Goal: Task Accomplishment & Management: Complete application form

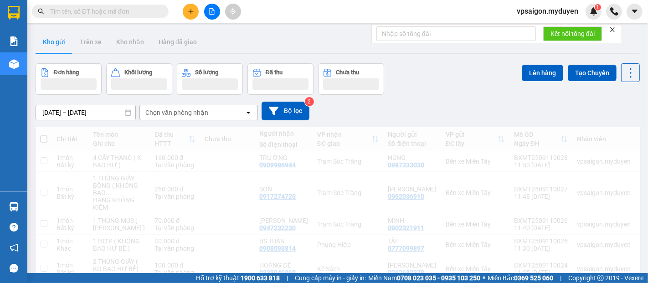
click at [193, 20] on div "Kết quả tìm kiếm ( 0 ) Bộ lọc No Data vpsaigon.myduyen 1" at bounding box center [324, 11] width 648 height 23
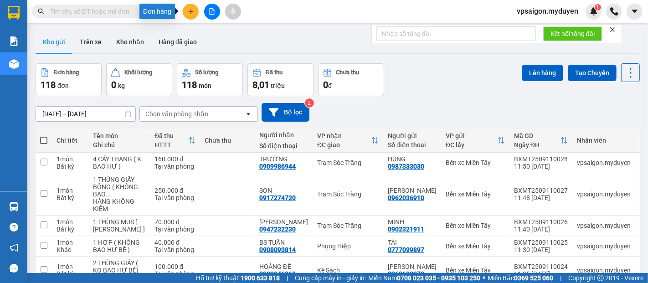
click at [191, 13] on icon "plus" at bounding box center [191, 11] width 6 height 6
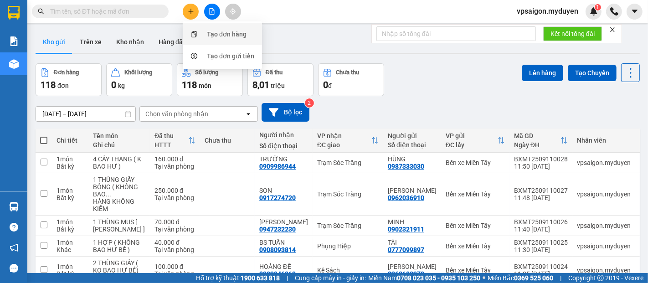
click at [224, 35] on div "Tạo đơn hàng" at bounding box center [227, 34] width 40 height 10
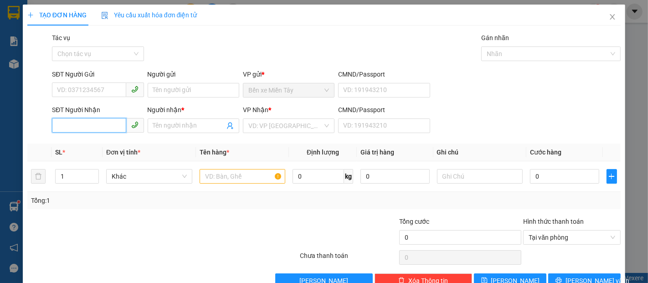
click at [93, 127] on input "SĐT Người Nhận" at bounding box center [89, 125] width 74 height 15
type input "0"
type input "0395666941"
click at [162, 125] on input "Người nhận *" at bounding box center [189, 126] width 72 height 10
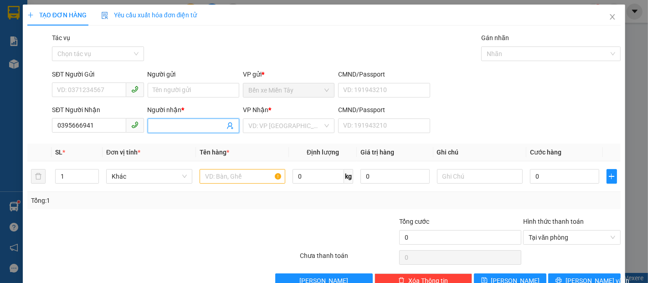
type input "E"
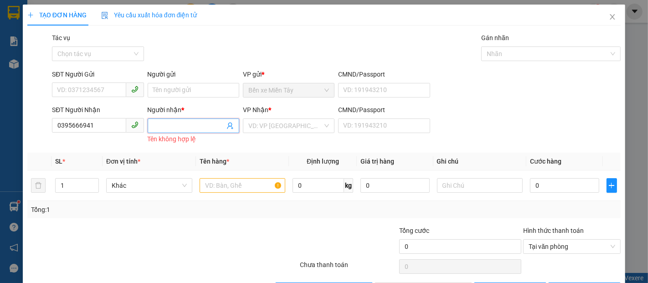
type input "D"
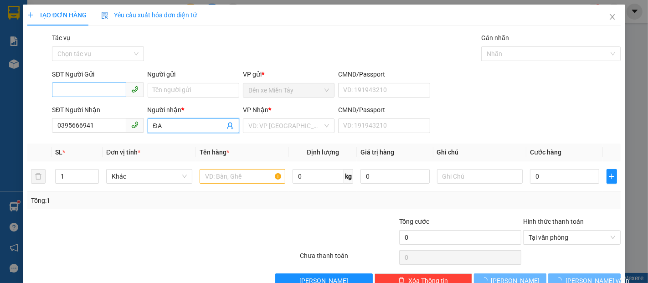
type input "ĐA"
click at [98, 93] on input "SĐT Người Gửi" at bounding box center [89, 90] width 74 height 15
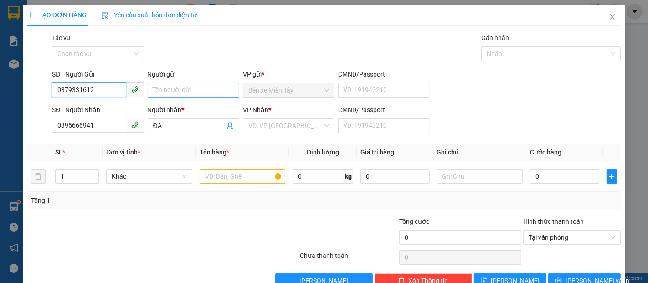
type input "0379331612"
click at [164, 93] on input "Người gửi" at bounding box center [194, 90] width 92 height 15
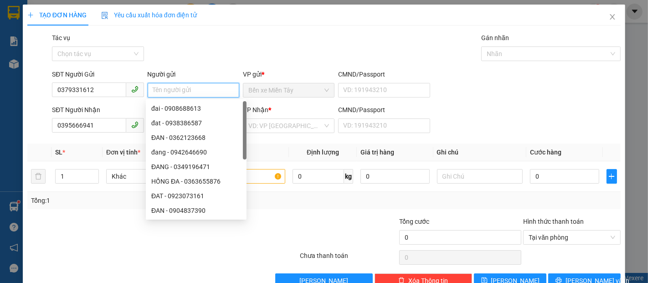
type input "D"
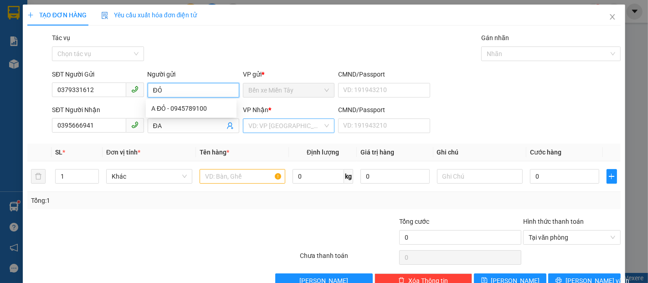
type input "ĐỎ"
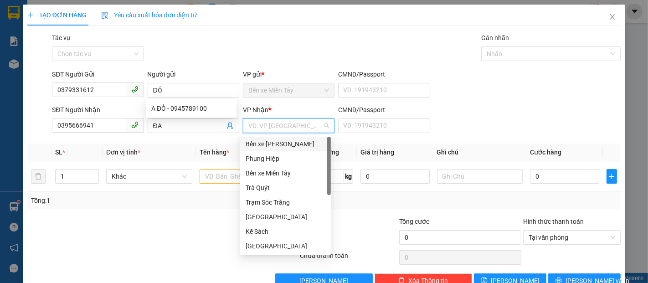
click at [275, 128] on input "search" at bounding box center [285, 126] width 74 height 14
type input "S"
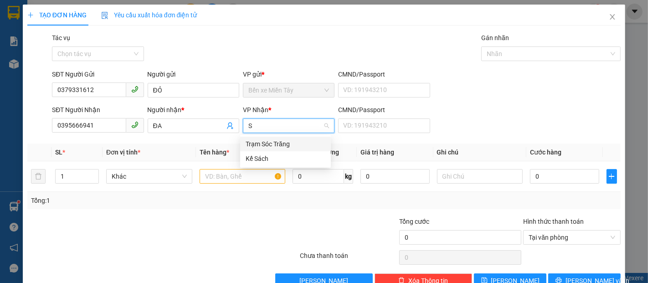
drag, startPoint x: 277, startPoint y: 145, endPoint x: 232, endPoint y: 179, distance: 56.3
click at [276, 145] on div "Trạm Sóc Trăng" at bounding box center [286, 144] width 80 height 10
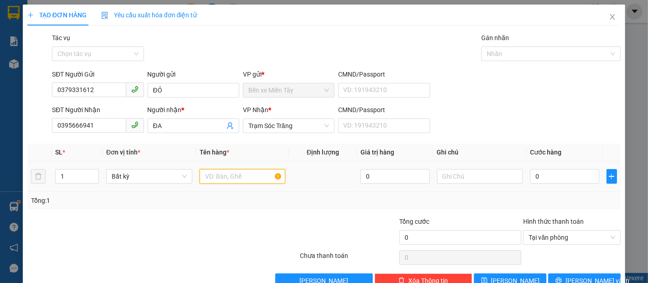
click at [232, 179] on input "text" at bounding box center [243, 176] width 86 height 15
type input "1 THÙNG GIẤY"
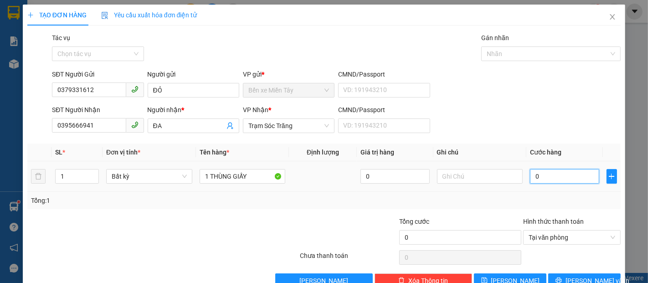
click at [540, 176] on input "0" at bounding box center [564, 176] width 69 height 15
type input "3"
type input "30"
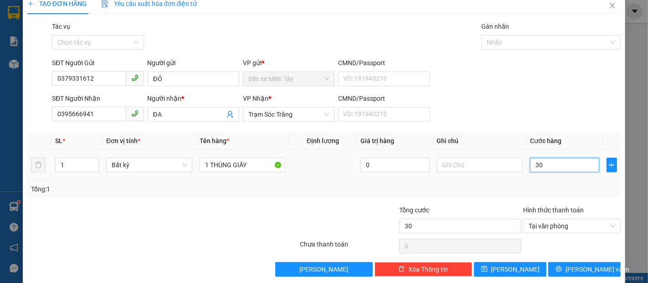
scroll to position [22, 0]
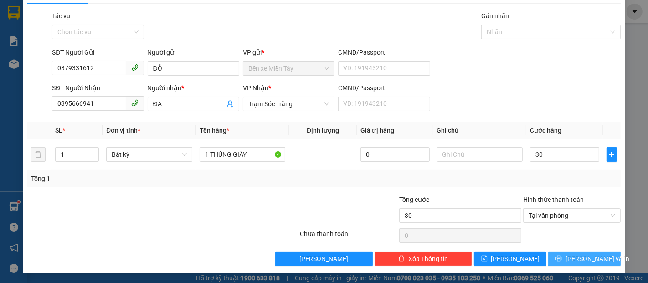
type input "30.000"
click at [591, 258] on span "[PERSON_NAME] và In" at bounding box center [598, 259] width 64 height 10
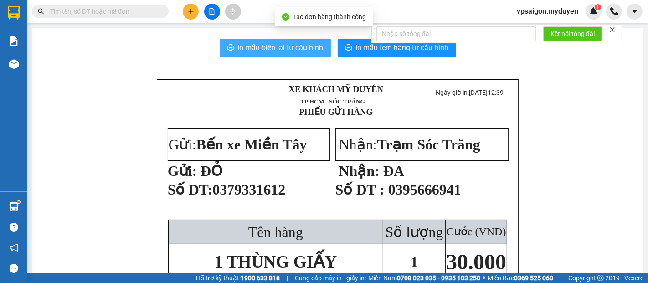
click at [280, 47] on span "In mẫu biên lai tự cấu hình" at bounding box center [281, 47] width 86 height 11
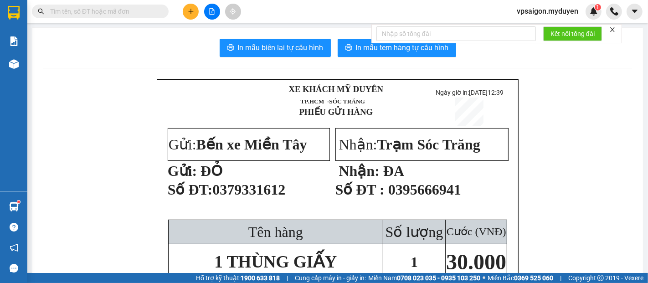
click at [434, 52] on span "In mẫu tem hàng tự cấu hình" at bounding box center [402, 47] width 93 height 11
click at [191, 11] on icon "plus" at bounding box center [190, 11] width 5 height 0
click at [230, 32] on div "Tạo đơn hàng" at bounding box center [227, 34] width 40 height 10
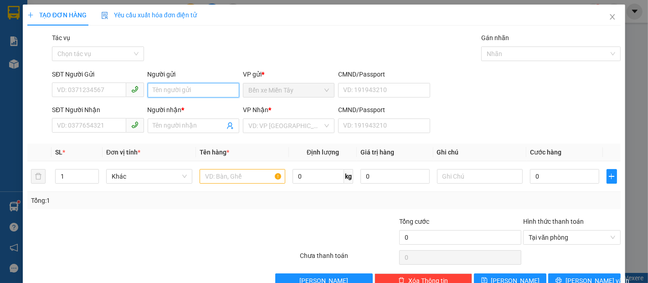
click at [182, 91] on input "Người gửi" at bounding box center [194, 90] width 92 height 15
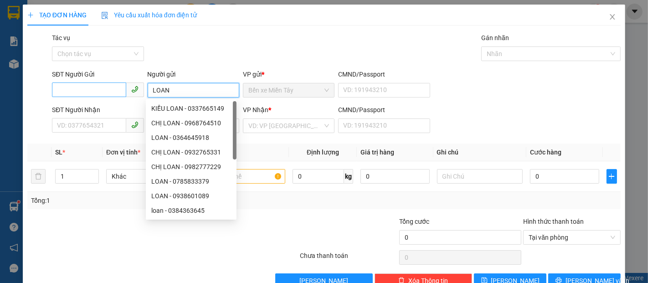
type input "LOAN"
click at [111, 97] on input "SĐT Người Gửi" at bounding box center [89, 90] width 74 height 15
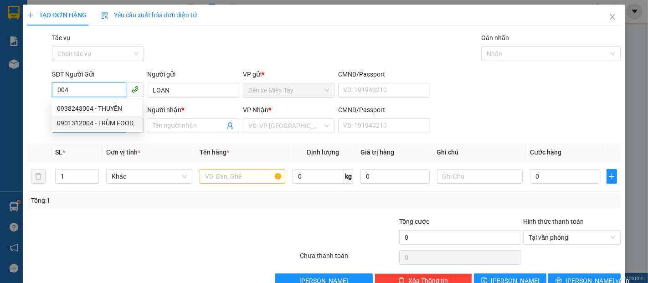
click at [117, 120] on div "0901312004 - TRÙM FOOD" at bounding box center [97, 123] width 80 height 10
type input "0901312004"
type input "TRÙM FOOD"
type input "0358731982"
type input "KIỀU"
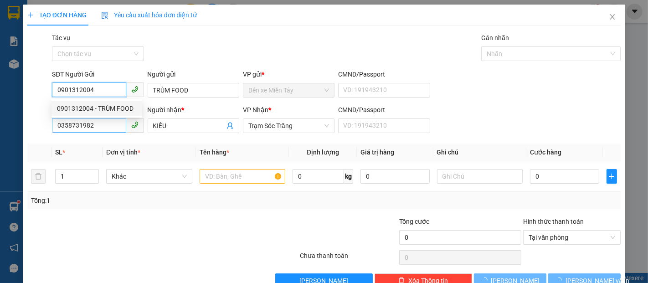
type input "40.000"
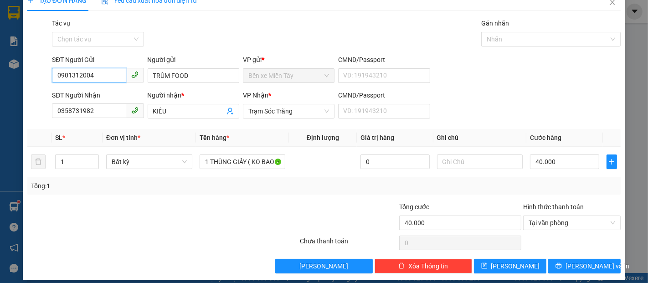
scroll to position [22, 0]
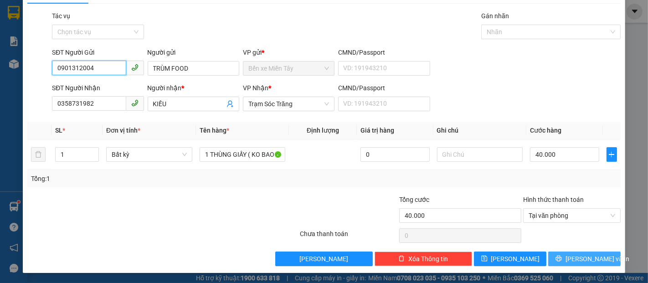
type input "0901312004"
click at [576, 260] on span "[PERSON_NAME] và In" at bounding box center [598, 259] width 64 height 10
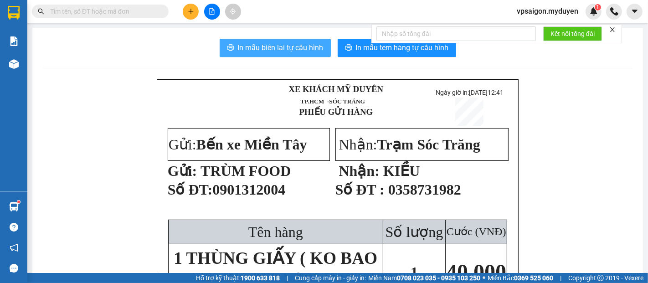
click at [252, 45] on span "In mẫu biên lai tự cấu hình" at bounding box center [281, 47] width 86 height 11
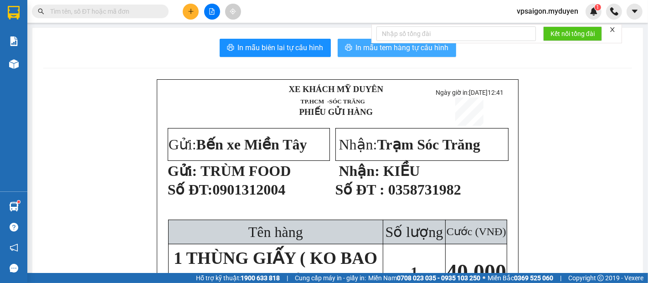
click at [358, 46] on span "In mẫu tem hàng tự cấu hình" at bounding box center [402, 47] width 93 height 11
click at [190, 18] on button at bounding box center [191, 12] width 16 height 16
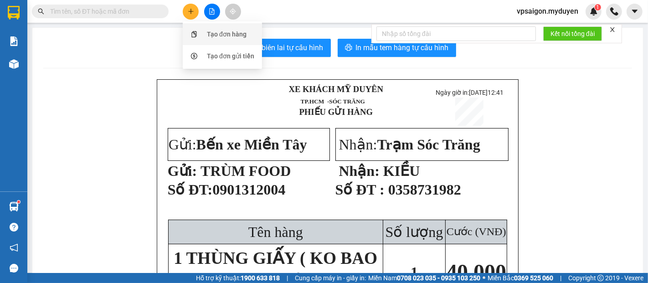
click at [217, 36] on div "Tạo đơn hàng" at bounding box center [227, 34] width 40 height 10
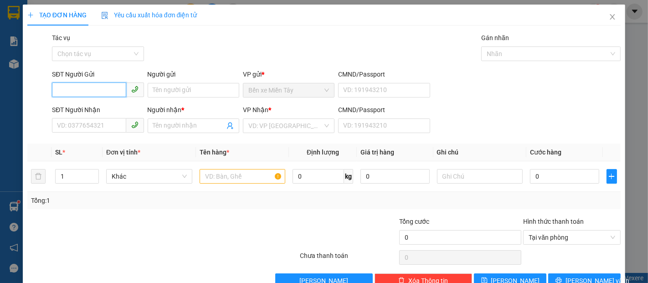
click at [96, 91] on input "SĐT Người Gửi" at bounding box center [89, 90] width 74 height 15
click at [96, 91] on input "088" at bounding box center [89, 90] width 74 height 15
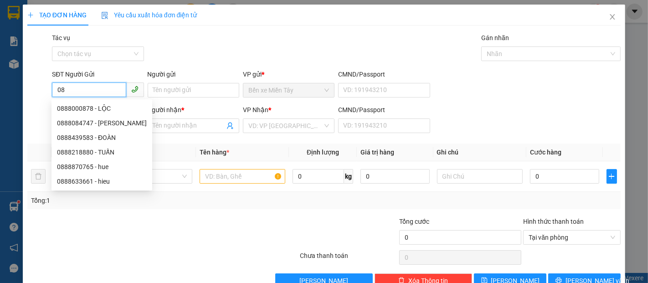
type input "0"
click at [173, 148] on th "Đơn vị tính *" at bounding box center [149, 153] width 93 height 18
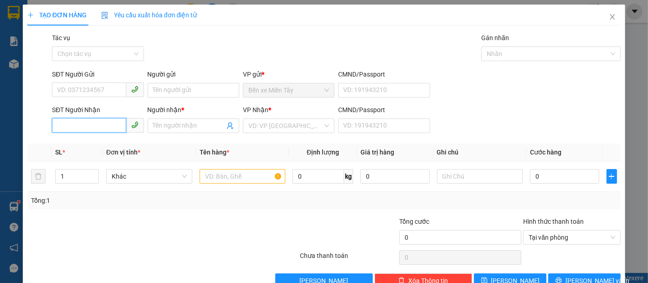
click at [73, 124] on input "SĐT Người Nhận" at bounding box center [89, 125] width 74 height 15
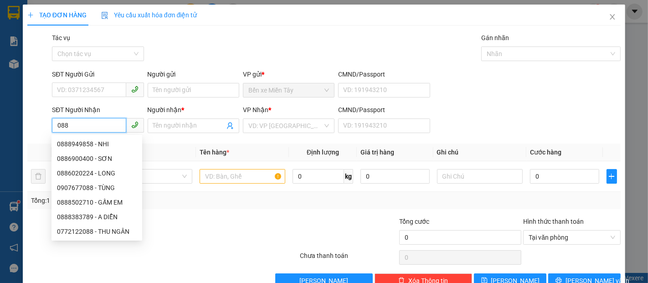
click at [77, 125] on input "088" at bounding box center [89, 125] width 74 height 15
type input "088"
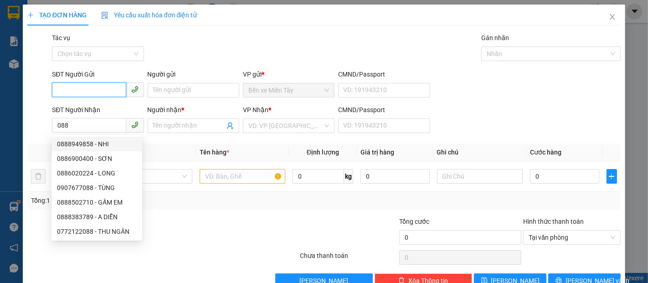
click at [96, 83] on input "SĐT Người Gửi" at bounding box center [89, 90] width 74 height 15
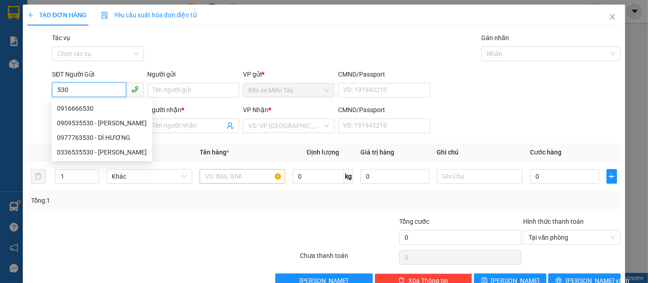
click at [93, 89] on input "530" at bounding box center [89, 90] width 74 height 15
type input "5"
click at [83, 88] on input "SĐT Người Gửi" at bounding box center [89, 90] width 74 height 15
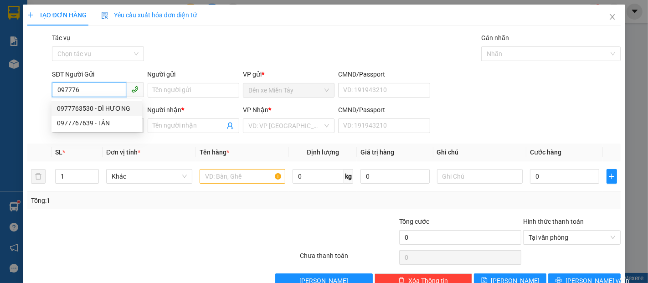
click at [110, 109] on div "0977763530 - DÌ HƯƠNG" at bounding box center [97, 108] width 80 height 10
type input "0977763530"
type input "DÌ HƯƠNG"
type input "50.000"
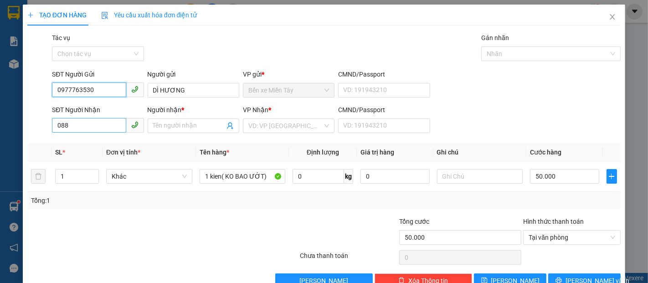
type input "0977763530"
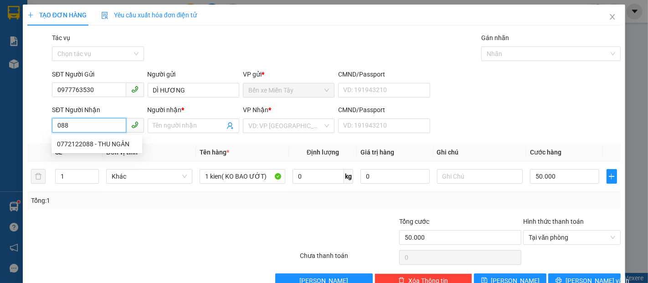
drag, startPoint x: 106, startPoint y: 126, endPoint x: 55, endPoint y: 130, distance: 50.8
click at [55, 130] on input "088" at bounding box center [89, 125] width 74 height 15
click at [108, 144] on div "0772122088 - THU NGÂN" at bounding box center [97, 144] width 80 height 10
type input "0772122088"
type input "THU NGÂN"
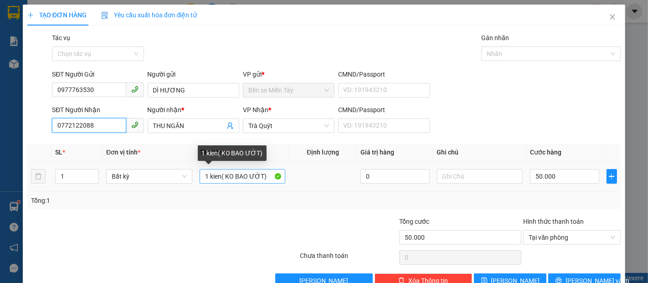
type input "0772122088"
drag, startPoint x: 219, startPoint y: 177, endPoint x: 193, endPoint y: 177, distance: 25.5
click at [196, 177] on td "1 kien( KO BAO ƯỚT)" at bounding box center [242, 176] width 93 height 31
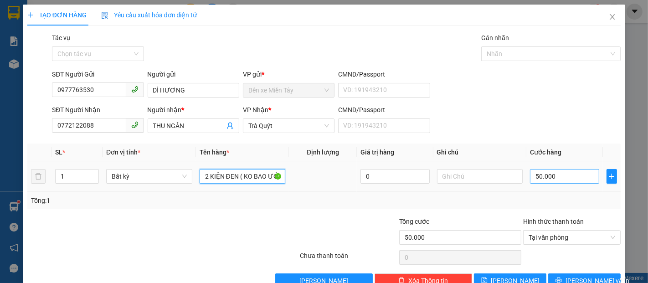
type input "2 KIỆN ĐEN ( KO BAO ƯỚT)"
click at [559, 181] on input "50.000" at bounding box center [564, 176] width 69 height 15
type input "7"
type input "70"
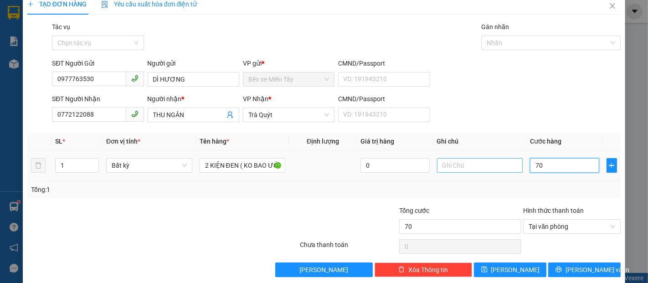
scroll to position [22, 0]
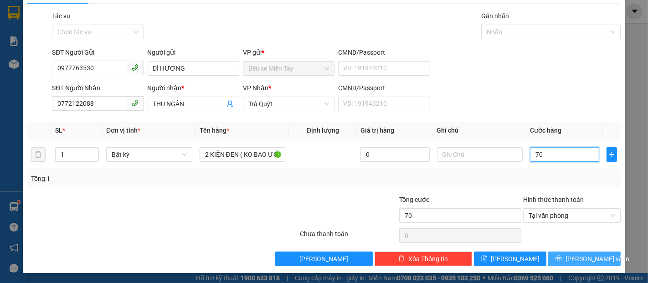
type input "70"
type input "70.000"
click at [581, 258] on span "[PERSON_NAME] và In" at bounding box center [598, 259] width 64 height 10
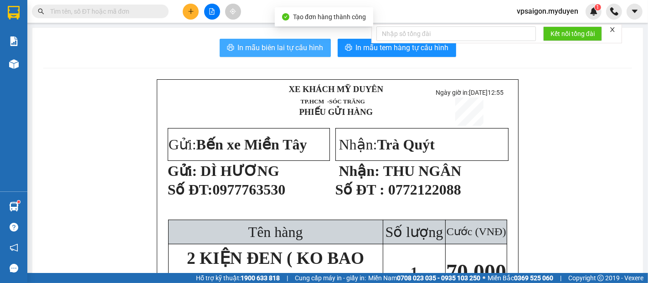
click at [304, 45] on span "In mẫu biên lai tự cấu hình" at bounding box center [281, 47] width 86 height 11
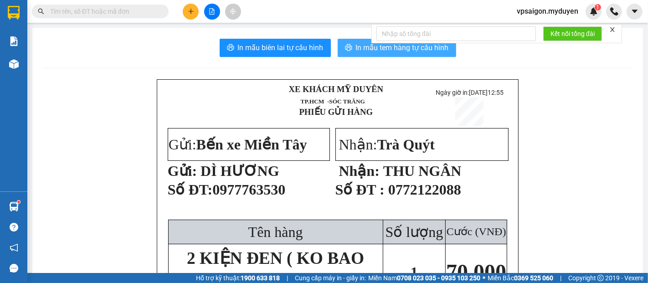
click at [388, 51] on span "In mẫu tem hàng tự cấu hình" at bounding box center [402, 47] width 93 height 11
click at [439, 55] on button "In mẫu tem hàng tự cấu hình" at bounding box center [397, 48] width 119 height 18
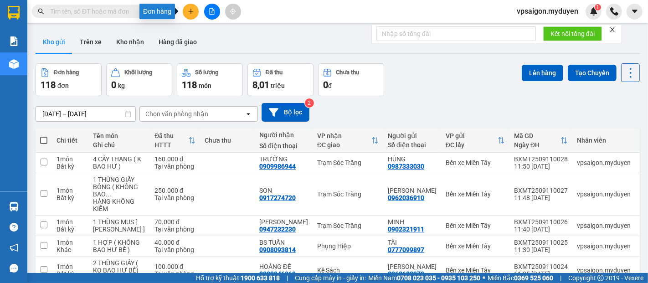
click at [192, 13] on icon "plus" at bounding box center [191, 11] width 6 height 6
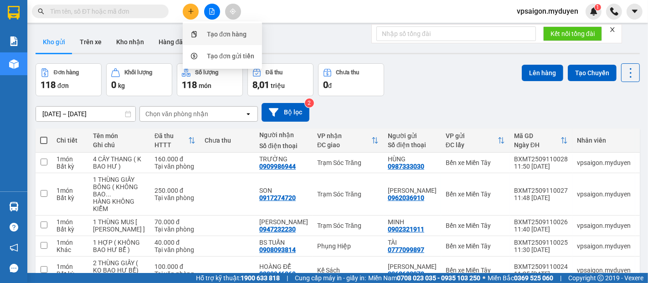
click at [229, 35] on div "Tạo đơn hàng" at bounding box center [227, 34] width 40 height 10
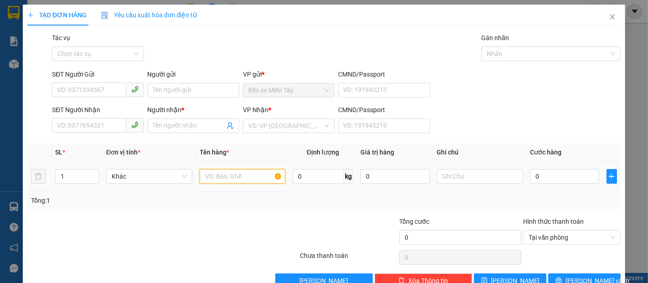
click at [240, 181] on input "text" at bounding box center [243, 176] width 86 height 15
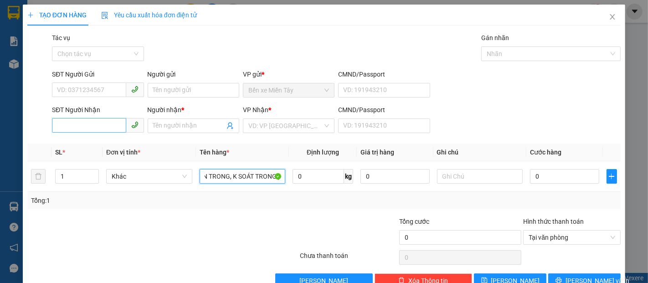
type input "1 GIỎ ĐỒ XANH ( K BAO SL BÊN TRONG, K SOÁT TRONG )"
click at [115, 124] on input "SĐT Người Nhận" at bounding box center [89, 125] width 74 height 15
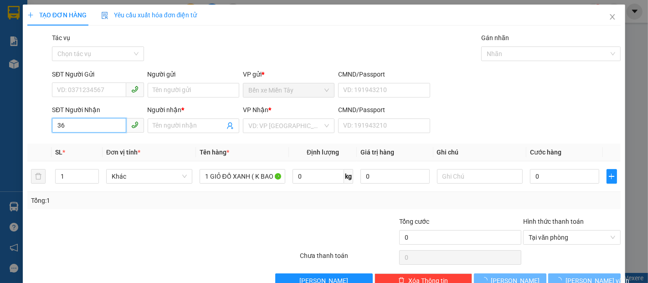
type input "3"
click at [106, 123] on input "0369431277" at bounding box center [89, 125] width 74 height 15
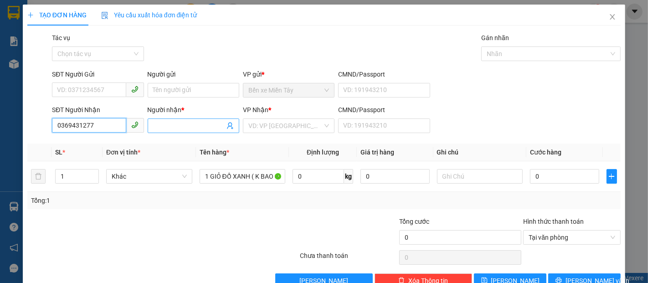
type input "0369431277"
click at [157, 129] on input "Người nhận *" at bounding box center [189, 126] width 72 height 10
type input "CÔ THỦY"
click at [108, 93] on input "SĐT Người Gửi" at bounding box center [89, 90] width 74 height 15
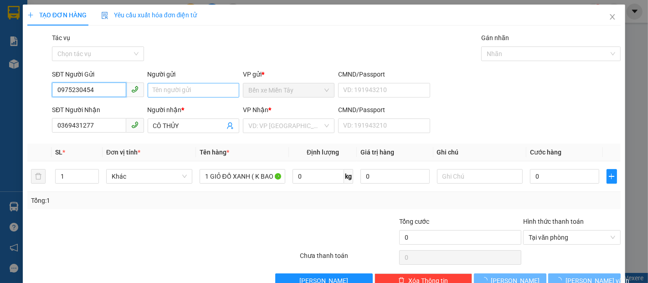
type input "0975230454"
click at [165, 83] on input "Người gửi" at bounding box center [194, 90] width 92 height 15
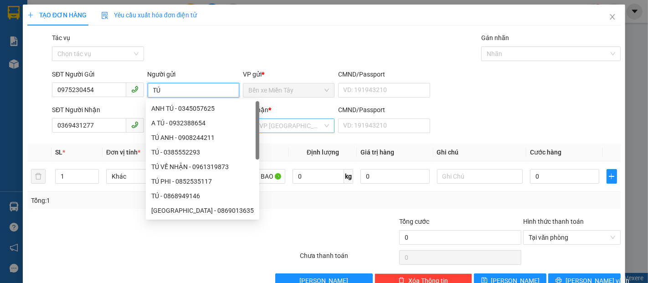
type input "TÚ"
click at [285, 123] on input "search" at bounding box center [285, 126] width 74 height 14
type input "S"
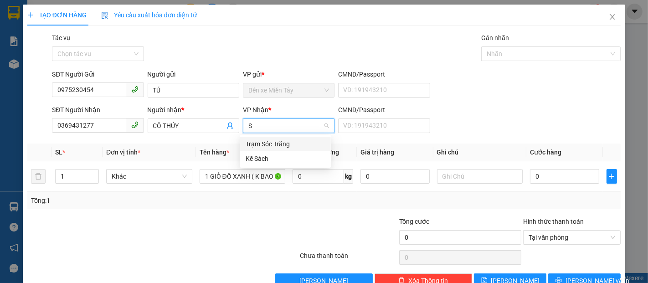
click at [287, 143] on div "Trạm Sóc Trăng" at bounding box center [286, 144] width 80 height 10
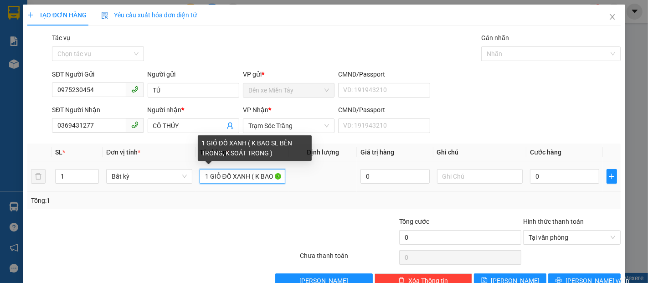
click at [259, 176] on input "1 GIỎ ĐỒ XANH ( K BAO SL BÊN TRONG, K SOÁT TRONG )" at bounding box center [243, 176] width 86 height 15
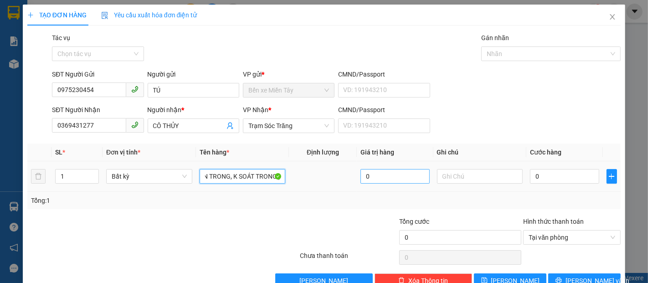
scroll to position [0, 89]
click at [543, 174] on input "0" at bounding box center [564, 176] width 69 height 15
type input "5"
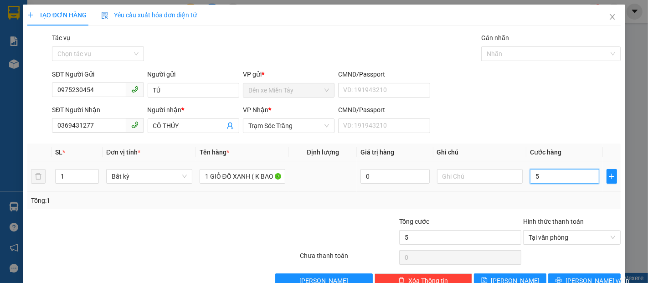
type input "50"
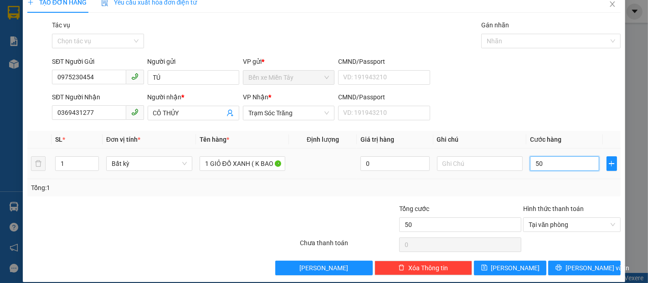
scroll to position [22, 0]
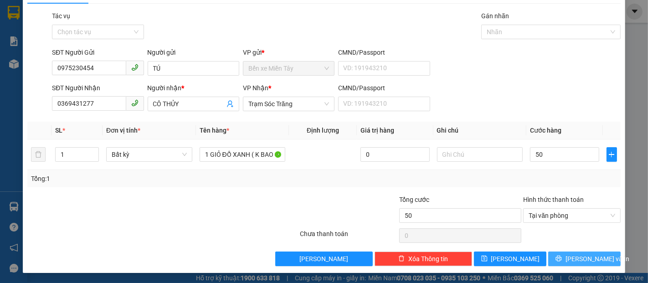
type input "50.000"
click at [610, 254] on button "[PERSON_NAME] và In" at bounding box center [584, 259] width 72 height 15
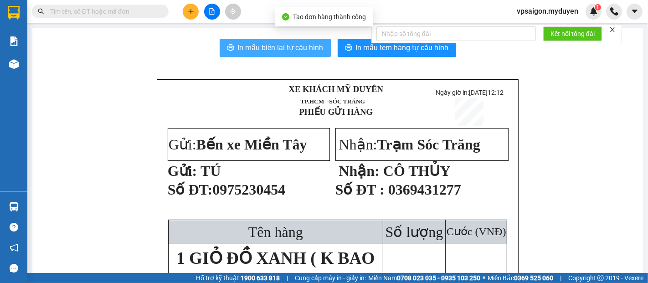
click at [302, 53] on span "In mẫu biên lai tự cấu hình" at bounding box center [281, 47] width 86 height 11
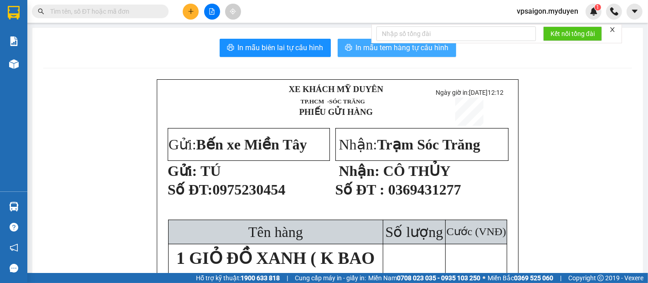
click at [356, 52] on span "In mẫu tem hàng tự cấu hình" at bounding box center [402, 47] width 93 height 11
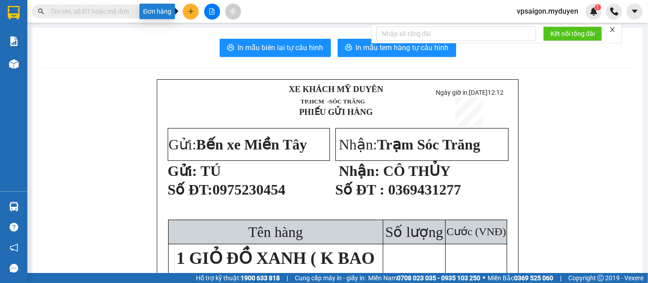
click at [189, 10] on icon "plus" at bounding box center [191, 11] width 6 height 6
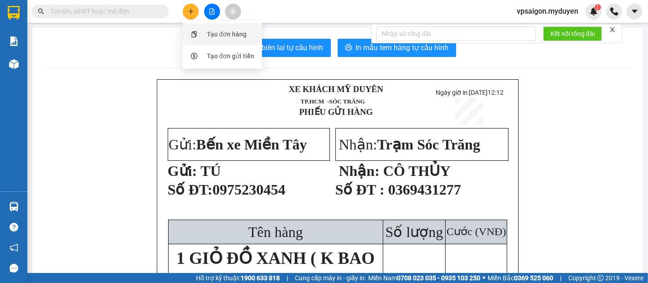
click at [208, 32] on div "Tạo đơn hàng" at bounding box center [227, 34] width 40 height 10
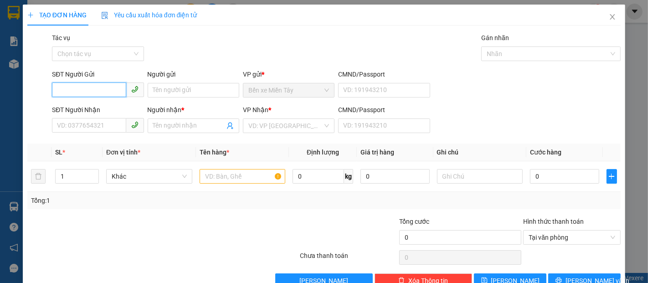
click at [101, 94] on input "SĐT Người Gửi" at bounding box center [89, 90] width 74 height 15
click at [101, 94] on input "879" at bounding box center [89, 90] width 74 height 15
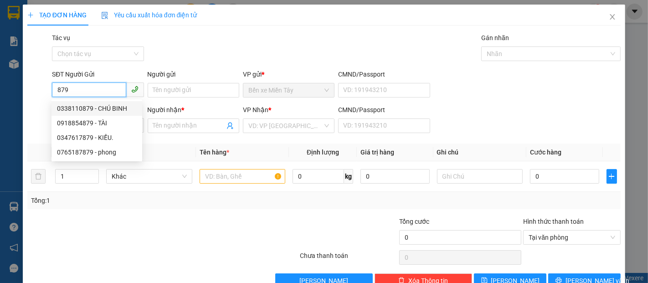
click at [109, 102] on div "0338110879 - CHÚ BINH" at bounding box center [97, 108] width 91 height 15
type input "0338110879"
type input "CHÚ BINH"
type input "0358578545"
type input "TUYỀN"
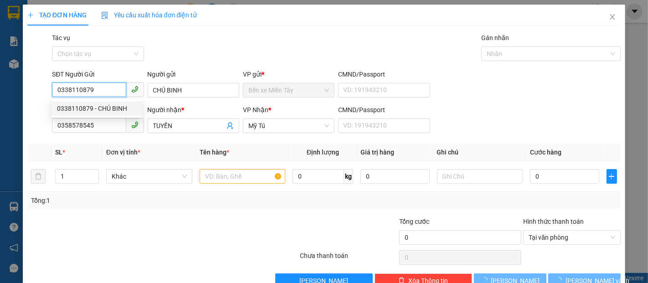
type input "150.000"
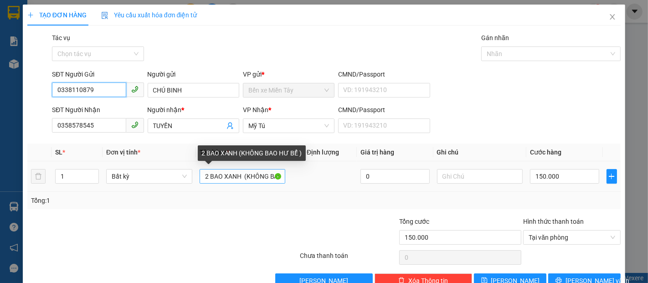
type input "0338110879"
drag, startPoint x: 238, startPoint y: 178, endPoint x: 190, endPoint y: 174, distance: 47.6
click at [190, 174] on tr "1 Bất kỳ 2 BAO XANH (KHÔNG BAO HƯ BỂ ) 0 150.000" at bounding box center [324, 176] width 594 height 31
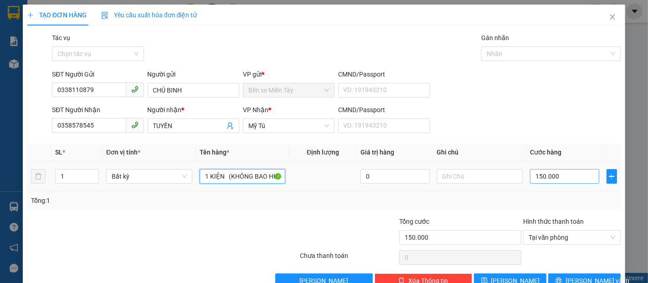
type input "1 KIỆN (KHÔNG BAO HƯ BỂ )"
click at [550, 183] on input "150.000" at bounding box center [564, 176] width 69 height 15
type input "3"
type input "30"
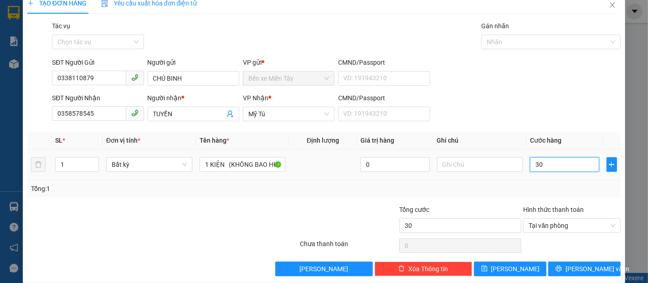
scroll to position [22, 0]
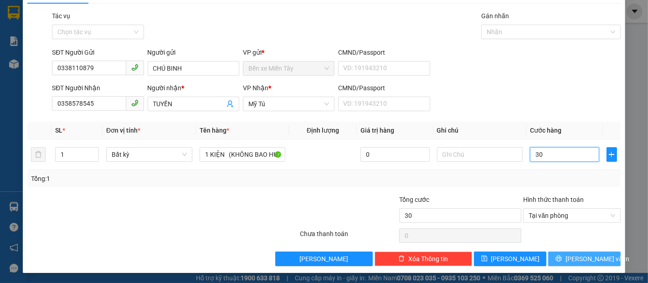
type input "30"
type input "30.000"
click at [585, 260] on span "[PERSON_NAME] và In" at bounding box center [598, 259] width 64 height 10
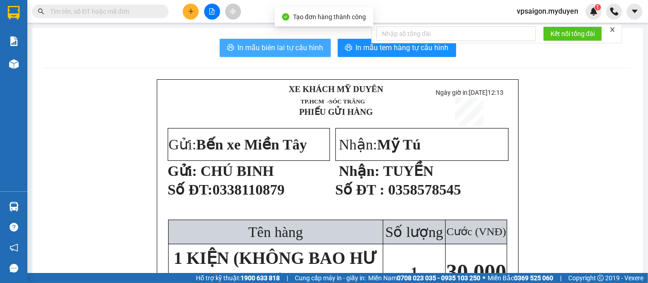
click at [306, 45] on span "In mẫu biên lai tự cấu hình" at bounding box center [281, 47] width 86 height 11
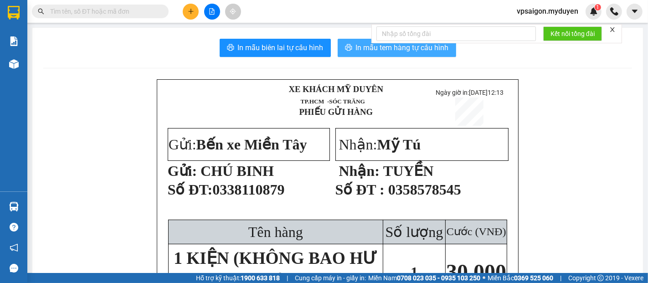
click at [401, 53] on span "In mẫu tem hàng tự cấu hình" at bounding box center [402, 47] width 93 height 11
click at [193, 10] on icon "plus" at bounding box center [191, 11] width 6 height 6
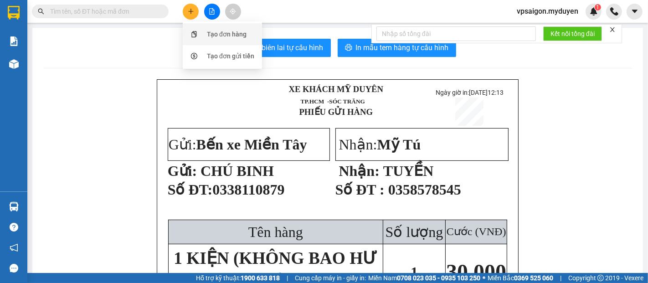
click at [222, 31] on div "Tạo đơn hàng" at bounding box center [227, 34] width 40 height 10
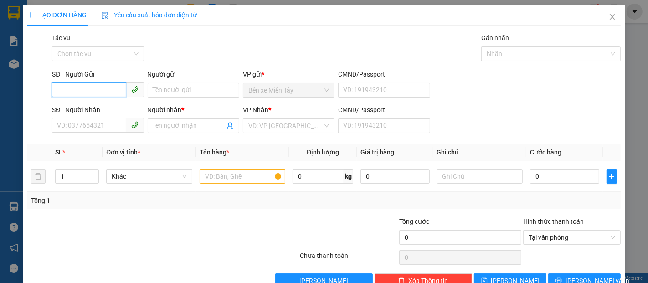
click at [86, 90] on input "SĐT Người Gửi" at bounding box center [89, 90] width 74 height 15
type input "0"
type input "0822867678"
click at [98, 110] on div "0822867678 - HIA SUA" at bounding box center [97, 108] width 80 height 10
type input "HIA SUA"
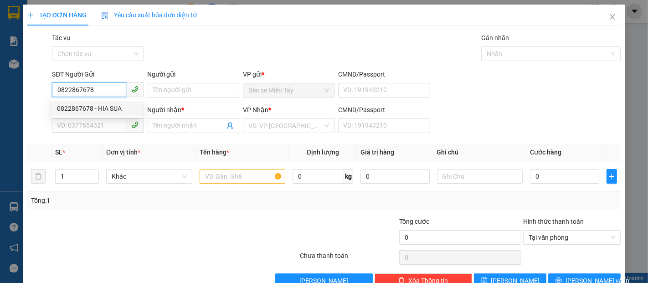
type input "0366527790"
type input "A LỢI"
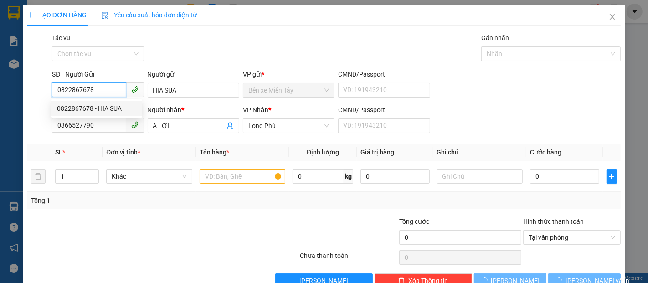
type input "30.000"
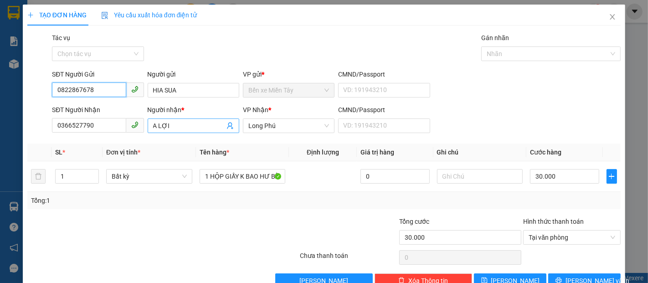
type input "0822867678"
click at [168, 128] on input "A LỢI" at bounding box center [189, 126] width 72 height 10
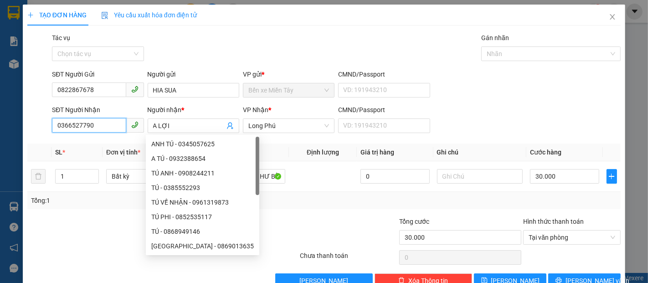
drag, startPoint x: 101, startPoint y: 128, endPoint x: 57, endPoint y: 131, distance: 43.9
click at [57, 131] on input "0366527790" at bounding box center [89, 125] width 74 height 15
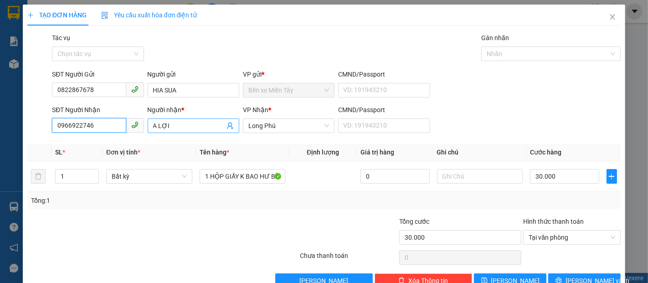
type input "0966922746"
drag, startPoint x: 179, startPoint y: 126, endPoint x: 145, endPoint y: 127, distance: 33.3
click at [148, 127] on span "A LỢI" at bounding box center [194, 126] width 92 height 15
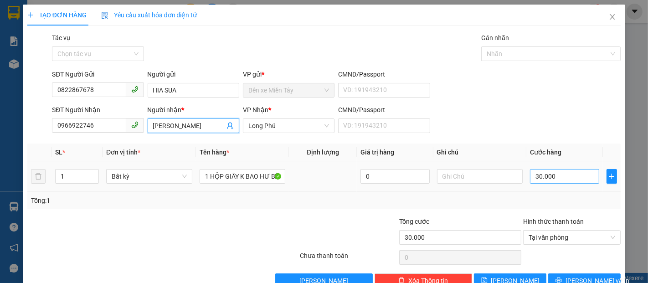
type input "TUẤN HOÀNG"
click at [572, 176] on input "30.000" at bounding box center [564, 176] width 69 height 15
click at [313, 127] on span "Long Phú" at bounding box center [288, 126] width 81 height 14
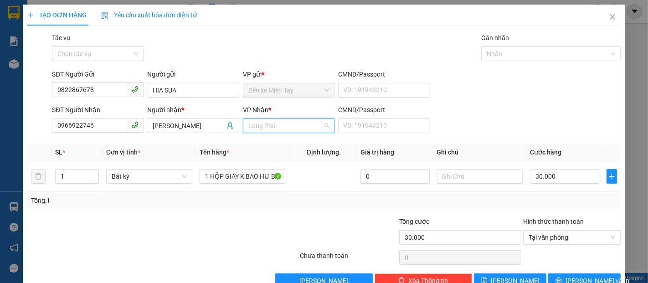
scroll to position [15, 0]
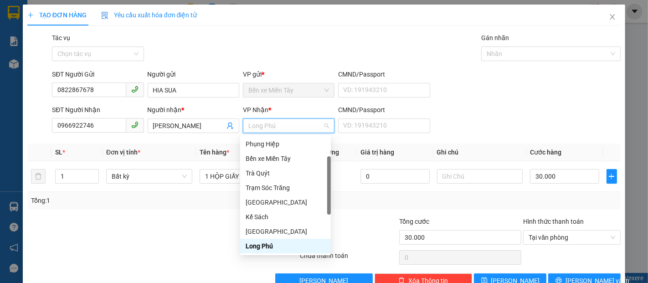
type input "K"
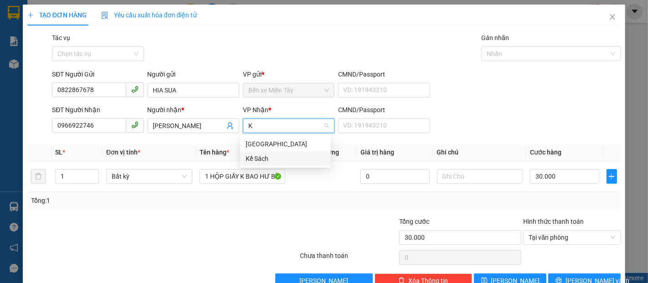
click at [279, 160] on div "Kế Sách" at bounding box center [286, 159] width 80 height 10
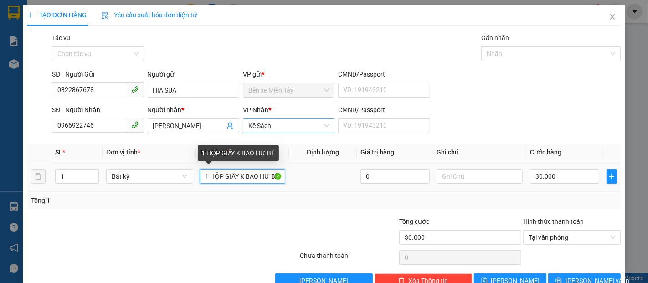
drag, startPoint x: 265, startPoint y: 177, endPoint x: 230, endPoint y: 182, distance: 35.9
click at [230, 182] on input "1 HỘP GIẤY K BAO HƯ BỂ" at bounding box center [243, 176] width 86 height 15
drag, startPoint x: 221, startPoint y: 180, endPoint x: 213, endPoint y: 180, distance: 8.2
click at [215, 180] on input "1" at bounding box center [243, 176] width 86 height 15
type input "1"
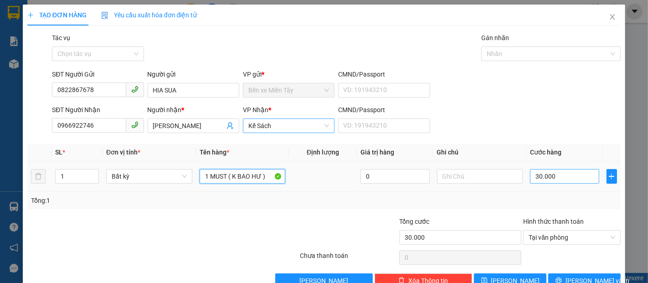
type input "1 MUST ( K BAO HƯ )"
click at [552, 181] on input "30.000" at bounding box center [564, 176] width 69 height 15
type input "8"
type input "80"
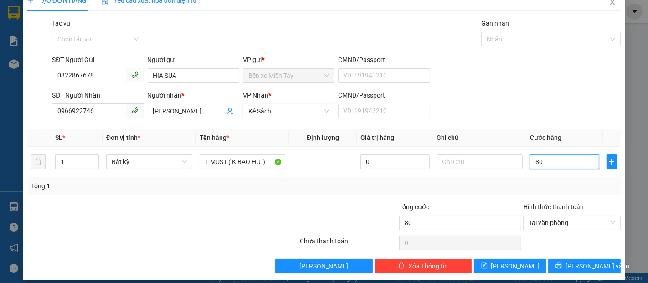
scroll to position [22, 0]
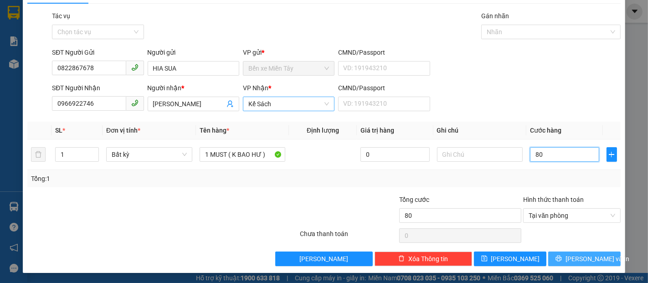
type input "80"
type input "80.000"
click at [593, 260] on span "[PERSON_NAME] và In" at bounding box center [598, 259] width 64 height 10
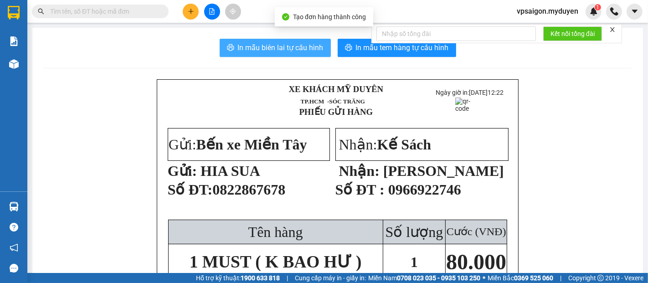
click at [297, 49] on span "In mẫu biên lai tự cấu hình" at bounding box center [281, 47] width 86 height 11
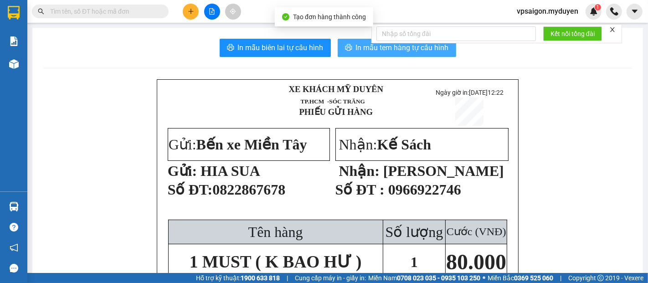
click at [399, 50] on span "In mẫu tem hàng tự cấu hình" at bounding box center [402, 47] width 93 height 11
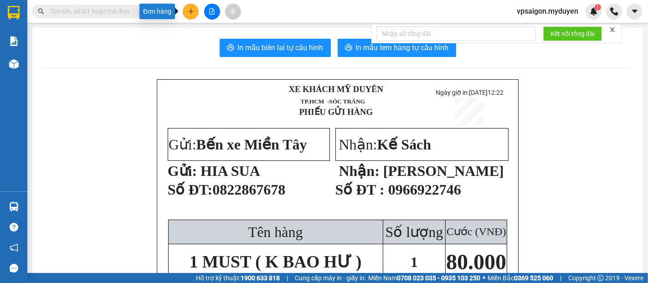
click at [191, 13] on icon "plus" at bounding box center [191, 11] width 0 height 5
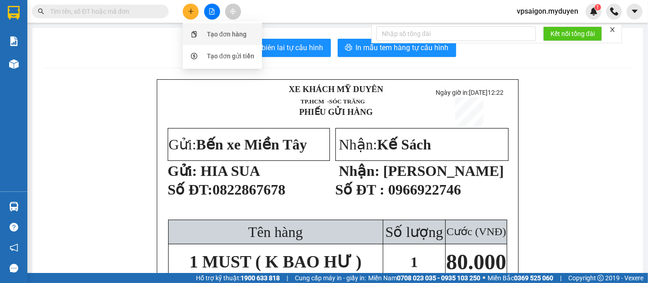
click at [228, 36] on div "Tạo đơn hàng" at bounding box center [227, 34] width 40 height 10
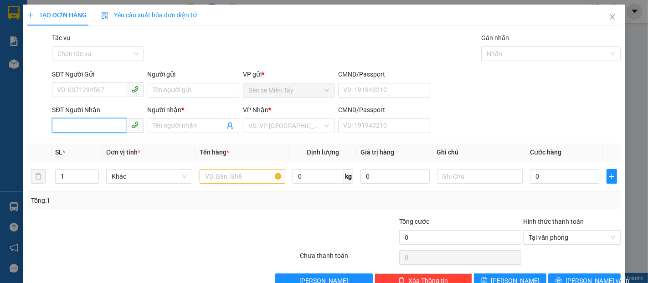
click at [97, 127] on input "SĐT Người Nhận" at bounding box center [89, 125] width 74 height 15
type input "0363793972"
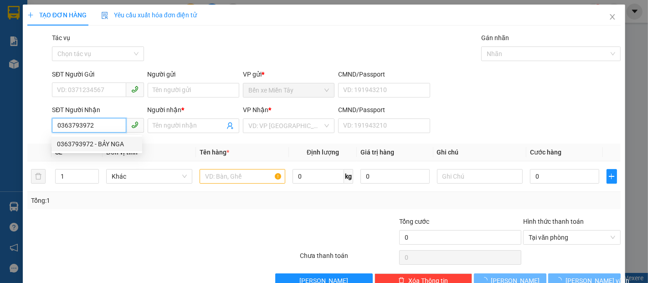
click at [106, 147] on div "0363793972 - BẢY NGA" at bounding box center [97, 144] width 80 height 10
type input "BẢY NGA"
type input "150.000"
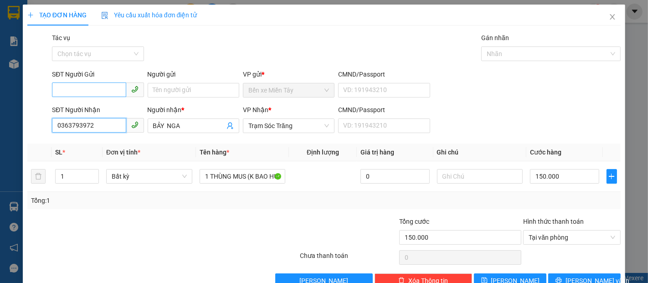
type input "0363793972"
click at [106, 91] on input "SĐT Người Gửi" at bounding box center [89, 90] width 74 height 15
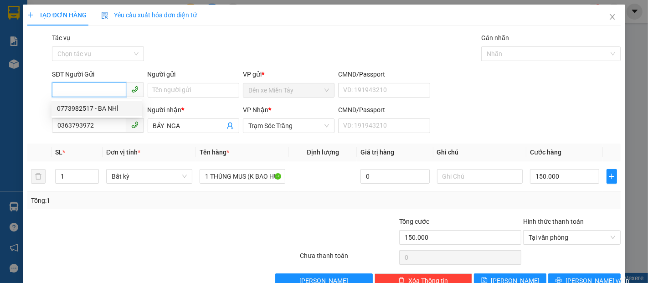
click at [117, 107] on div "0773982517 - BA NHÍ" at bounding box center [97, 108] width 80 height 10
type input "0773982517"
type input "BA NHÍ"
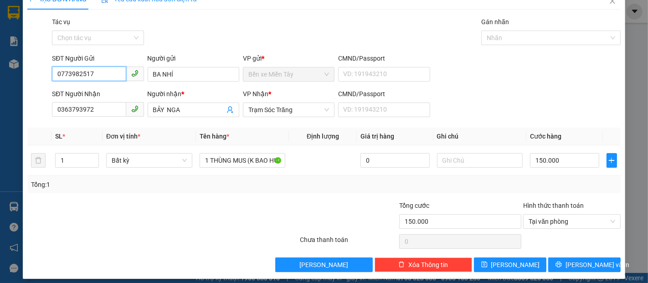
scroll to position [22, 0]
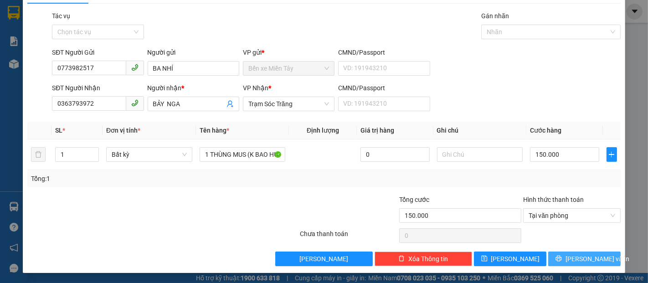
click at [591, 262] on span "[PERSON_NAME] và In" at bounding box center [598, 259] width 64 height 10
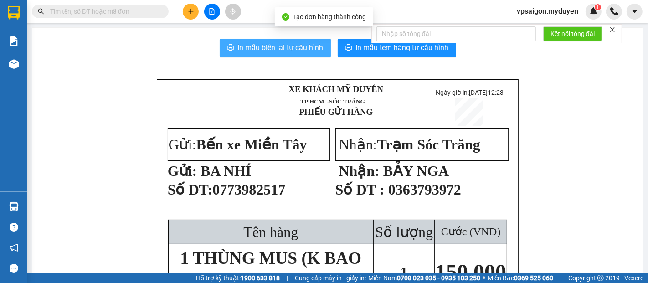
click at [281, 53] on span "In mẫu biên lai tự cấu hình" at bounding box center [281, 47] width 86 height 11
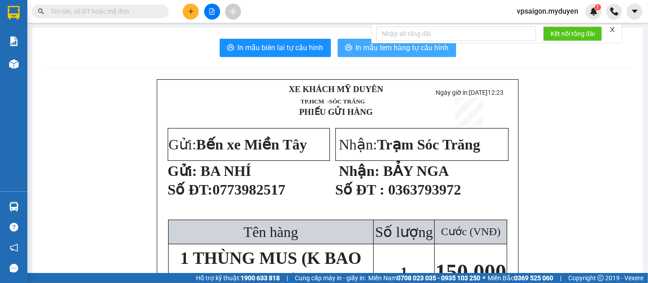
click at [419, 53] on span "In mẫu tem hàng tự cấu hình" at bounding box center [402, 47] width 93 height 11
click at [192, 16] on button at bounding box center [191, 12] width 16 height 16
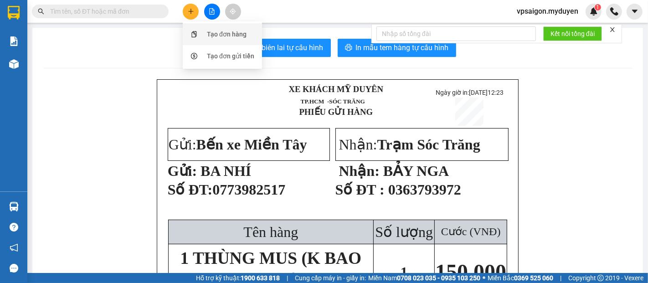
click at [222, 36] on div "Tạo đơn hàng" at bounding box center [227, 34] width 40 height 10
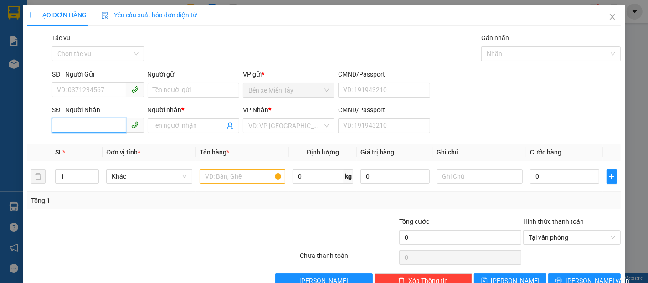
click at [78, 127] on input "SĐT Người Nhận" at bounding box center [89, 125] width 74 height 15
type input "0919554480"
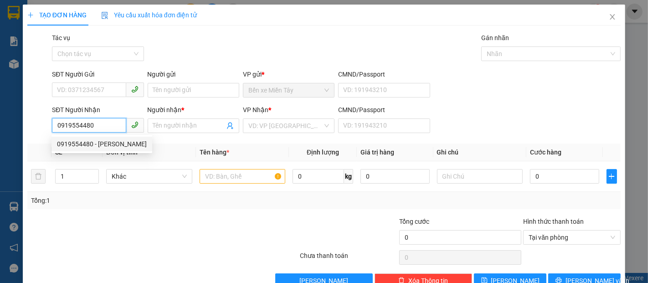
click at [127, 143] on div "0919554480 - ANH VĂN" at bounding box center [102, 144] width 90 height 10
type input "ANH VĂN"
type input "50.000"
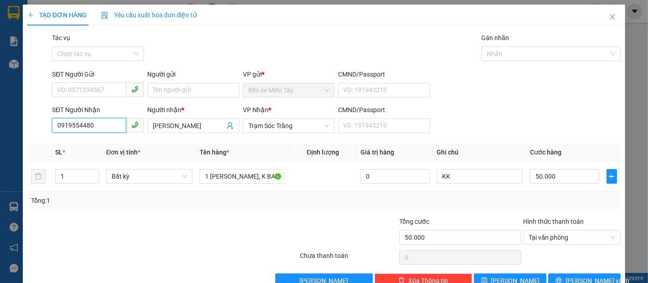
type input "0919554480"
click at [103, 79] on div "SĐT Người Gửi" at bounding box center [98, 76] width 92 height 14
click at [107, 87] on input "SĐT Người Gửi" at bounding box center [89, 90] width 74 height 15
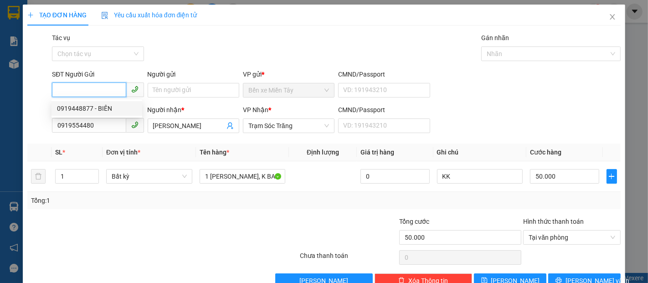
click at [112, 108] on div "0919448877 - BIÊN" at bounding box center [97, 108] width 80 height 10
type input "0919448877"
type input "BIÊN"
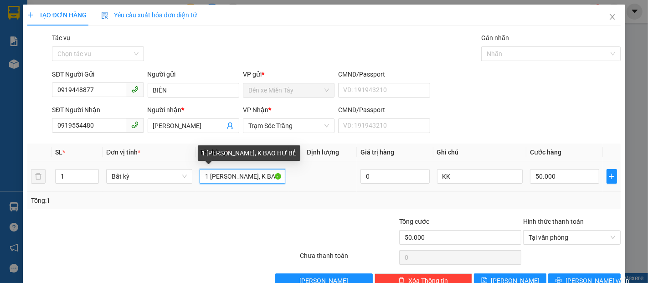
drag, startPoint x: 271, startPoint y: 181, endPoint x: 227, endPoint y: 180, distance: 43.3
click at [228, 180] on input "1 THÙNG, K BAO HƯ BỂ" at bounding box center [243, 176] width 86 height 15
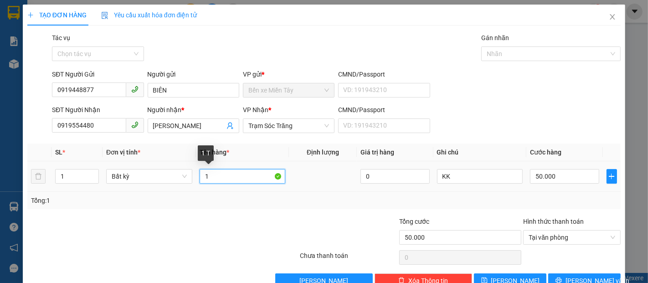
type input "1"
drag, startPoint x: 234, startPoint y: 178, endPoint x: 207, endPoint y: 179, distance: 26.5
click at [207, 178] on input "text" at bounding box center [243, 176] width 86 height 15
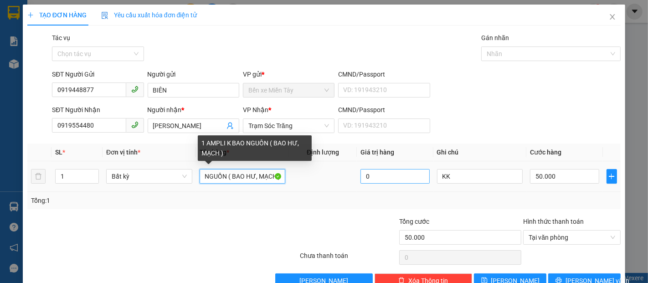
scroll to position [0, 47]
type input "1 AMPLI K BAO NGUỒN ( BAO HƯ, MẠCH )"
click at [565, 180] on input "50.000" at bounding box center [564, 176] width 69 height 15
type input "6"
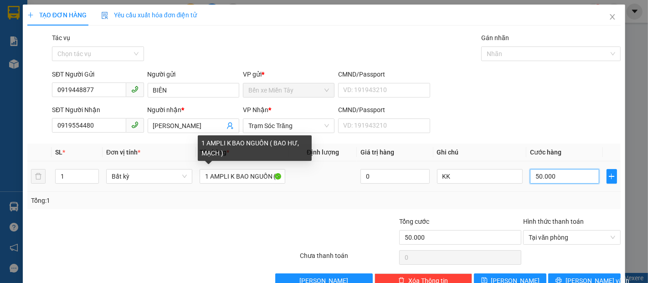
type input "6"
type input "60"
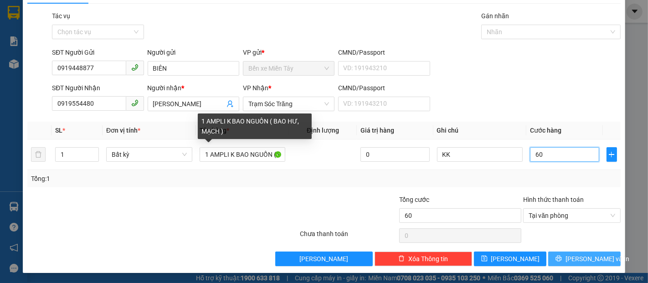
type input "60"
type input "60.000"
click at [584, 257] on span "[PERSON_NAME] và In" at bounding box center [598, 259] width 64 height 10
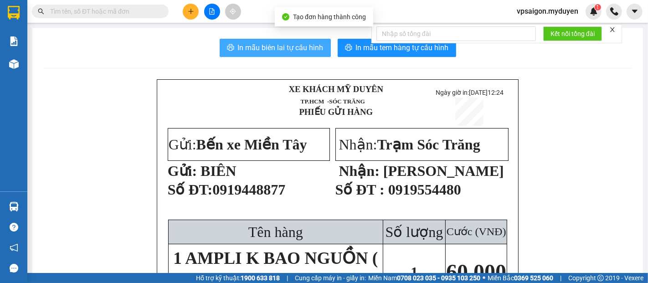
click at [317, 51] on span "In mẫu biên lai tự cấu hình" at bounding box center [281, 47] width 86 height 11
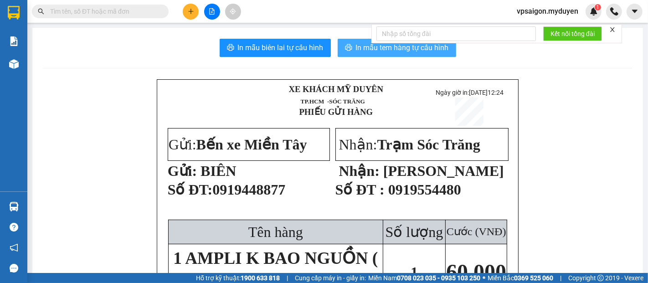
click at [402, 53] on span "In mẫu tem hàng tự cấu hình" at bounding box center [402, 47] width 93 height 11
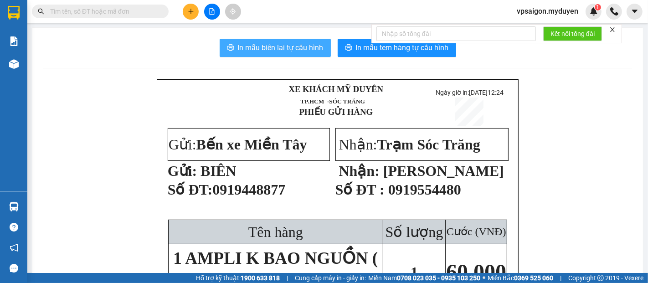
click at [267, 47] on span "In mẫu biên lai tự cấu hình" at bounding box center [281, 47] width 86 height 11
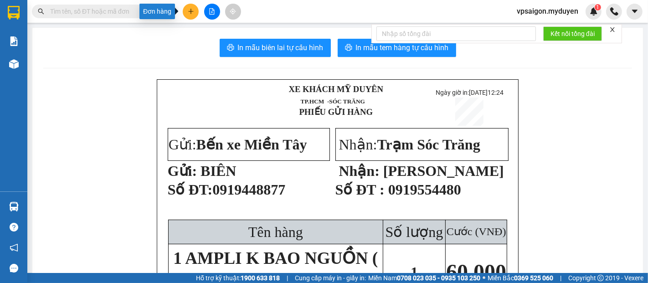
click at [186, 10] on button at bounding box center [191, 12] width 16 height 16
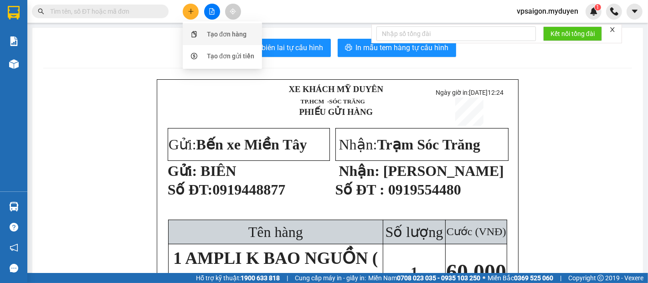
click at [226, 33] on div "Tạo đơn hàng" at bounding box center [227, 34] width 40 height 10
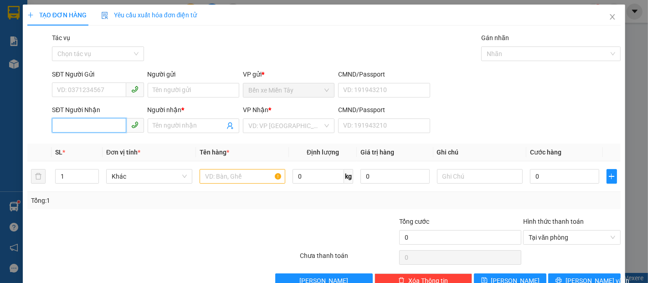
click at [113, 120] on input "SĐT Người Nhận" at bounding box center [89, 125] width 74 height 15
click at [106, 145] on div "0986865239 - KHANG" at bounding box center [97, 144] width 80 height 10
type input "0986865239"
type input "KHANG"
type input "50.000"
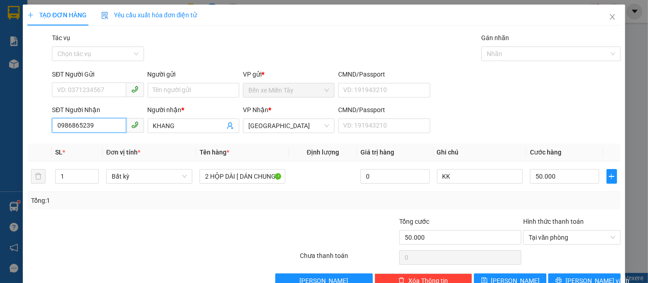
type input "0986865"
drag, startPoint x: 93, startPoint y: 124, endPoint x: 51, endPoint y: 134, distance: 43.1
click at [51, 134] on div "SĐT Người Nhận 0986865 0986865" at bounding box center [97, 121] width 95 height 32
type input "0985255239"
click at [149, 133] on div "KHANG KHANG" at bounding box center [194, 126] width 92 height 15
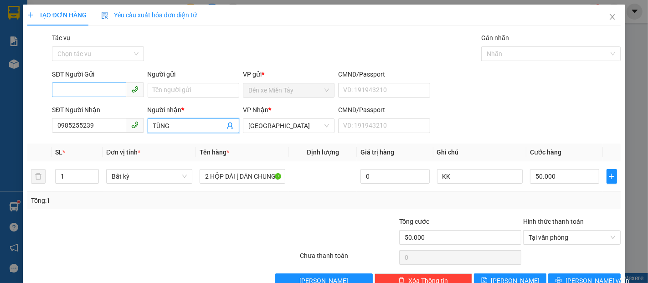
type input "TÙNG"
click at [84, 97] on input "SĐT Người Gửi" at bounding box center [89, 90] width 74 height 15
click at [95, 93] on input "SĐT Người Gửi" at bounding box center [89, 90] width 74 height 15
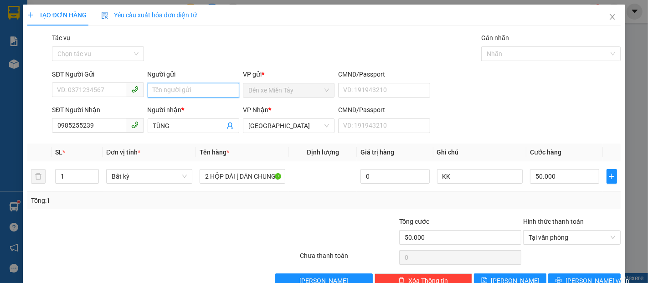
click at [207, 90] on input "Người gửi" at bounding box center [194, 90] width 92 height 15
type input "CTY TIẾN THỊNH"
click at [87, 90] on input "SĐT Người Gửi" at bounding box center [89, 90] width 74 height 15
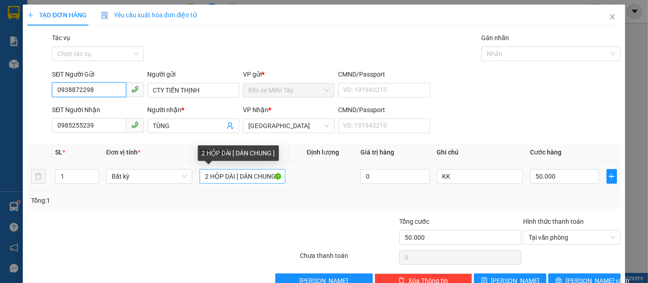
type input "0938872298"
drag, startPoint x: 233, startPoint y: 180, endPoint x: 187, endPoint y: 180, distance: 46.5
click at [187, 180] on tr "1 Bất kỳ [ DÁN CHUNG ] 0 KK 50.000" at bounding box center [324, 176] width 594 height 31
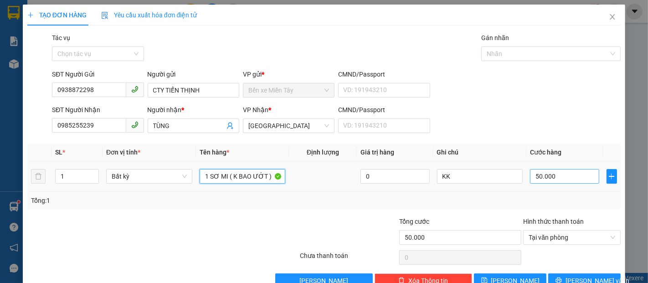
type input "1 SƠ MI ( K BAO ƯỚT )"
click at [558, 179] on input "50.000" at bounding box center [564, 176] width 69 height 15
type input "2"
type input "20"
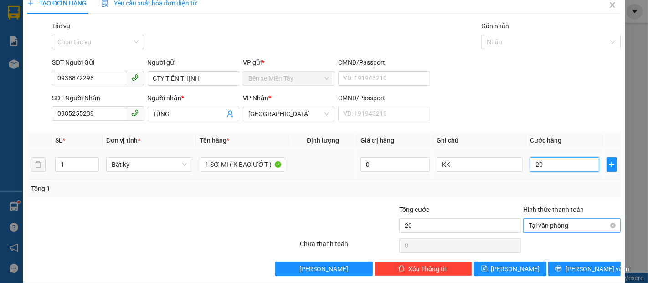
scroll to position [22, 0]
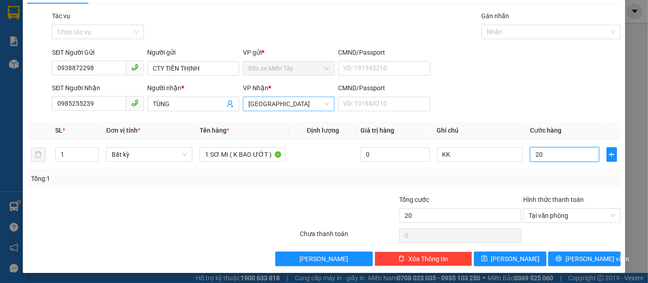
click at [292, 103] on span "[GEOGRAPHIC_DATA]" at bounding box center [288, 104] width 81 height 14
type input "20"
type input "S"
type input "20.000"
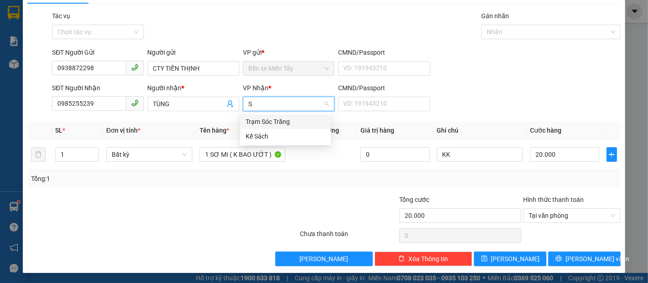
click at [271, 122] on div "Trạm Sóc Trăng" at bounding box center [286, 122] width 80 height 10
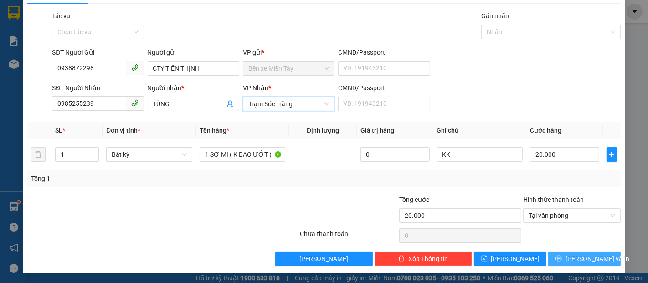
drag, startPoint x: 595, startPoint y: 263, endPoint x: 598, endPoint y: 253, distance: 10.0
click at [595, 262] on span "[PERSON_NAME] và In" at bounding box center [598, 259] width 64 height 10
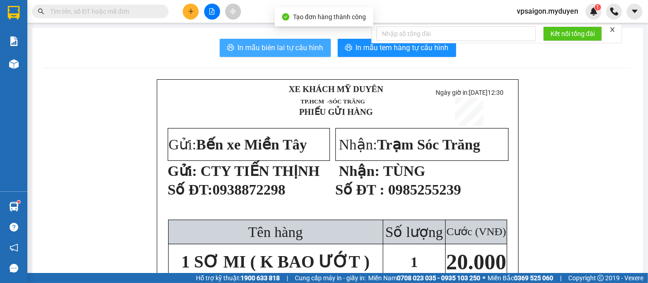
click at [277, 47] on span "In mẫu biên lai tự cấu hình" at bounding box center [281, 47] width 86 height 11
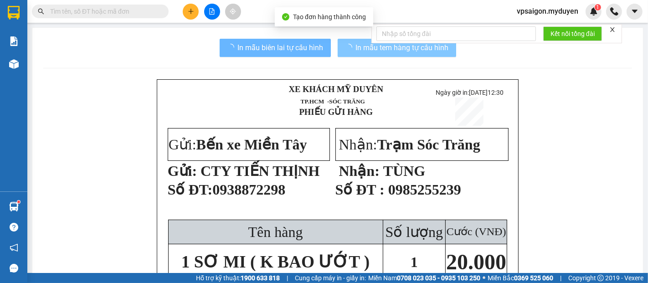
click at [394, 53] on span "In mẫu tem hàng tự cấu hình" at bounding box center [402, 47] width 93 height 11
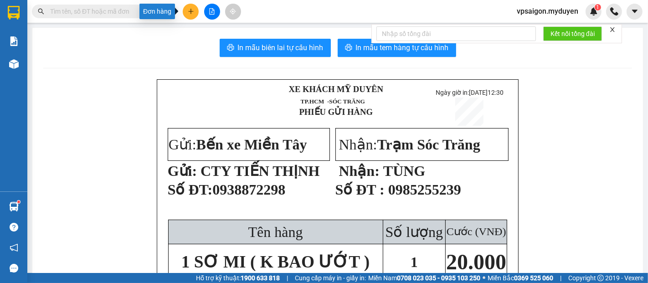
click at [188, 11] on icon "plus" at bounding box center [191, 11] width 6 height 6
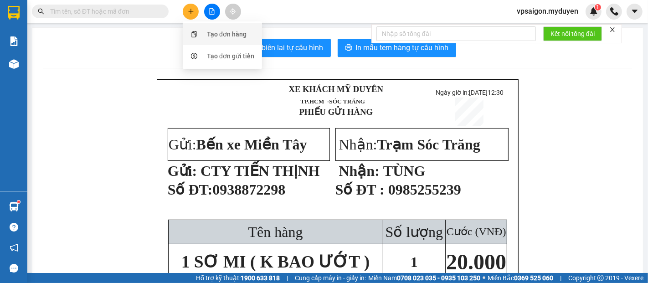
click at [219, 31] on div "Tạo đơn hàng" at bounding box center [227, 34] width 40 height 10
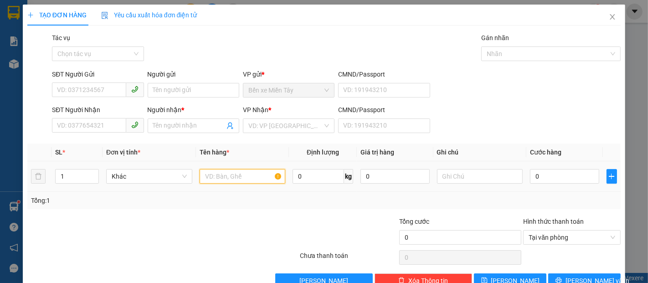
click at [222, 174] on input "text" at bounding box center [243, 176] width 86 height 15
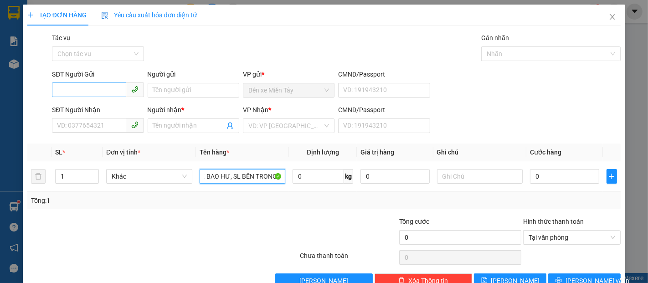
type input "1 BỌC BÒ VIÊN ( K BAO HƯ, SL BÊN TRONG )"
click at [101, 92] on input "SĐT Người Gửi" at bounding box center [89, 90] width 74 height 15
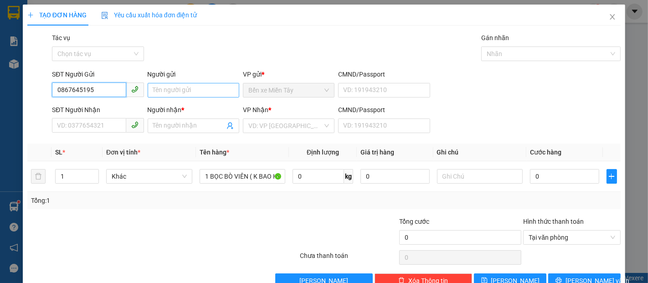
type input "0867645195"
click at [183, 83] on input "Người gửi" at bounding box center [194, 90] width 92 height 15
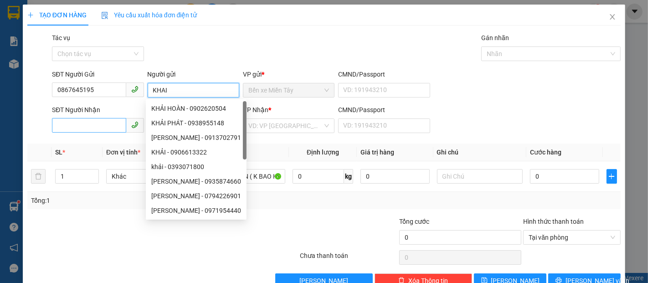
type input "KHAI"
click at [71, 132] on input "SĐT Người Nhận" at bounding box center [89, 125] width 74 height 15
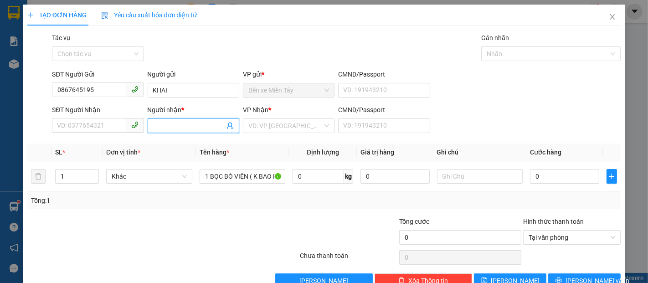
click at [184, 123] on input "Người nhận *" at bounding box center [189, 126] width 72 height 10
type input "BÒ VIÊN"
click at [94, 124] on input "SĐT Người Nhận" at bounding box center [89, 125] width 74 height 15
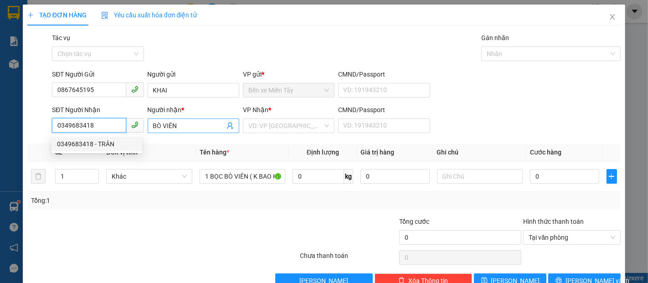
type input "0349683418"
click at [208, 124] on input "BÒ VIÊN" at bounding box center [189, 126] width 72 height 10
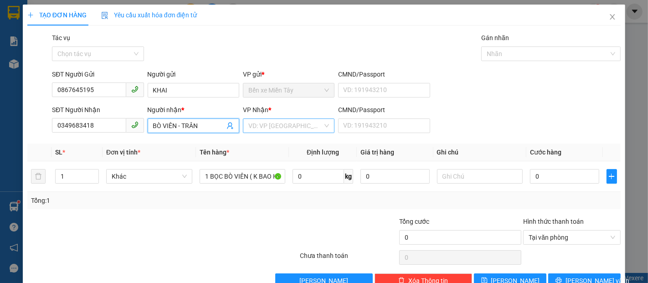
type input "BÒ VIÊN - TRÂN"
click at [307, 130] on input "search" at bounding box center [285, 126] width 74 height 14
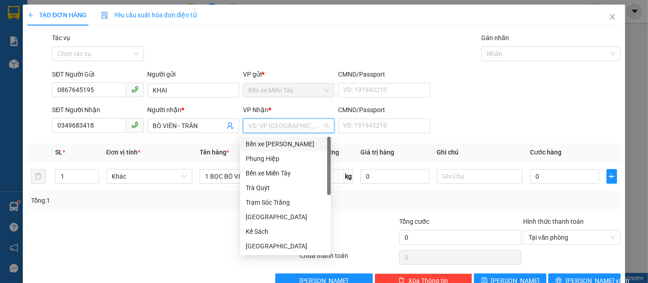
type input "D"
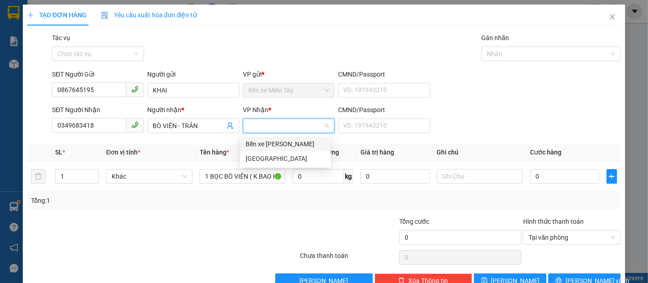
type input "Đ"
click at [282, 160] on div "[GEOGRAPHIC_DATA]" at bounding box center [286, 159] width 80 height 10
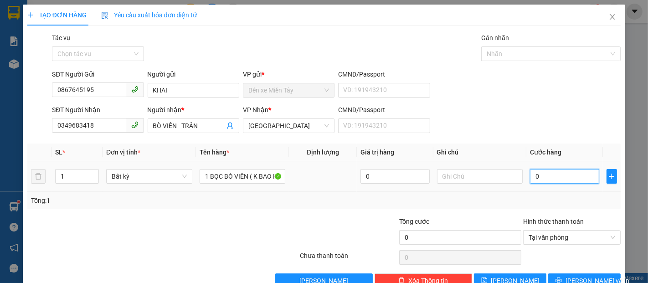
click at [550, 170] on input "0" at bounding box center [564, 176] width 69 height 15
type input "5"
type input "50"
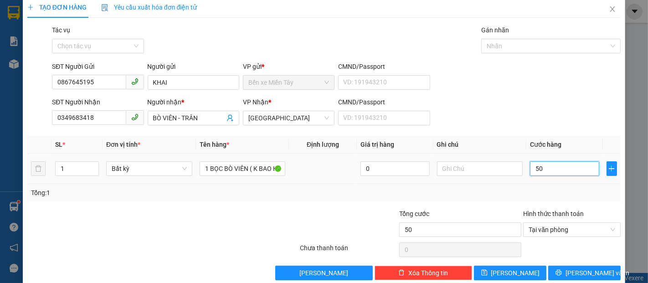
scroll to position [22, 0]
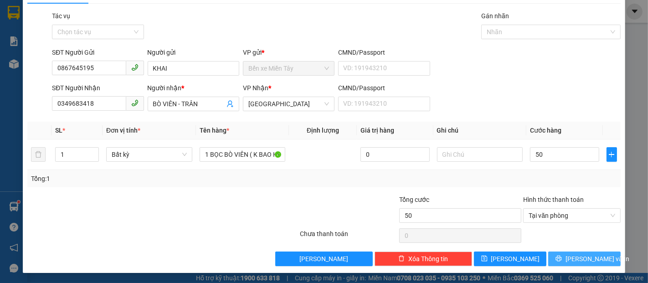
type input "50.000"
click at [592, 254] on span "[PERSON_NAME] và In" at bounding box center [598, 259] width 64 height 10
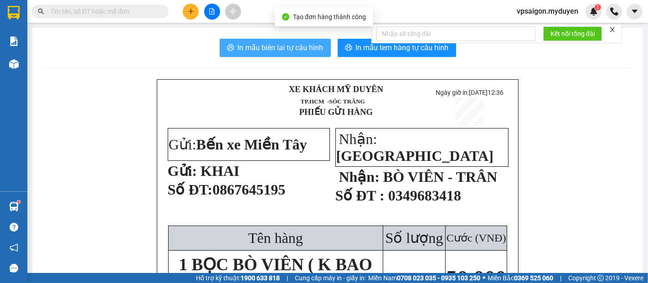
click at [294, 53] on span "In mẫu biên lai tự cấu hình" at bounding box center [281, 47] width 86 height 11
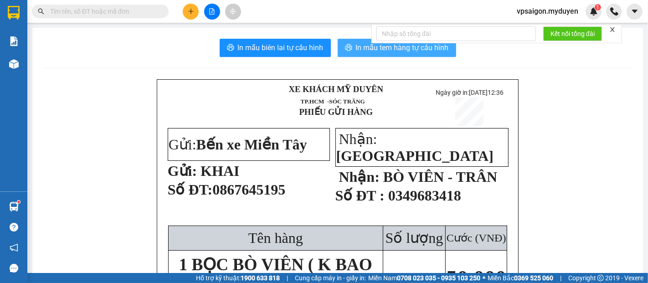
click at [421, 53] on span "In mẫu tem hàng tự cấu hình" at bounding box center [402, 47] width 93 height 11
click at [189, 10] on icon "plus" at bounding box center [191, 11] width 6 height 6
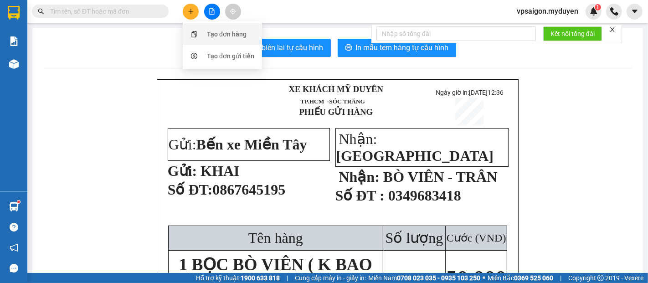
click at [233, 35] on div "Tạo đơn hàng" at bounding box center [227, 34] width 40 height 10
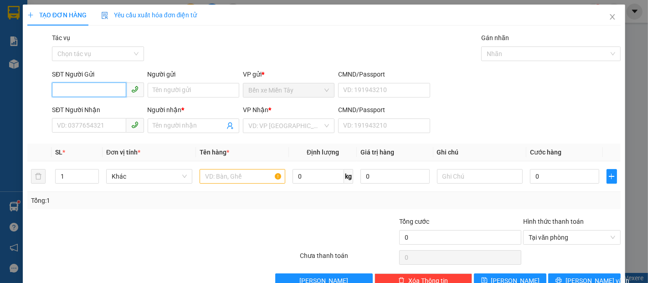
click at [83, 93] on input "SĐT Người Gửi" at bounding box center [89, 90] width 74 height 15
click at [107, 126] on input "SĐT Người Nhận" at bounding box center [89, 125] width 74 height 15
type input "0937414754"
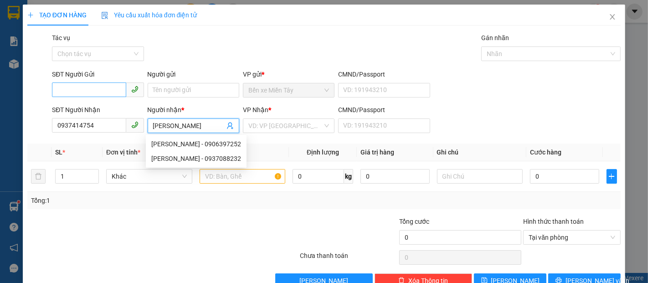
type input "TRẦN HỮU"
click at [79, 91] on input "SĐT Người Gửi" at bounding box center [89, 90] width 74 height 15
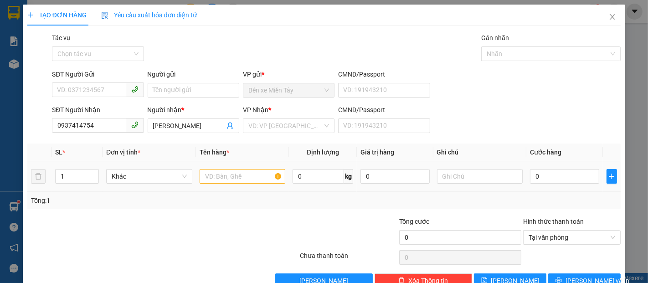
click at [233, 184] on div at bounding box center [243, 176] width 86 height 18
click at [237, 176] on input "text" at bounding box center [243, 176] width 86 height 15
type input "1 HỘP ( K BAO HƯ )"
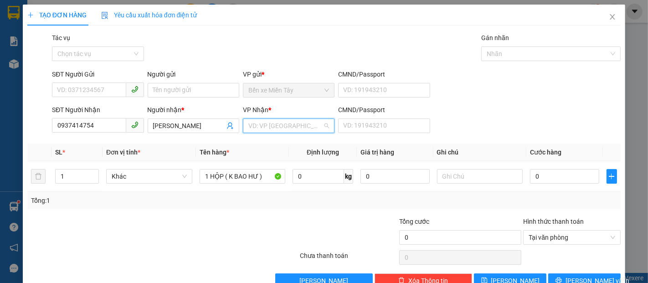
click at [263, 126] on input "search" at bounding box center [285, 126] width 74 height 14
click at [94, 95] on input "SĐT Người Gửi" at bounding box center [89, 90] width 74 height 15
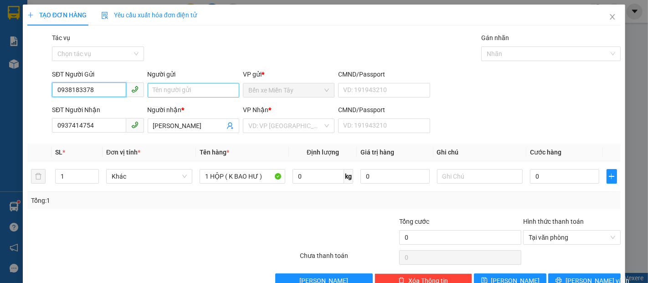
type input "0938183378"
click at [217, 92] on input "Người gửi" at bounding box center [194, 90] width 92 height 15
type input "..."
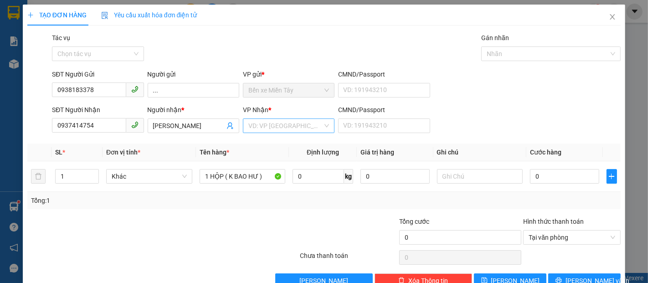
click at [317, 129] on input "search" at bounding box center [285, 126] width 74 height 14
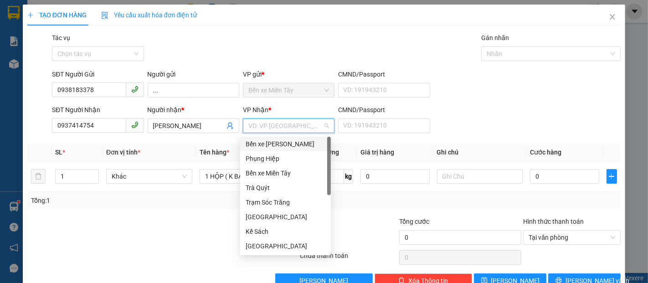
type input "S"
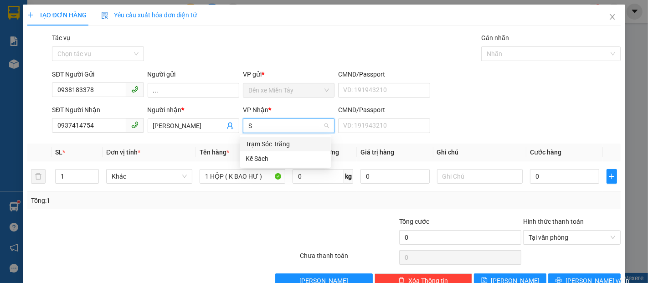
click at [294, 146] on div "Trạm Sóc Trăng" at bounding box center [286, 144] width 80 height 10
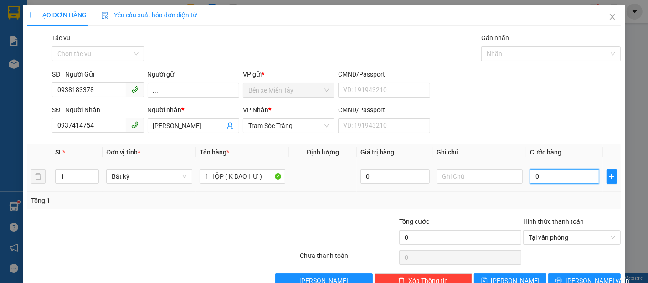
click at [554, 182] on input "0" at bounding box center [564, 176] width 69 height 15
type input "2"
type input "20"
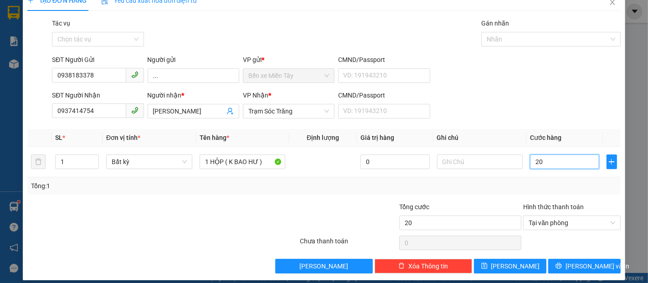
scroll to position [22, 0]
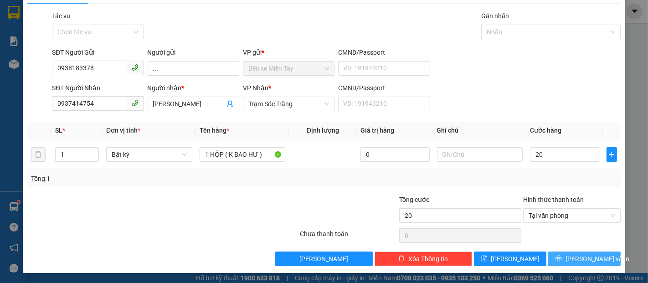
type input "20.000"
drag, startPoint x: 590, startPoint y: 262, endPoint x: 587, endPoint y: 250, distance: 11.8
click at [591, 262] on span "[PERSON_NAME] và In" at bounding box center [598, 259] width 64 height 10
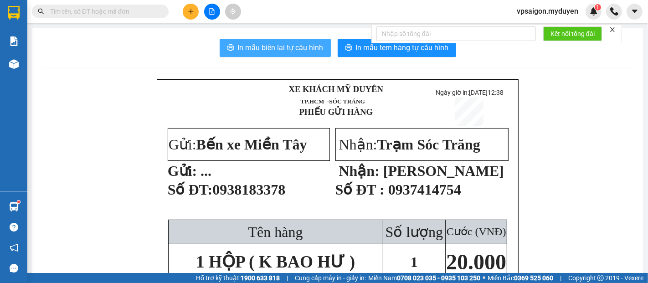
click at [276, 52] on span "In mẫu biên lai tự cấu hình" at bounding box center [281, 47] width 86 height 11
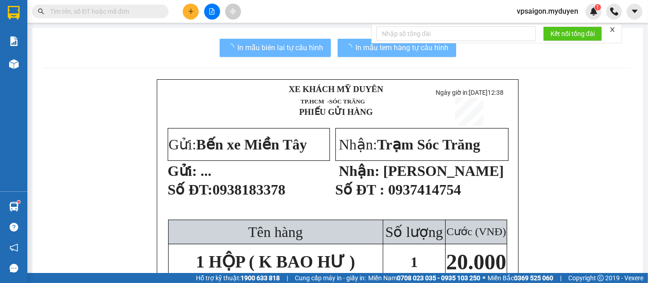
click at [395, 48] on span "In mẫu tem hàng tự cấu hình" at bounding box center [402, 47] width 93 height 11
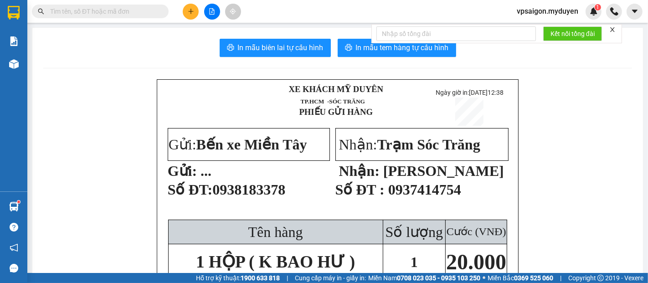
click at [185, 17] on button at bounding box center [191, 12] width 16 height 16
click at [223, 34] on div "Tạo đơn hàng" at bounding box center [227, 34] width 40 height 10
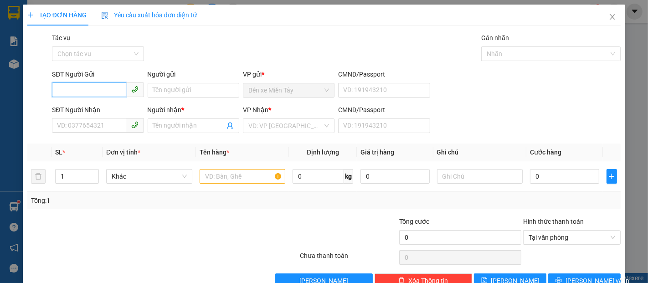
click at [94, 85] on input "SĐT Người Gửi" at bounding box center [89, 90] width 74 height 15
click at [93, 85] on input "993" at bounding box center [89, 90] width 74 height 15
click at [104, 106] on div "0912439993 - SƠN" at bounding box center [97, 108] width 80 height 10
type input "0912439993"
type input "SƠN"
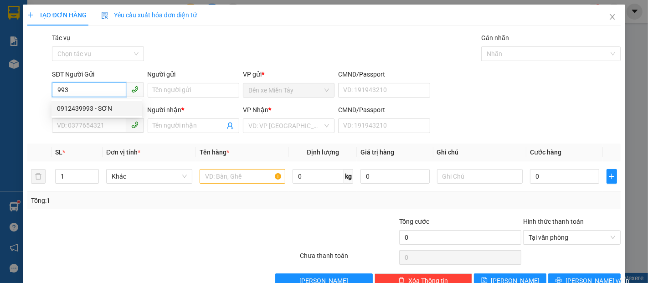
type input "0342683812"
type input "PHÁT"
type input "50.000"
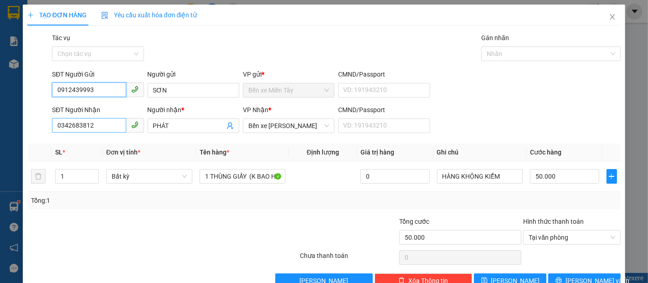
type input "0912439993"
drag, startPoint x: 105, startPoint y: 125, endPoint x: 57, endPoint y: 134, distance: 48.7
click at [57, 134] on div "SĐT Người Nhận 0342683812 0342683812" at bounding box center [98, 121] width 92 height 32
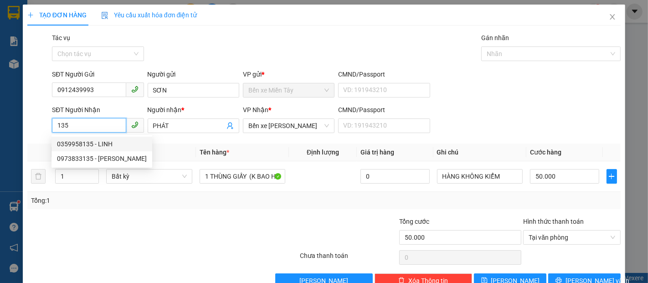
click at [93, 145] on div "0359958135 - LINH" at bounding box center [102, 144] width 90 height 10
type input "0359958135"
type input "LINH"
type input "40.000"
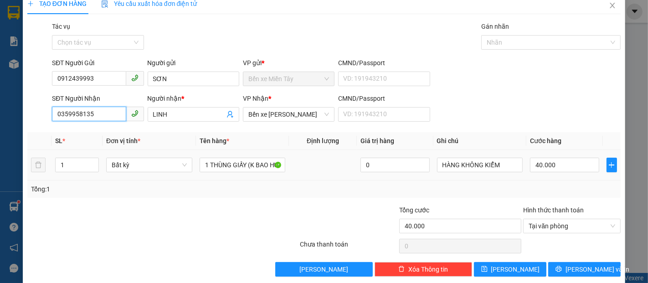
scroll to position [22, 0]
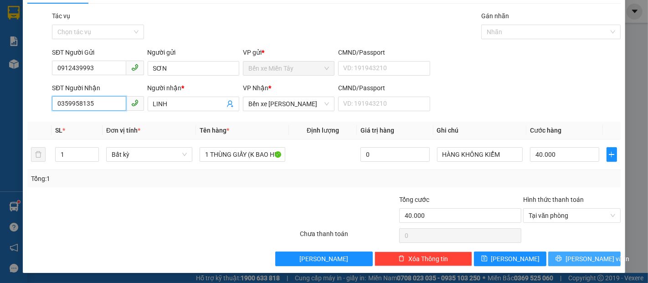
type input "0359958135"
drag, startPoint x: 609, startPoint y: 252, endPoint x: 624, endPoint y: 209, distance: 44.8
click at [609, 252] on button "[PERSON_NAME] và In" at bounding box center [584, 259] width 72 height 15
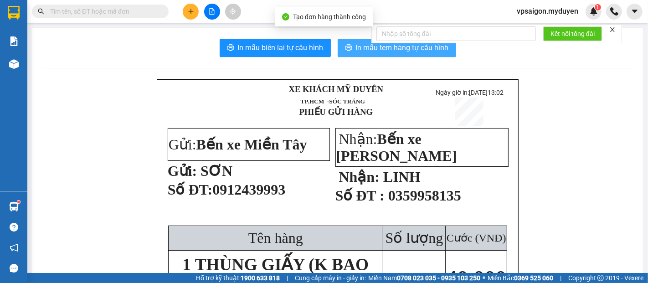
click at [428, 47] on span "In mẫu tem hàng tự cấu hình" at bounding box center [402, 47] width 93 height 11
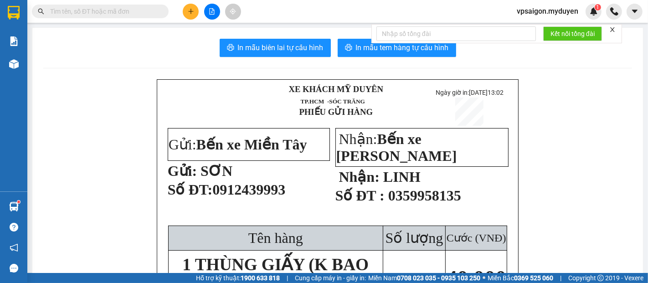
click at [193, 13] on icon "plus" at bounding box center [191, 11] width 6 height 6
click at [212, 28] on div "Tạo đơn hàng" at bounding box center [222, 34] width 68 height 17
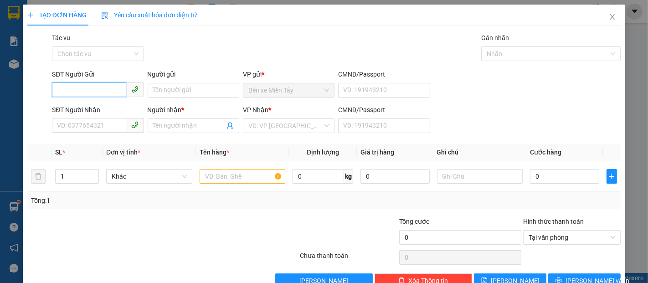
click at [89, 88] on input "SĐT Người Gửi" at bounding box center [89, 90] width 74 height 15
click at [229, 173] on input "text" at bounding box center [243, 176] width 86 height 15
type input "1 BỌC ĐEN"
click at [85, 93] on input "SĐT Người Gửi" at bounding box center [89, 90] width 74 height 15
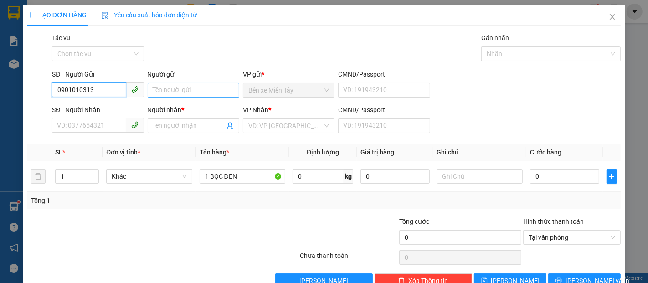
type input "0901010313"
click at [186, 88] on input "Người gửi" at bounding box center [194, 90] width 92 height 15
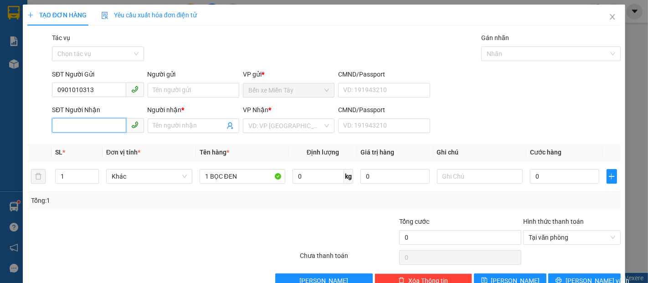
click at [84, 128] on input "SĐT Người Nhận" at bounding box center [89, 125] width 74 height 15
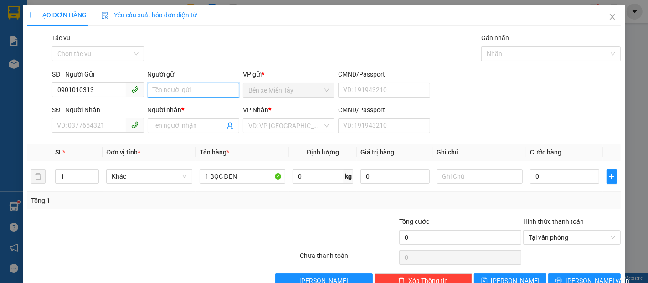
click at [210, 87] on input "Người gửi" at bounding box center [194, 90] width 92 height 15
type input "...."
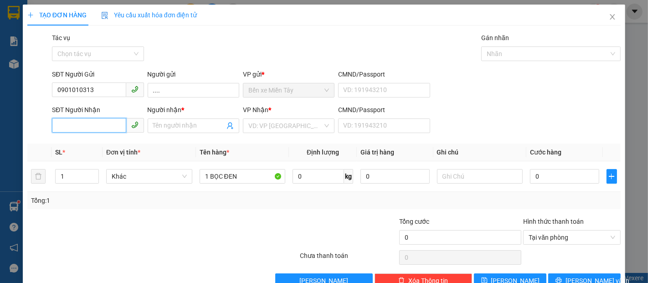
click at [82, 131] on input "SĐT Người Nhận" at bounding box center [89, 125] width 74 height 15
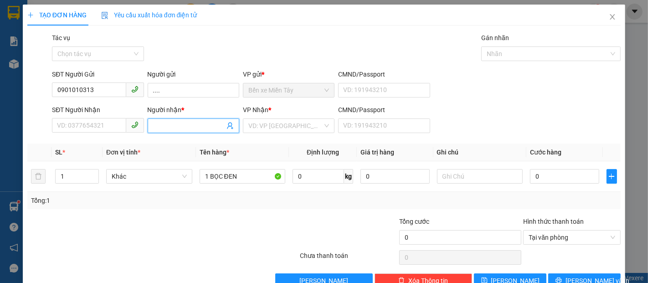
click at [173, 129] on input "Người nhận *" at bounding box center [189, 126] width 72 height 10
type input "QUÂN"
click at [86, 125] on input "SĐT Người Nhận" at bounding box center [89, 125] width 74 height 15
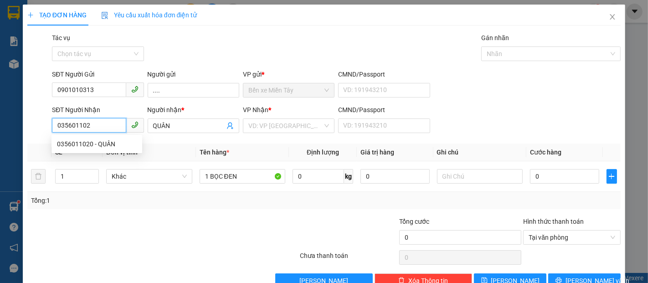
type input "0356011020"
click at [104, 143] on div "0356011020 - QUÂN" at bounding box center [97, 144] width 80 height 10
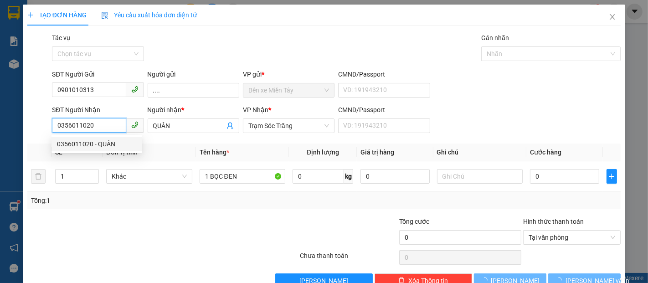
type input "QUÂN"
type input "90.000"
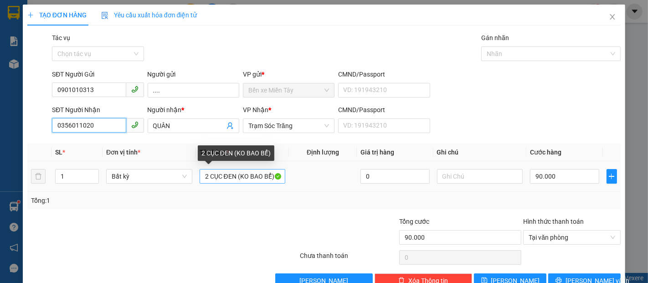
type input "0356011020"
drag, startPoint x: 234, startPoint y: 177, endPoint x: 201, endPoint y: 177, distance: 33.3
click at [201, 177] on input "2 CỤC ĐEN (KO BAO BỂ)" at bounding box center [243, 176] width 86 height 15
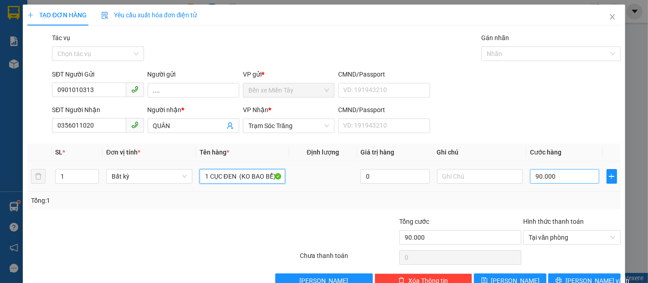
type input "1 CỤC ĐEN (KO BAO BỂ)"
click at [569, 179] on input "90.000" at bounding box center [564, 176] width 69 height 15
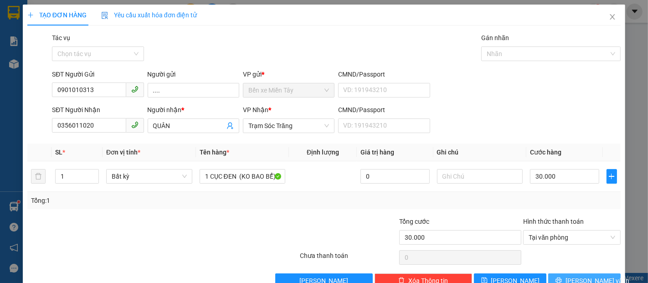
click at [586, 276] on span "[PERSON_NAME] và In" at bounding box center [598, 281] width 64 height 10
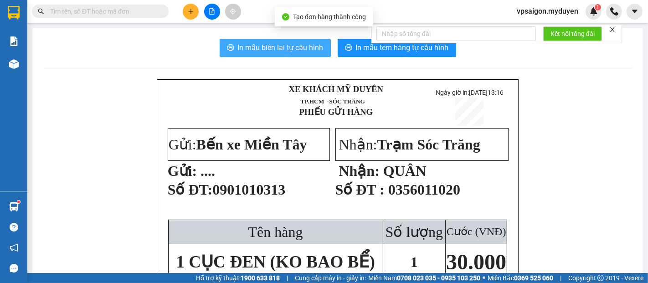
click at [297, 50] on span "In mẫu biên lai tự cấu hình" at bounding box center [281, 47] width 86 height 11
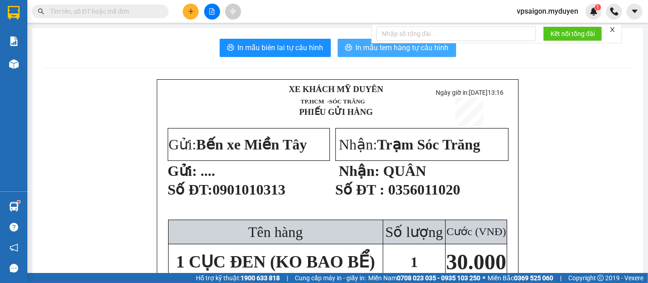
click at [405, 50] on span "In mẫu tem hàng tự cấu hình" at bounding box center [402, 47] width 93 height 11
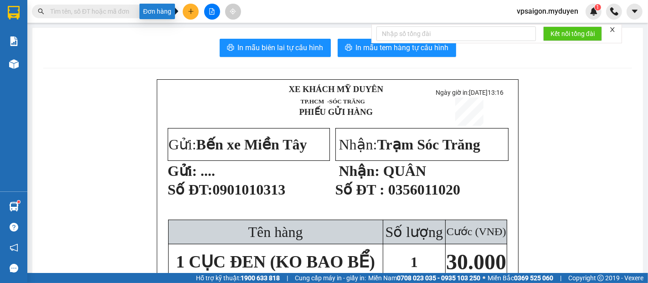
click at [191, 8] on icon "plus" at bounding box center [191, 11] width 6 height 6
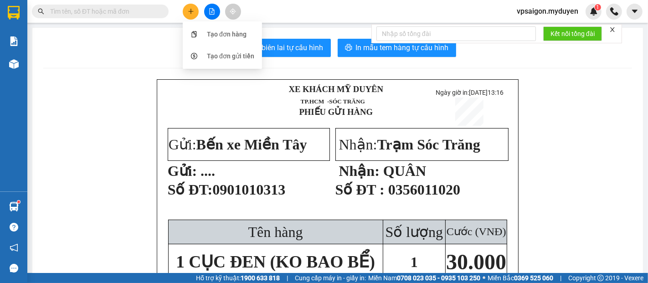
click at [214, 31] on div "Tạo đơn hàng" at bounding box center [227, 34] width 40 height 10
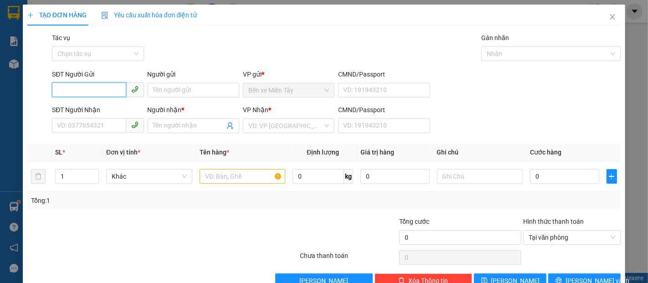
click at [66, 87] on input "SĐT Người Gửi" at bounding box center [89, 90] width 74 height 15
type input "0985373871"
click at [102, 105] on div "0985373871 - bang" at bounding box center [97, 108] width 80 height 10
type input "bang"
type input "0785848575"
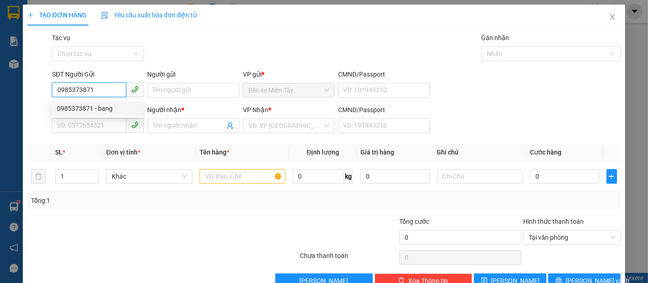
type input "HỮU TÂM"
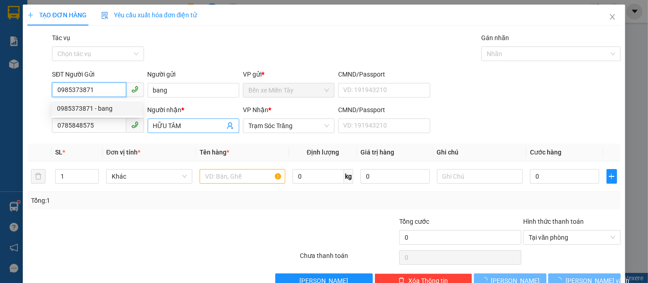
type input "150.000"
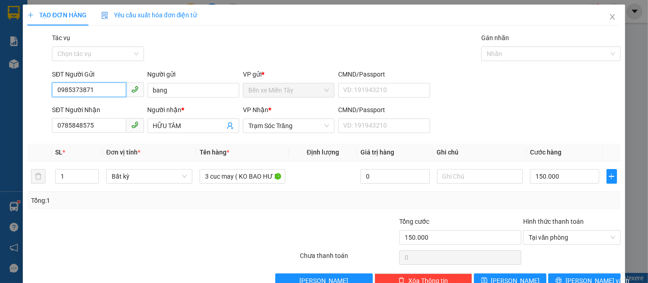
type input "0985373871"
drag, startPoint x: 168, startPoint y: 80, endPoint x: 169, endPoint y: 87, distance: 6.4
click at [168, 85] on div "Người gửi bang" at bounding box center [194, 85] width 92 height 32
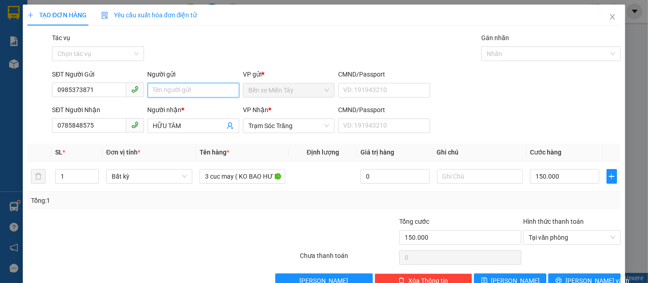
drag, startPoint x: 171, startPoint y: 92, endPoint x: 146, endPoint y: 92, distance: 25.1
click at [148, 92] on input "Người gửi" at bounding box center [194, 90] width 92 height 15
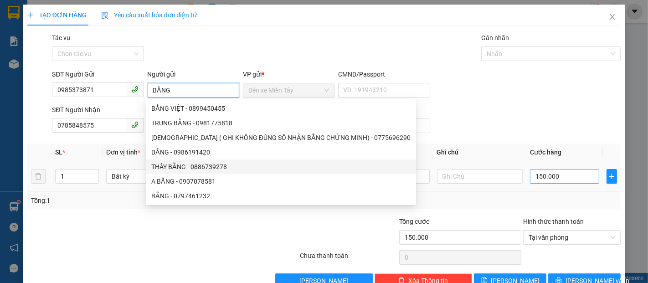
type input "BẰNG"
click at [555, 175] on input "150.000" at bounding box center [564, 176] width 69 height 15
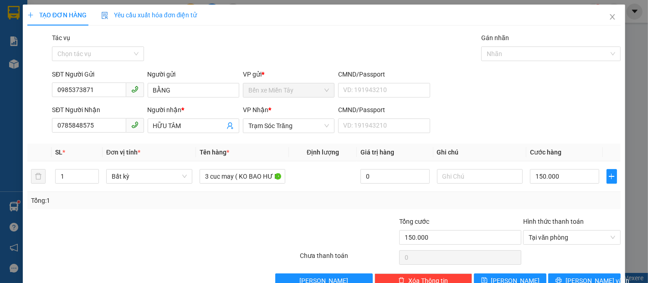
click at [372, 205] on div "Tổng: 1" at bounding box center [324, 200] width 594 height 17
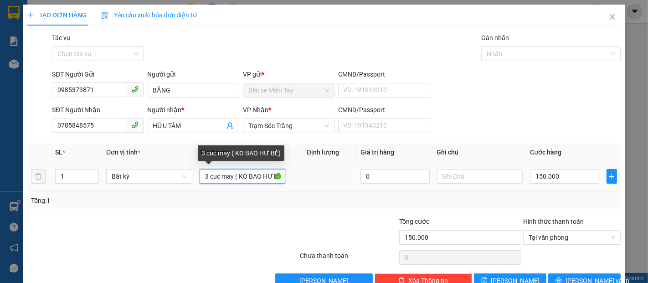
click at [227, 178] on input "3 cuc may ( KO BAO HƯ BỂ)" at bounding box center [243, 176] width 86 height 15
drag, startPoint x: 230, startPoint y: 178, endPoint x: 199, endPoint y: 178, distance: 30.5
click at [200, 178] on input "3 cuc may ( KO BAO HƯ BỂ)" at bounding box center [243, 176] width 86 height 15
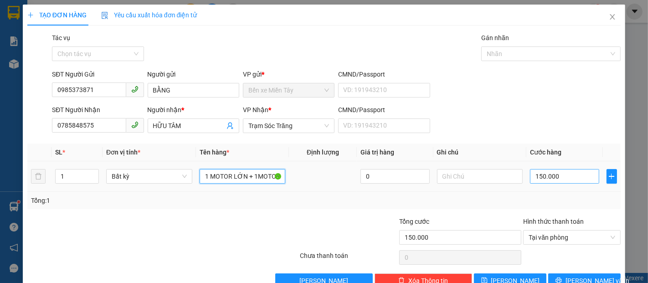
type input "1 MOTOR LỚN + 1MOTOR NHỎ ( KO BAO HƯ BỂ)"
click at [573, 180] on input "150.000" at bounding box center [564, 176] width 69 height 15
type input "1"
type input "10"
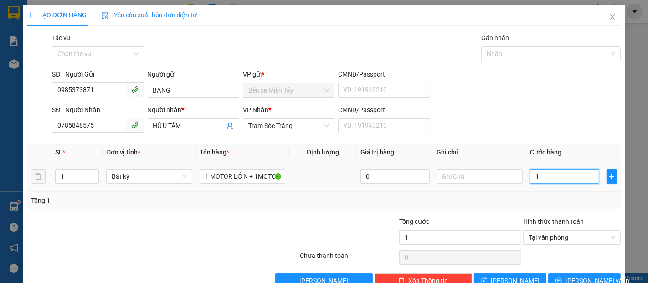
type input "10"
type input "100"
type input "1.000"
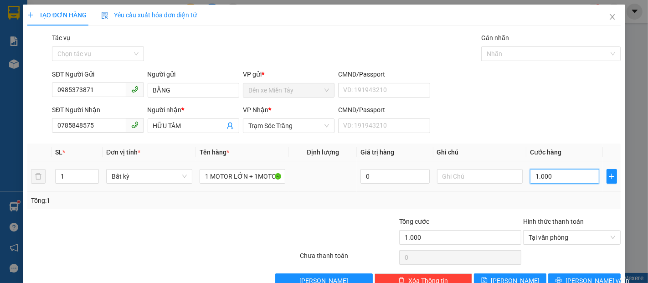
type input "10.000"
type input "100.000"
click at [576, 276] on span "[PERSON_NAME] và In" at bounding box center [598, 281] width 64 height 10
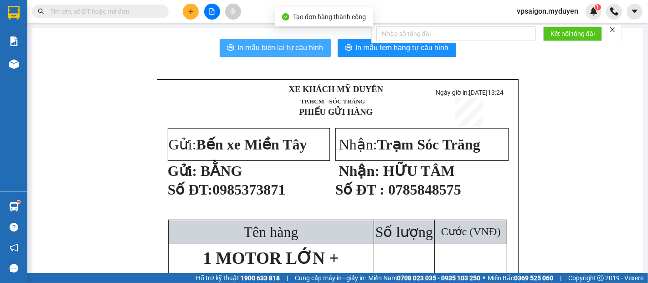
click at [288, 46] on span "In mẫu biên lai tự cấu hình" at bounding box center [281, 47] width 86 height 11
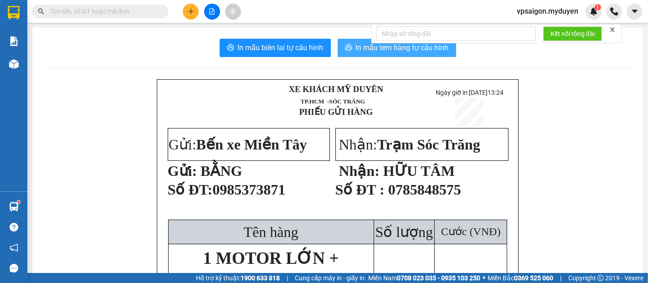
click at [411, 52] on span "In mẫu tem hàng tự cấu hình" at bounding box center [402, 47] width 93 height 11
click at [194, 12] on button at bounding box center [191, 12] width 16 height 16
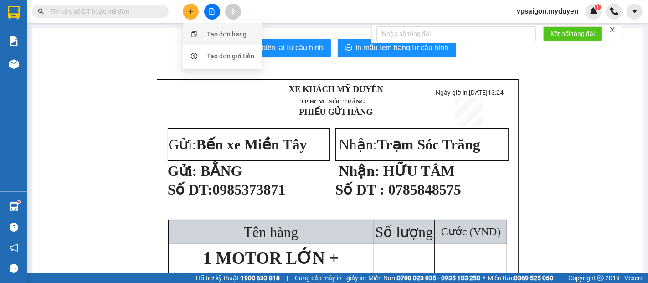
click at [219, 35] on div "Tạo đơn hàng" at bounding box center [227, 34] width 40 height 10
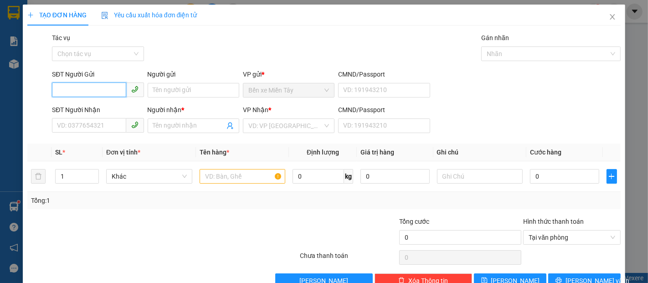
click at [79, 93] on input "SĐT Người Gửi" at bounding box center [89, 90] width 74 height 15
click at [88, 128] on input "SĐT Người Nhận" at bounding box center [89, 125] width 74 height 15
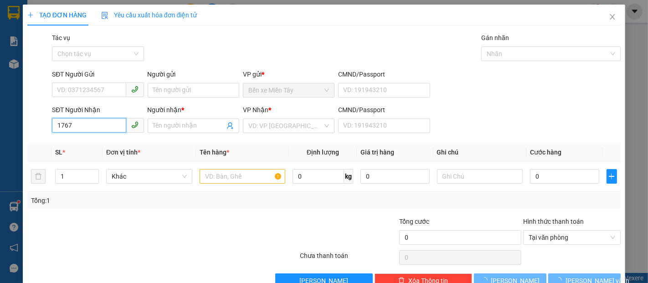
click at [88, 128] on input "1767" at bounding box center [89, 125] width 74 height 15
click at [91, 127] on input "1767" at bounding box center [89, 125] width 74 height 15
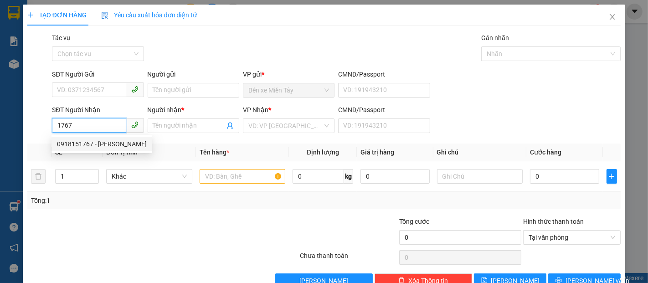
click at [108, 145] on div "0918151767 - TUẤN" at bounding box center [102, 144] width 90 height 10
type input "0918151767"
type input "TUẤN"
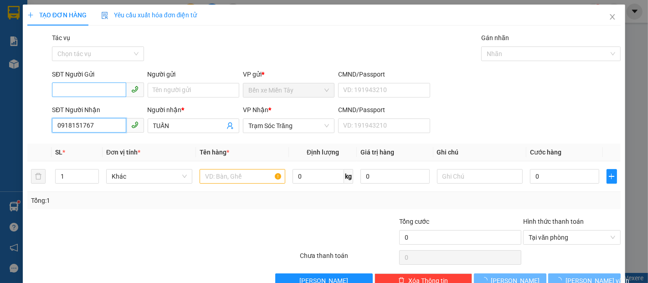
type input "0918151767"
click at [103, 91] on input "SĐT Người Gửi" at bounding box center [89, 90] width 74 height 15
type input "40.000"
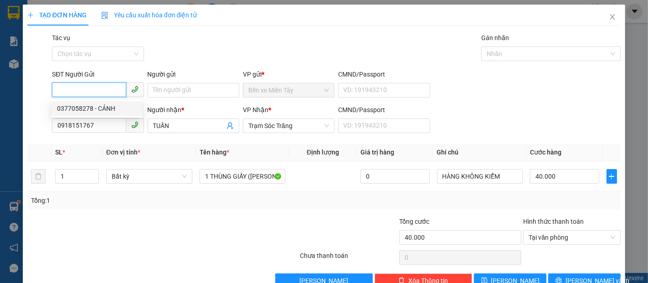
click at [107, 106] on div "0377058278 - CẢNH" at bounding box center [97, 108] width 80 height 10
type input "0377058278"
type input "CẢNH"
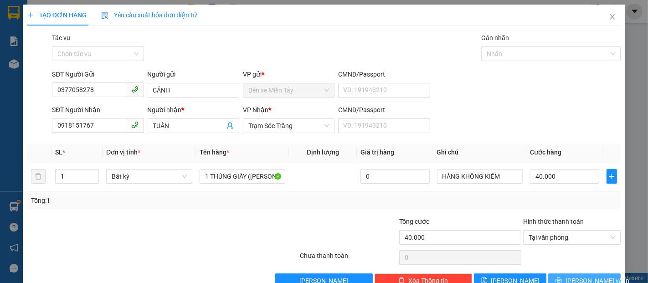
drag, startPoint x: 591, startPoint y: 258, endPoint x: 588, endPoint y: 251, distance: 8.4
click at [591, 276] on span "[PERSON_NAME] và In" at bounding box center [598, 281] width 64 height 10
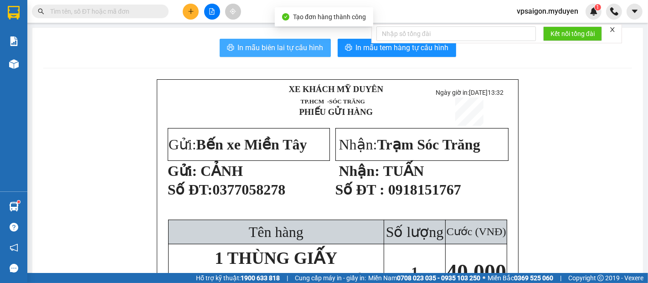
click at [292, 47] on span "In mẫu biên lai tự cấu hình" at bounding box center [281, 47] width 86 height 11
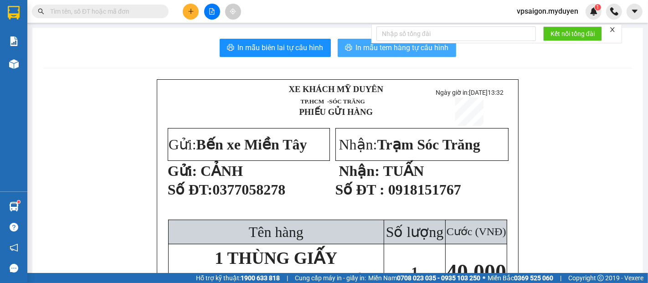
click at [427, 54] on button "In mẫu tem hàng tự cấu hình" at bounding box center [397, 48] width 119 height 18
click at [186, 17] on button at bounding box center [191, 12] width 16 height 16
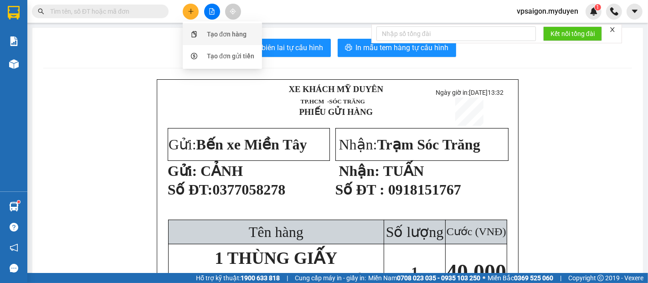
click at [208, 33] on div "Tạo đơn hàng" at bounding box center [227, 34] width 40 height 10
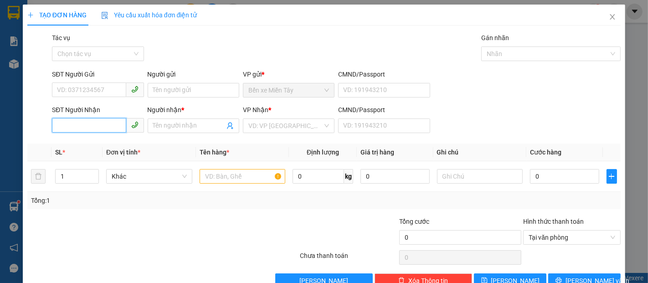
click at [103, 127] on input "SĐT Người Nhận" at bounding box center [89, 125] width 74 height 15
click at [103, 126] on input "1040" at bounding box center [89, 125] width 74 height 15
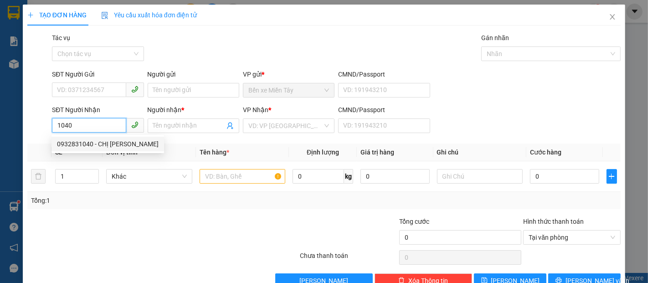
click at [115, 147] on div "0932831040 - CHỊ CƯƠNG" at bounding box center [108, 144] width 102 height 10
type input "0932831040"
type input "CHỊ [PERSON_NAME]"
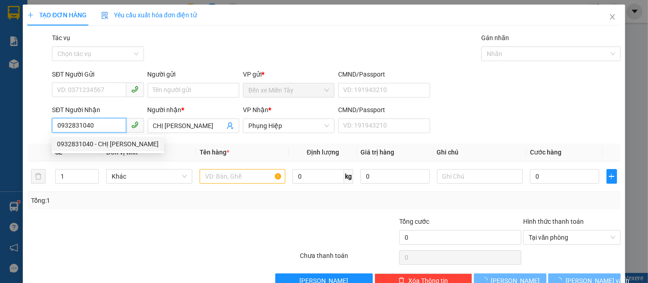
type input "40.000"
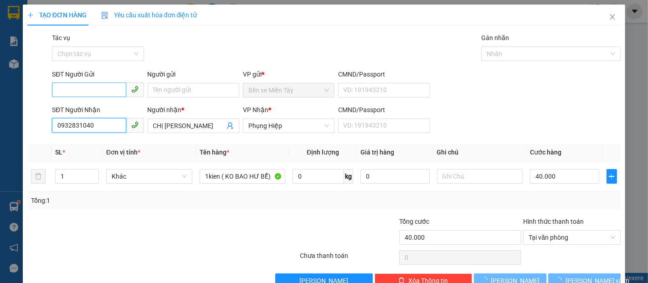
type input "0932831040"
click at [100, 94] on input "SĐT Người Gửi" at bounding box center [89, 90] width 74 height 15
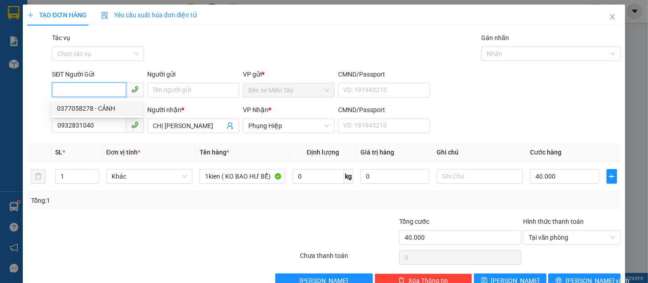
click at [110, 106] on div "0377058278 - CẢNH" at bounding box center [97, 108] width 80 height 10
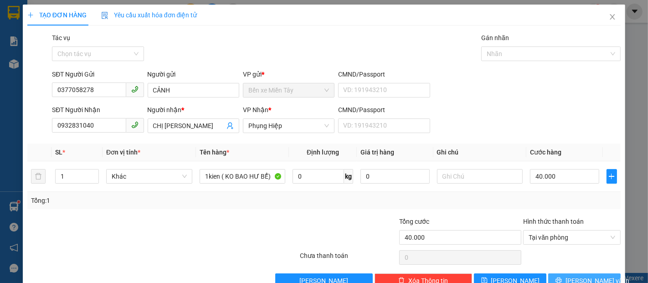
click at [583, 276] on span "[PERSON_NAME] và In" at bounding box center [598, 281] width 64 height 10
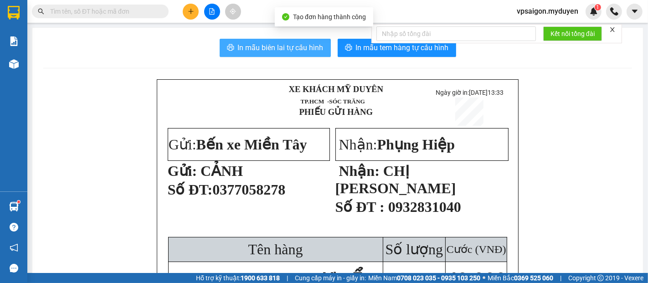
click at [281, 52] on span "In mẫu biên lai tự cấu hình" at bounding box center [281, 47] width 86 height 11
click at [386, 56] on button "In mẫu tem hàng tự cấu hình" at bounding box center [397, 48] width 119 height 18
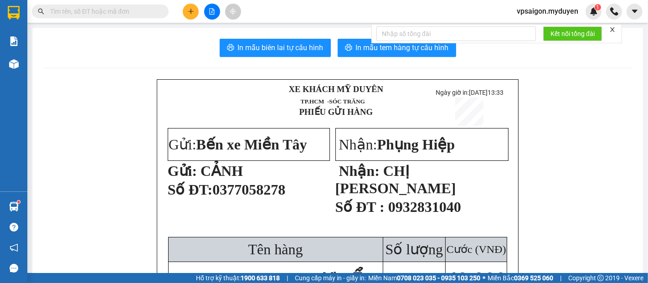
click at [186, 12] on button at bounding box center [191, 12] width 16 height 16
click at [240, 38] on div "Tạo đơn hàng" at bounding box center [227, 34] width 40 height 10
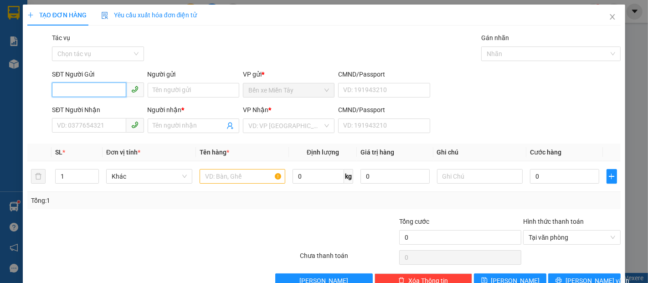
click at [98, 85] on input "SĐT Người Gửi" at bounding box center [89, 90] width 74 height 15
click at [76, 130] on input "SĐT Người Nhận" at bounding box center [89, 125] width 74 height 15
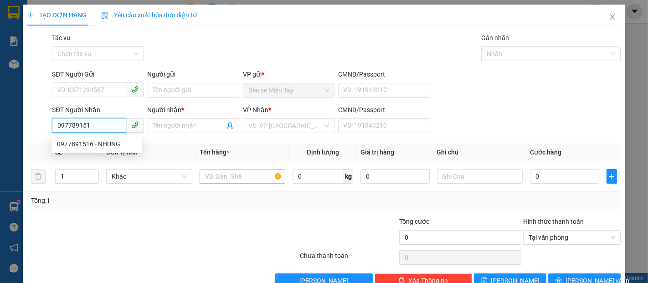
type input "0977891516"
click at [107, 142] on div "0977891516 - NHUNG" at bounding box center [97, 144] width 80 height 10
type input "NHUNG"
type input "40.000"
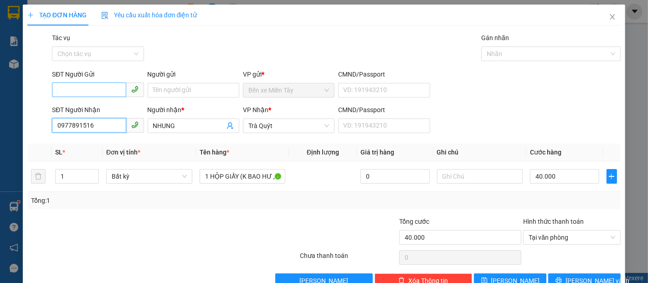
type input "0977891516"
click at [102, 90] on input "SĐT Người Gửi" at bounding box center [89, 90] width 74 height 15
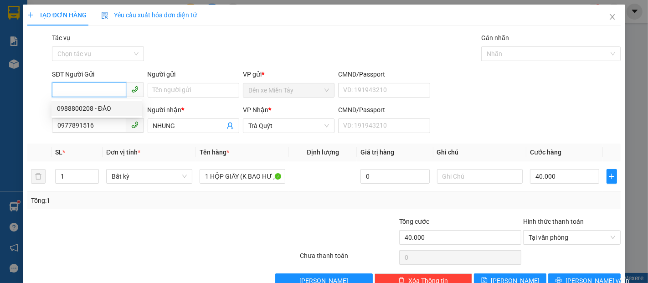
click at [103, 106] on div "0988800208 - ĐÀO" at bounding box center [97, 108] width 80 height 10
type input "0988800208"
type input "ĐÀO"
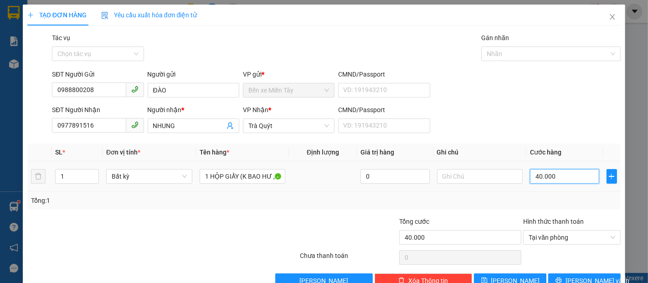
click at [553, 176] on input "40.000" at bounding box center [564, 176] width 69 height 15
drag, startPoint x: 579, startPoint y: 257, endPoint x: 569, endPoint y: 239, distance: 20.4
click at [579, 276] on span "[PERSON_NAME] và In" at bounding box center [598, 281] width 64 height 10
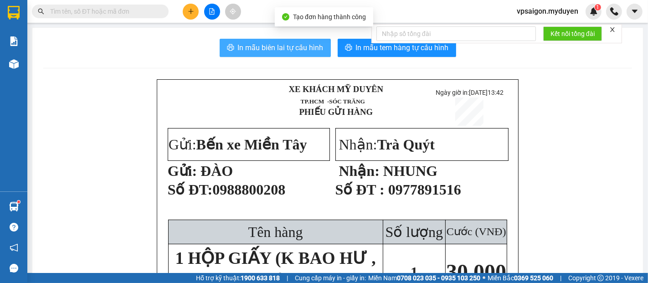
click at [292, 50] on span "In mẫu biên lai tự cấu hình" at bounding box center [281, 47] width 86 height 11
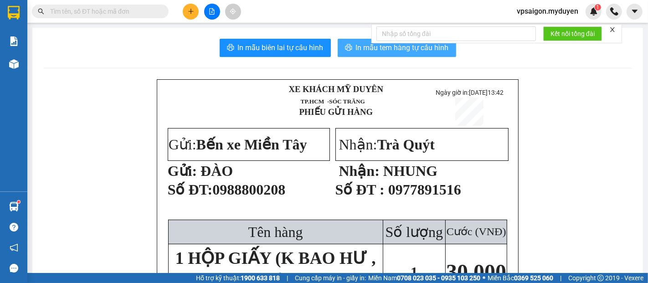
click at [387, 50] on span "In mẫu tem hàng tự cấu hình" at bounding box center [402, 47] width 93 height 11
click at [196, 13] on button at bounding box center [191, 12] width 16 height 16
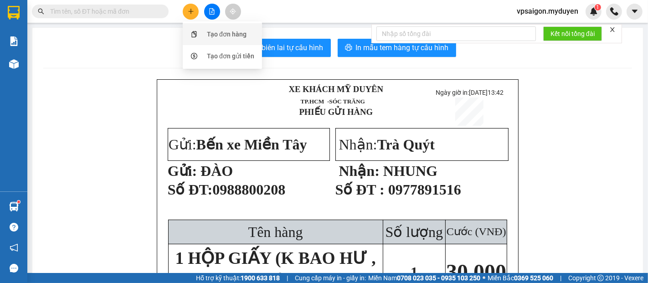
click at [217, 31] on div "Tạo đơn hàng" at bounding box center [227, 34] width 40 height 10
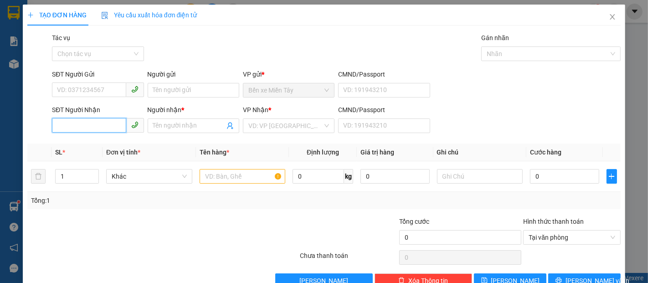
click at [93, 128] on input "SĐT Người Nhận" at bounding box center [89, 125] width 74 height 15
type input "0917202979"
click at [110, 141] on div "0917202979 - ANH BẢO" at bounding box center [102, 144] width 90 height 10
type input "ANH BẢO"
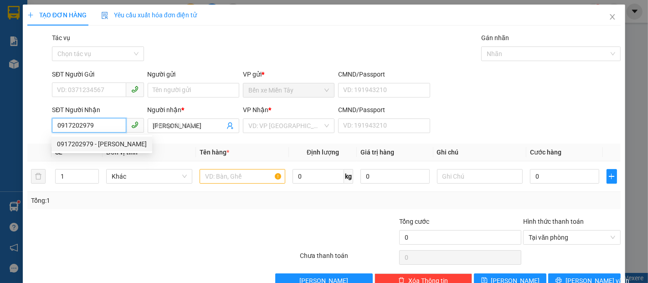
type input "100.000"
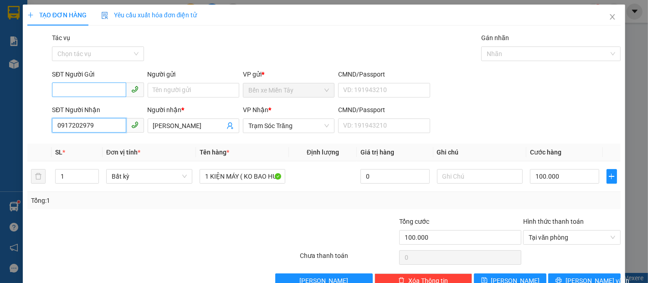
type input "0917202979"
click at [87, 88] on input "SĐT Người Gửi" at bounding box center [89, 90] width 74 height 15
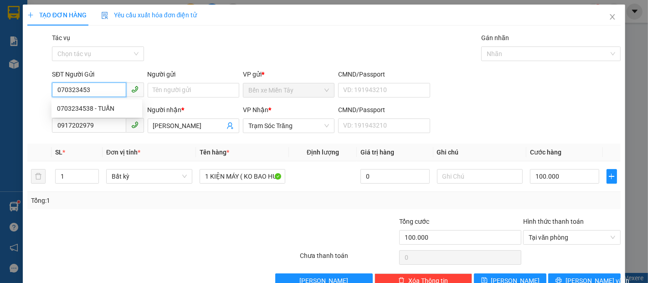
type input "0703234538"
click at [107, 107] on div "0703234538 - TUẤN" at bounding box center [97, 108] width 80 height 10
type input "TUẤN"
type input "200.000"
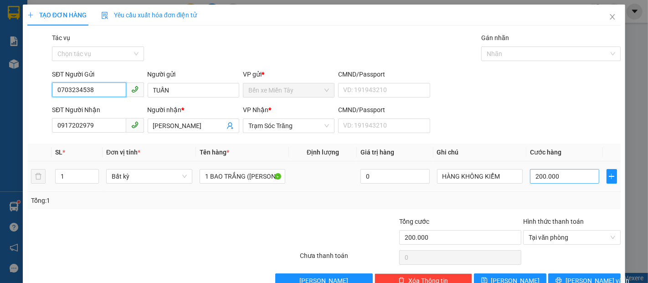
type input "0703234538"
type input "1"
type input "10"
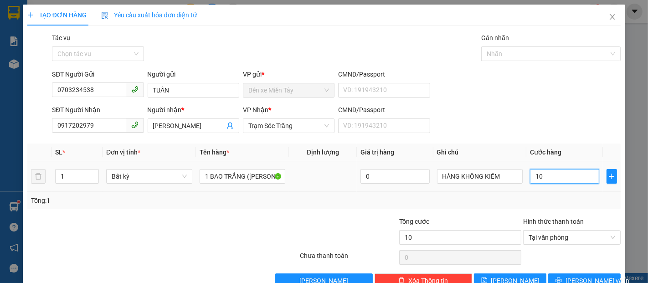
type input "100"
type input "1.000"
type input "10.000"
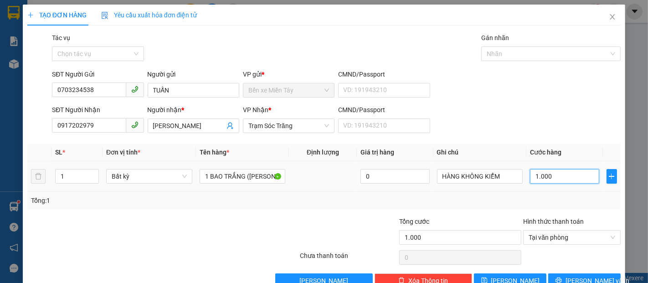
type input "10.000"
type input "100.000"
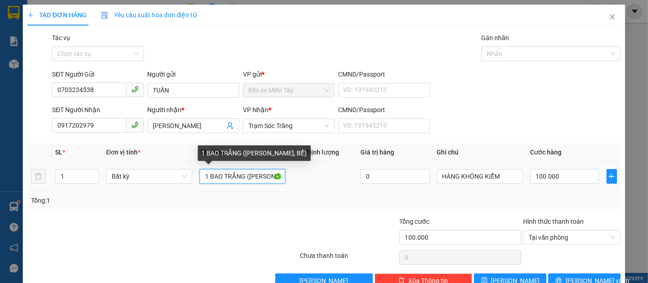
drag, startPoint x: 242, startPoint y: 175, endPoint x: 205, endPoint y: 178, distance: 37.0
click at [205, 178] on input "1 BAO TRẮNG (KO BAO HƯ, BỂ)" at bounding box center [243, 176] width 86 height 15
type input "1 BÁNH GĂNG (KO BAO HƯ, BỂ)"
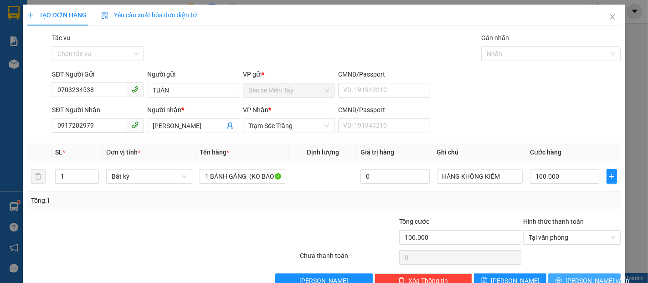
click at [590, 276] on span "[PERSON_NAME] và In" at bounding box center [598, 281] width 64 height 10
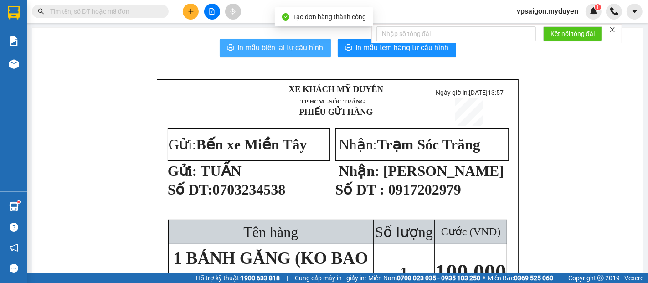
click at [304, 52] on span "In mẫu biên lai tự cấu hình" at bounding box center [281, 47] width 86 height 11
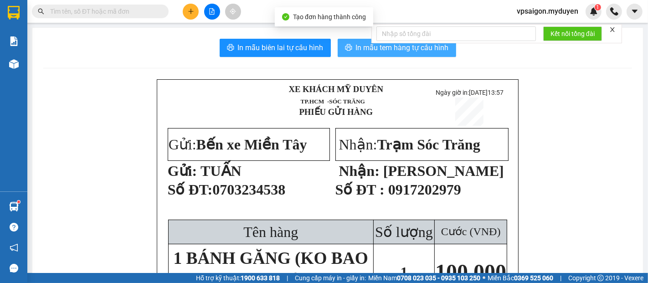
click at [372, 49] on span "In mẫu tem hàng tự cấu hình" at bounding box center [402, 47] width 93 height 11
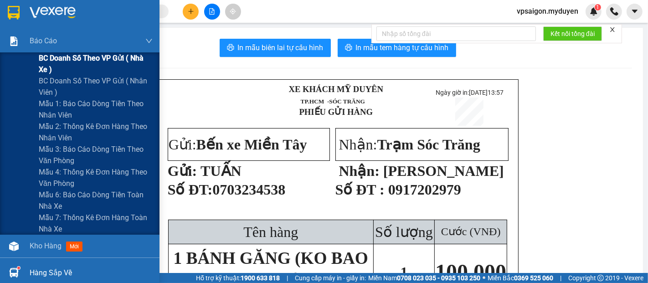
click at [93, 60] on span "BC doanh số theo VP gửi ( nhà xe )" at bounding box center [96, 63] width 114 height 23
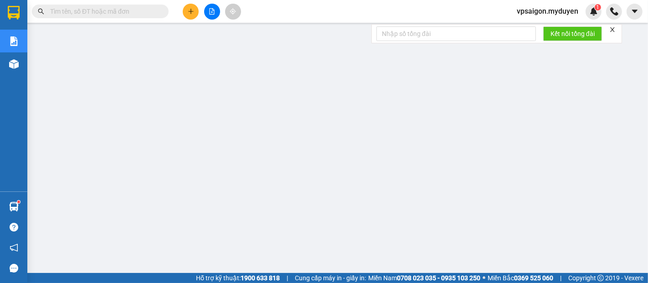
click at [195, 13] on button at bounding box center [191, 12] width 16 height 16
click at [227, 36] on div "Tạo đơn hàng" at bounding box center [227, 34] width 40 height 10
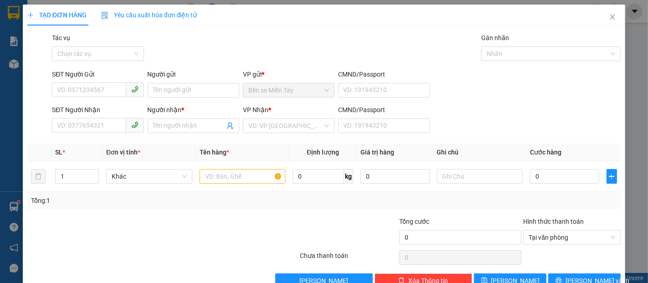
click at [87, 117] on div "SĐT Người Nhận" at bounding box center [98, 112] width 92 height 14
click at [96, 127] on input "SĐT Người Nhận" at bounding box center [89, 125] width 74 height 15
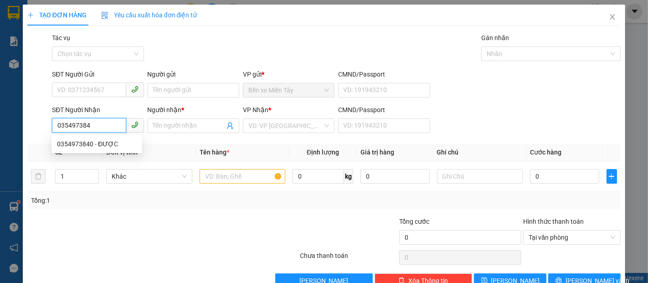
type input "0354973840"
click at [113, 143] on div "0354973840 - ĐƯỢC" at bounding box center [97, 144] width 80 height 10
type input "ĐƯỢC"
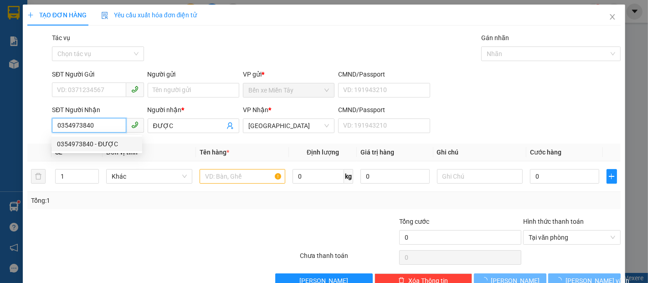
type input "40.000"
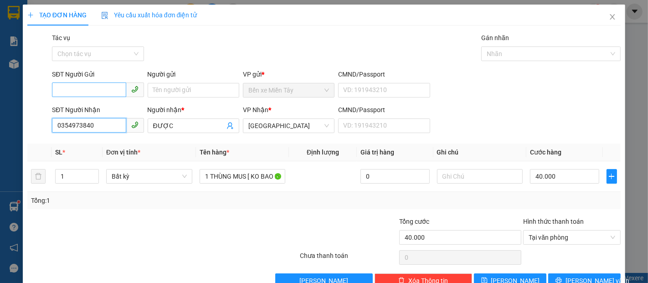
type input "0354973840"
click at [106, 90] on input "SĐT Người Gửi" at bounding box center [89, 90] width 74 height 15
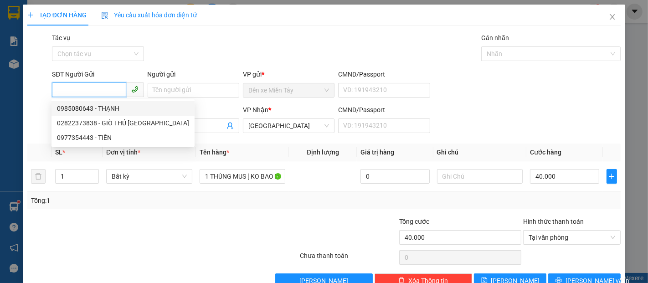
click at [117, 103] on div "0985080643 - THẠNH" at bounding box center [123, 108] width 132 height 10
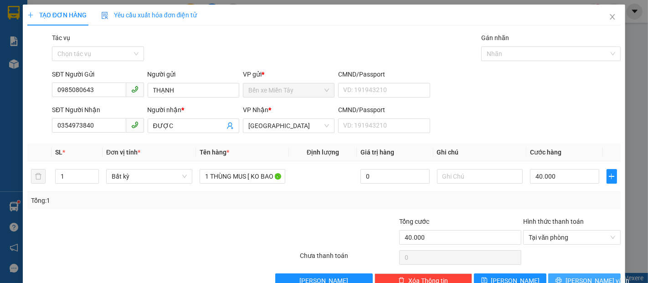
click at [562, 277] on icon "printer" at bounding box center [559, 280] width 6 height 6
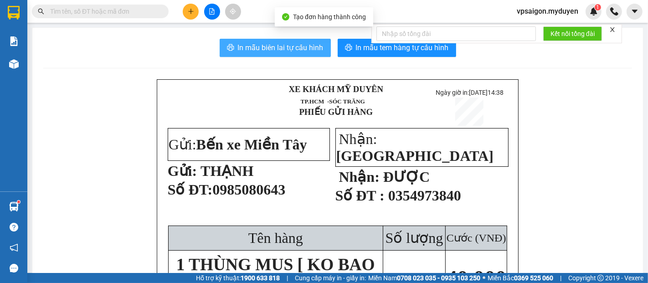
click at [257, 44] on span "In mẫu biên lai tự cấu hình" at bounding box center [281, 47] width 86 height 11
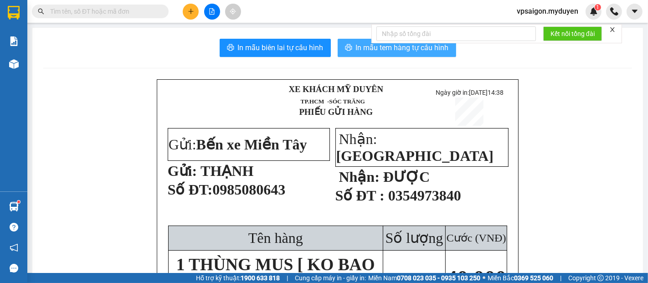
click at [378, 47] on span "In mẫu tem hàng tự cấu hình" at bounding box center [402, 47] width 93 height 11
click at [190, 10] on icon "plus" at bounding box center [191, 11] width 6 height 6
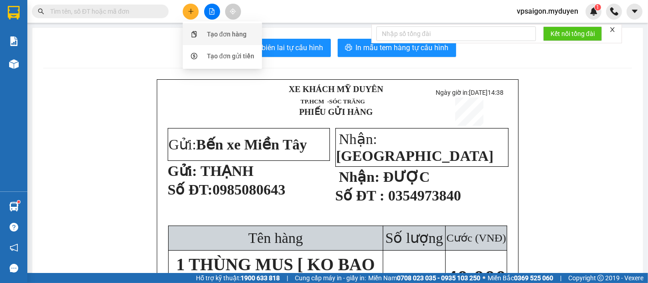
click at [236, 35] on div "Tạo đơn hàng" at bounding box center [227, 34] width 40 height 10
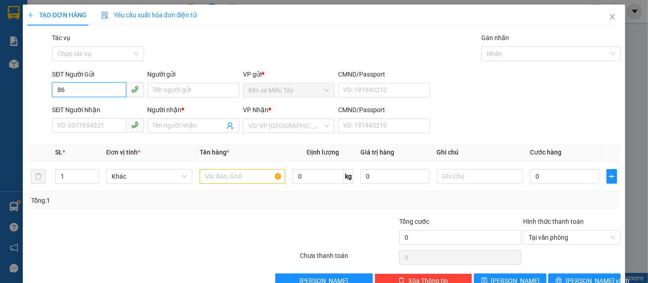
type input "8"
type input "0868753628"
click at [102, 108] on div "0868753628 - NGA" at bounding box center [97, 108] width 80 height 10
type input "NGA"
type input "0364025508"
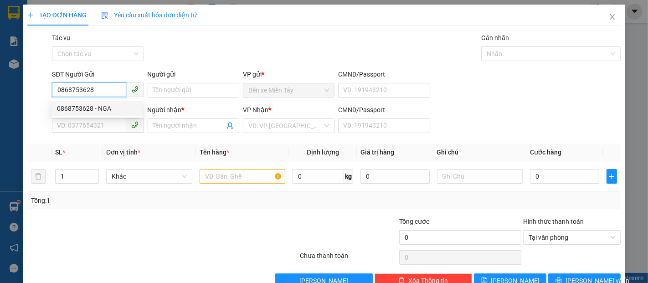
type input "NGỌC GIÀU"
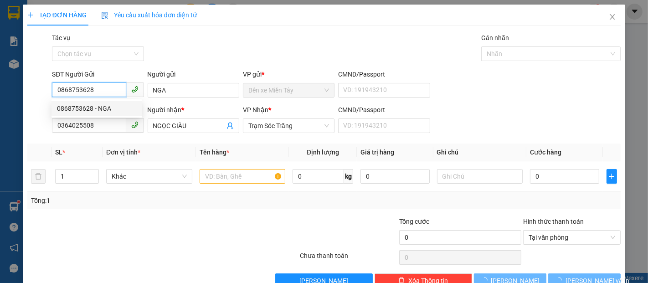
type input "40.000"
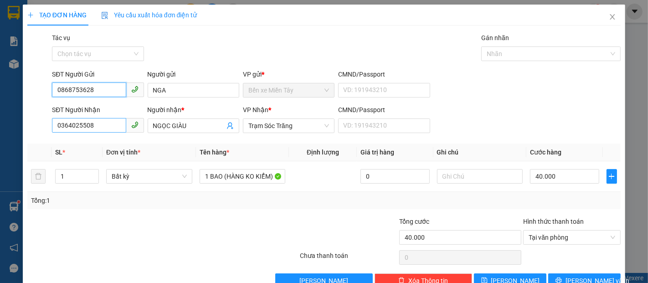
type input "0868753628"
drag, startPoint x: 98, startPoint y: 124, endPoint x: 50, endPoint y: 134, distance: 49.7
click at [50, 134] on div "SĐT Người Nhận 0364025508 0364025508" at bounding box center [97, 121] width 95 height 32
type input "0362472201"
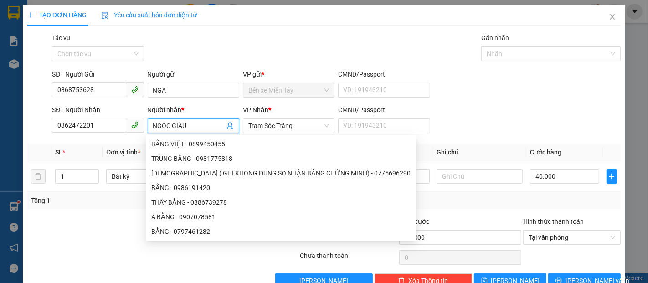
drag, startPoint x: 185, startPoint y: 126, endPoint x: 142, endPoint y: 127, distance: 42.4
click at [142, 127] on div "SĐT Người Nhận 0362472201 Người nhận * NGỌC GIÀU VP Nhận * Trạm Sóc Trăng CMND/…" at bounding box center [336, 121] width 573 height 32
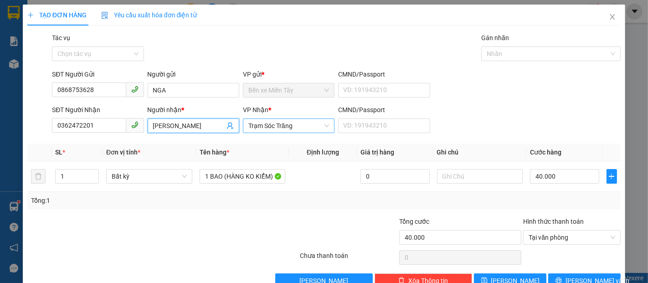
click at [288, 124] on span "Trạm Sóc Trăng" at bounding box center [288, 126] width 81 height 14
type input "XUÂN ĐÀO"
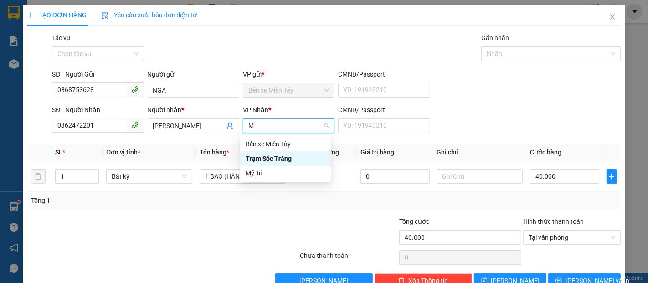
type input "MY"
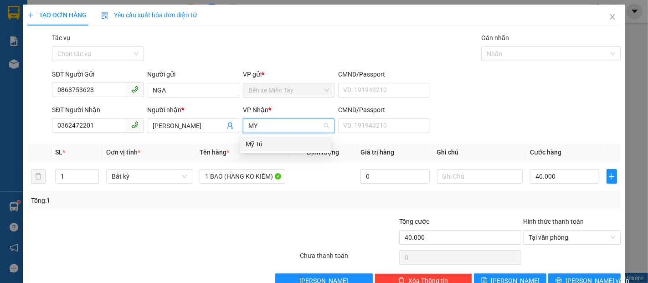
click at [263, 144] on div "Mỹ Tú" at bounding box center [286, 144] width 80 height 10
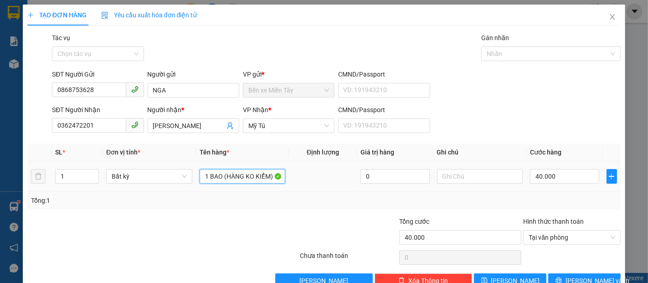
drag, startPoint x: 222, startPoint y: 181, endPoint x: 192, endPoint y: 182, distance: 29.6
click at [192, 182] on tr "1 Bất kỳ 1 BAO (HÀNG KO KIỂM) 0 40.000" at bounding box center [324, 176] width 594 height 31
click at [560, 180] on input "40.000" at bounding box center [564, 176] width 69 height 15
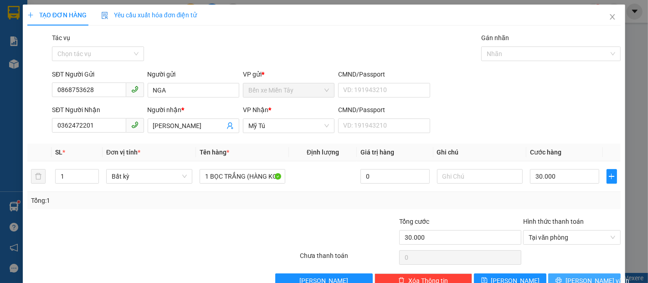
click at [584, 276] on span "[PERSON_NAME] và In" at bounding box center [598, 281] width 64 height 10
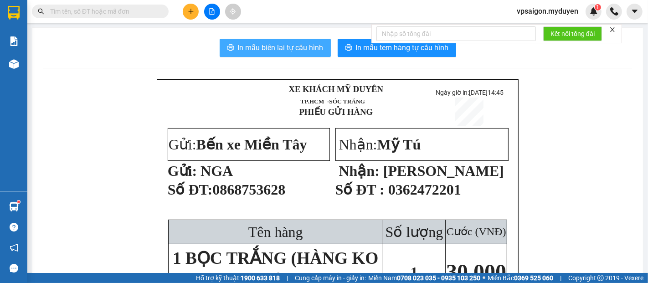
click at [307, 49] on span "In mẫu biên lai tự cấu hình" at bounding box center [281, 47] width 86 height 11
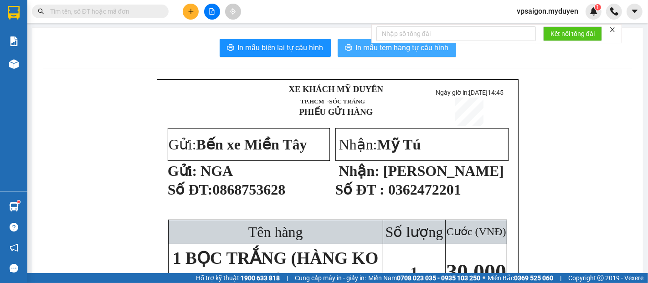
click at [371, 53] on span "In mẫu tem hàng tự cấu hình" at bounding box center [402, 47] width 93 height 11
click at [434, 54] on button "In mẫu tem hàng tự cấu hình" at bounding box center [397, 48] width 119 height 18
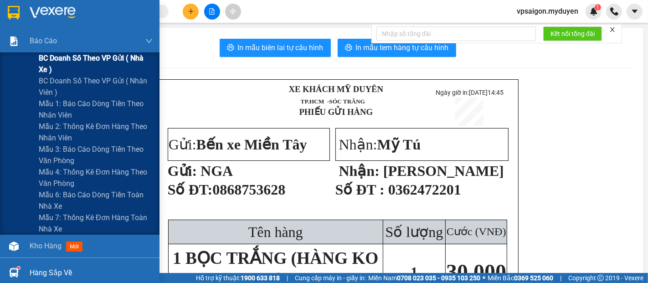
click at [67, 63] on span "BC doanh số theo VP gửi ( nhà xe )" at bounding box center [96, 63] width 114 height 23
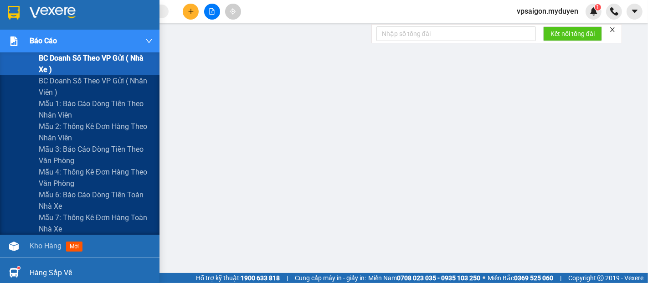
click at [24, 36] on div "Báo cáo" at bounding box center [80, 41] width 160 height 23
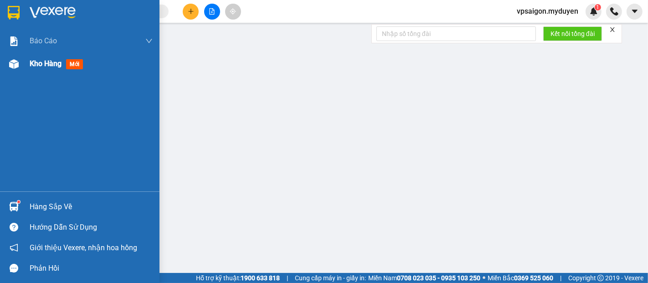
click at [5, 63] on div "Kho hàng mới" at bounding box center [80, 63] width 160 height 23
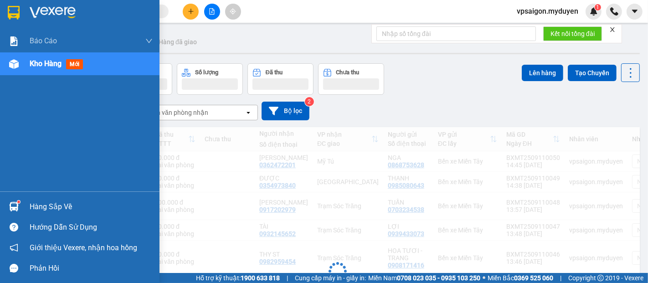
click at [40, 69] on div "Kho hàng mới" at bounding box center [58, 63] width 57 height 11
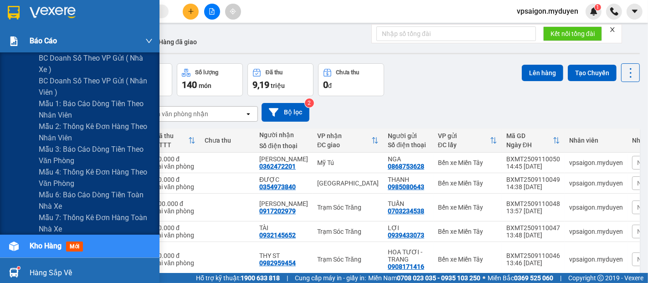
click at [39, 46] on span "Báo cáo" at bounding box center [43, 40] width 27 height 11
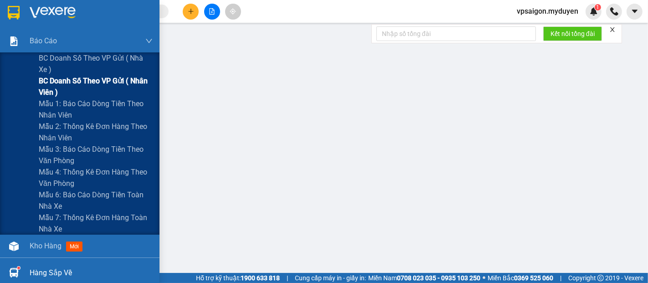
click at [65, 81] on span "BC doanh số theo VP gửi ( nhân viên )" at bounding box center [96, 86] width 114 height 23
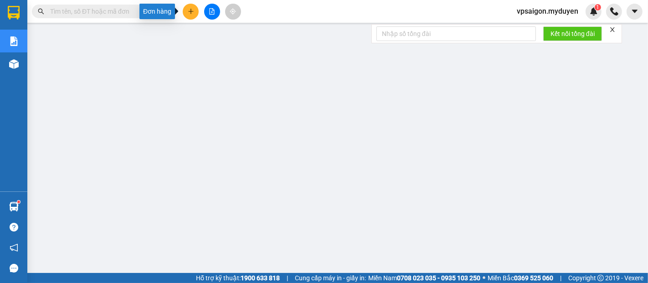
click at [187, 15] on button at bounding box center [191, 12] width 16 height 16
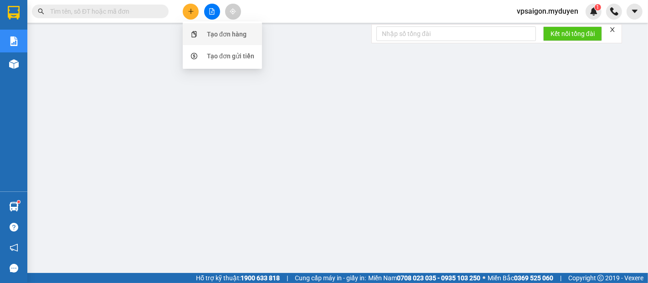
click at [200, 36] on div "Tạo đơn hàng" at bounding box center [222, 34] width 68 height 17
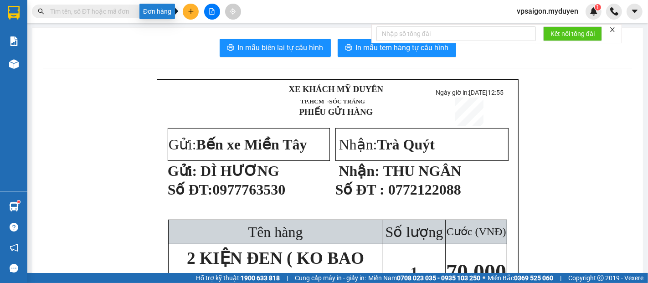
click at [186, 11] on button at bounding box center [191, 12] width 16 height 16
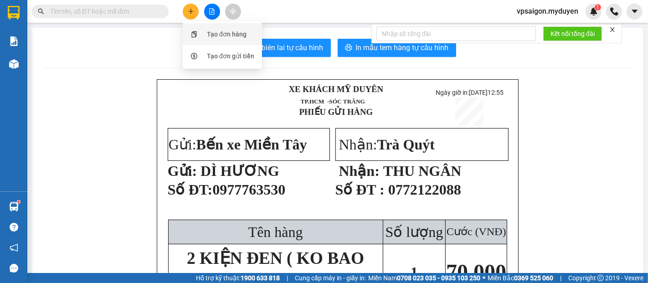
click at [226, 34] on div "Tạo đơn hàng" at bounding box center [227, 34] width 40 height 10
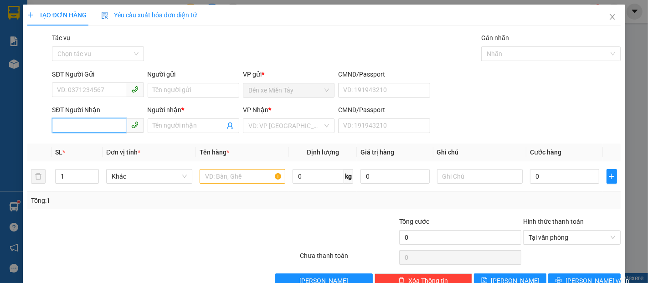
click at [102, 129] on input "SĐT Người Nhận" at bounding box center [89, 125] width 74 height 15
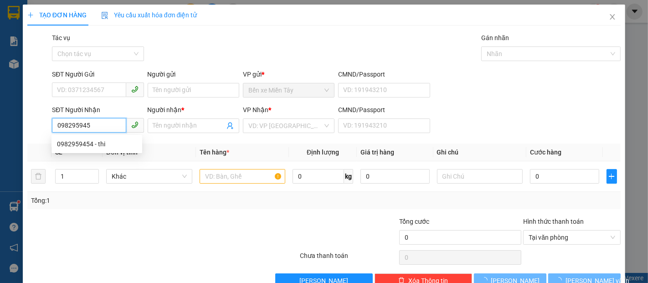
type input "0982959454"
click at [106, 146] on div "0982959454 - thi" at bounding box center [97, 144] width 80 height 10
type input "thi"
type input "50.000"
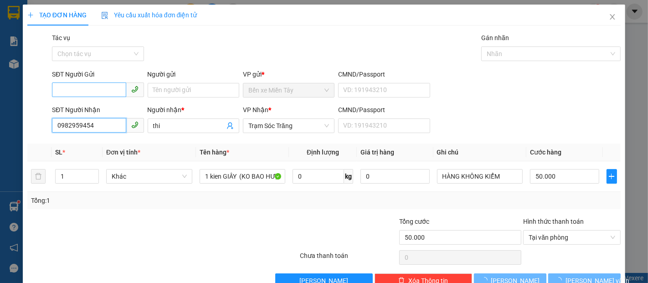
type input "0982959454"
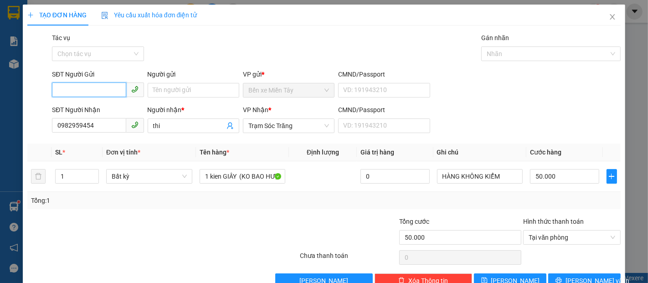
click at [93, 83] on input "SĐT Người Gửi" at bounding box center [89, 90] width 74 height 15
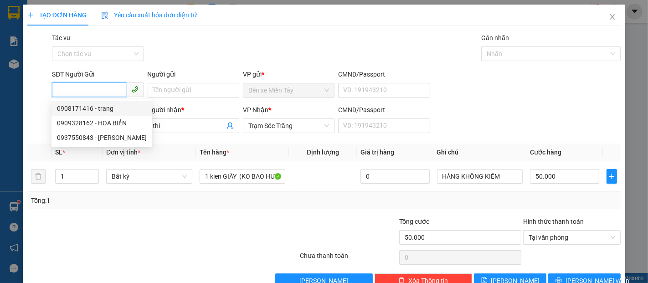
click at [112, 105] on div "0908171416 - trang" at bounding box center [102, 108] width 90 height 10
type input "0908171416"
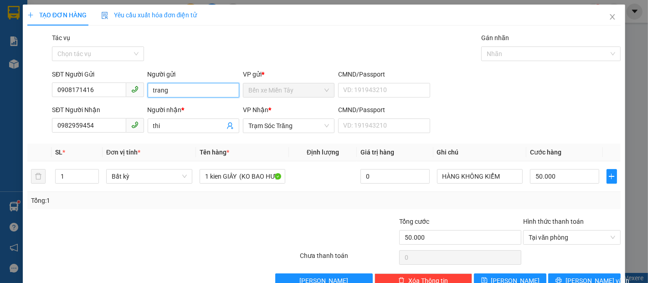
drag, startPoint x: 165, startPoint y: 93, endPoint x: 147, endPoint y: 93, distance: 18.2
click at [148, 93] on input "trang" at bounding box center [194, 90] width 92 height 15
type input "HOA TƯƠI - TRANG"
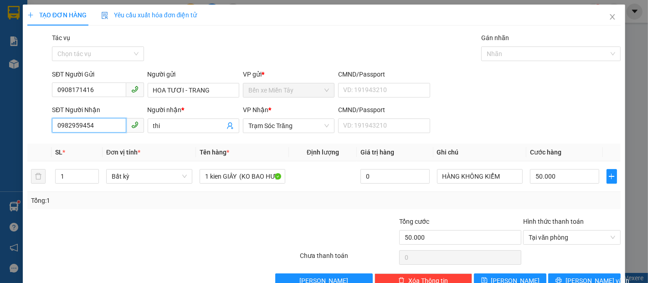
click at [106, 130] on input "0982959454" at bounding box center [89, 125] width 74 height 15
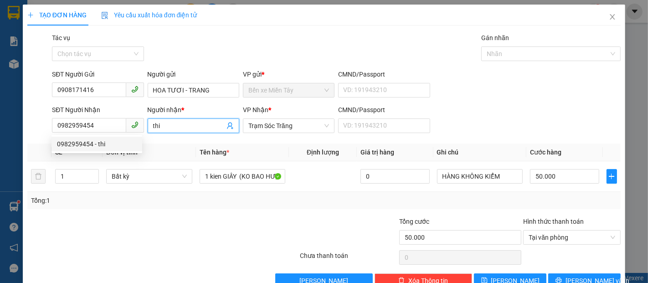
click at [159, 126] on input "thi" at bounding box center [189, 126] width 72 height 10
type input "t"
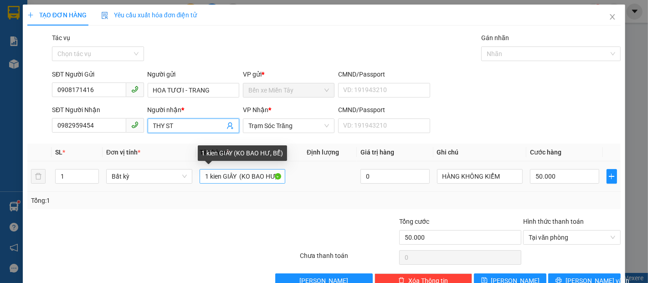
type input "THY ST"
drag, startPoint x: 234, startPoint y: 176, endPoint x: 203, endPoint y: 176, distance: 31.0
click at [203, 176] on input "1 kien GIÂY (KO BAO HƯ, BỂ)" at bounding box center [243, 176] width 86 height 15
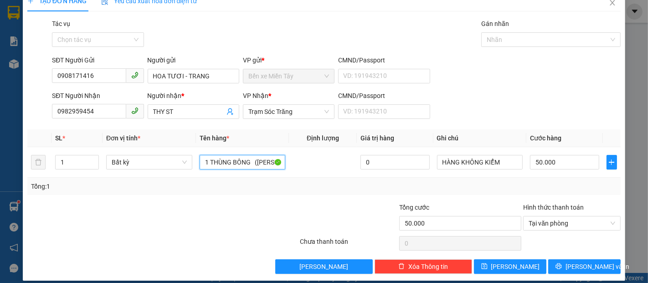
scroll to position [22, 0]
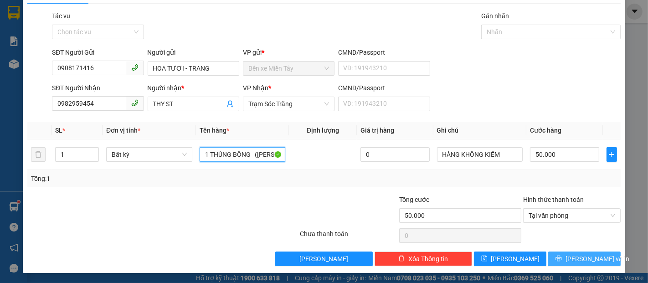
type input "1 THÙNG BÔNG ([PERSON_NAME], BỂ)"
click at [604, 259] on button "[PERSON_NAME] và In" at bounding box center [584, 259] width 72 height 15
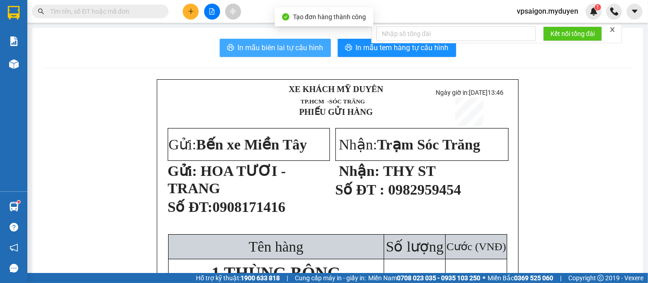
click at [295, 43] on span "In mẫu biên lai tự cấu hình" at bounding box center [281, 47] width 86 height 11
click at [377, 51] on span "In mẫu tem hàng tự cấu hình" at bounding box center [402, 47] width 93 height 11
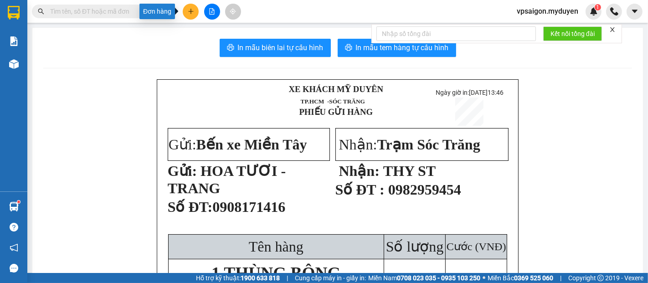
click at [195, 16] on button at bounding box center [191, 12] width 16 height 16
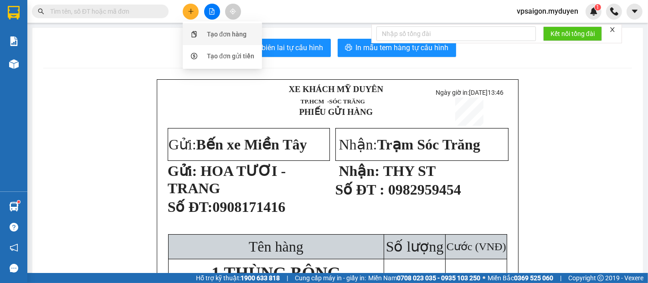
click at [225, 36] on div "Tạo đơn hàng" at bounding box center [227, 34] width 40 height 10
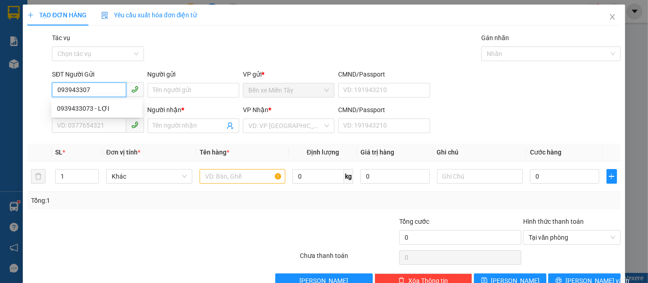
type input "0939433073"
click at [103, 102] on div "0939433073 - LỢI" at bounding box center [97, 108] width 91 height 15
type input "LỢI"
type input "0344851207"
type input "NHỜ"
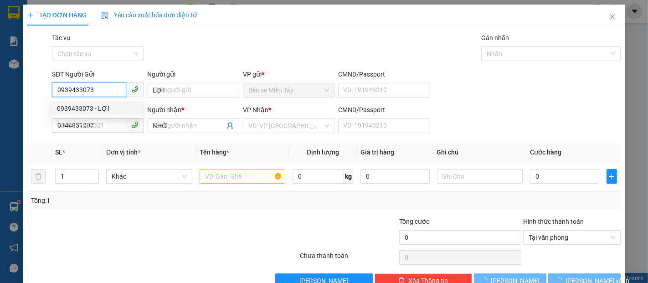
type input "40.000"
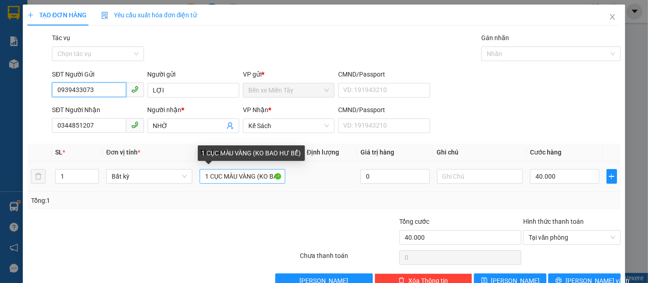
type input "0939433073"
drag, startPoint x: 255, startPoint y: 179, endPoint x: 203, endPoint y: 182, distance: 52.1
click at [203, 182] on input "1 CỤC MÀU VÀNG (KO BAO HƯ BỂ)" at bounding box center [243, 176] width 86 height 15
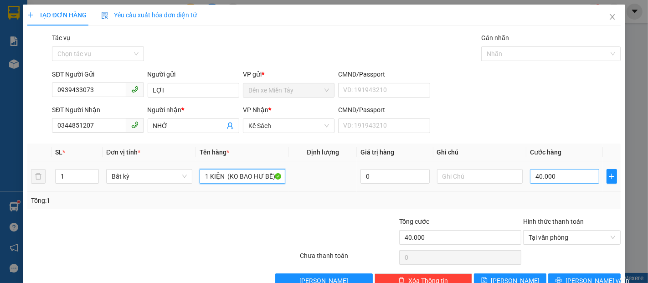
type input "1 KIỆN (KO BAO HƯ BỂ)"
click at [572, 174] on input "40.000" at bounding box center [564, 176] width 69 height 15
type input "8"
type input "80"
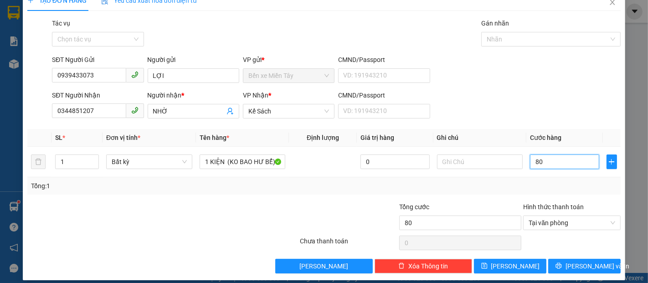
scroll to position [22, 0]
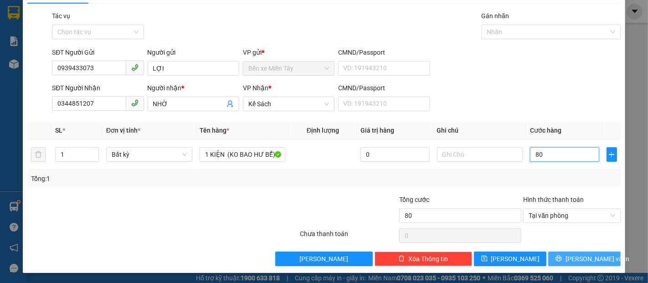
type input "80"
type input "80.000"
drag, startPoint x: 600, startPoint y: 258, endPoint x: 600, endPoint y: 237, distance: 21.0
click at [600, 258] on button "[PERSON_NAME] và In" at bounding box center [584, 259] width 72 height 15
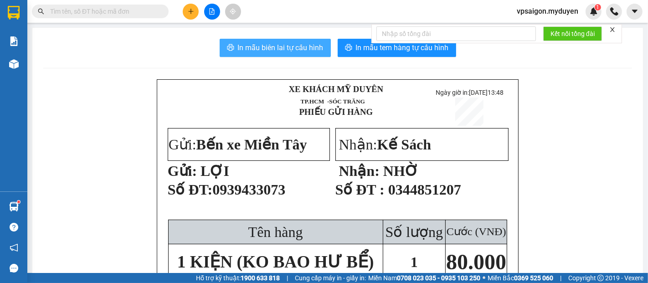
click at [292, 52] on span "In mẫu biên lai tự cấu hình" at bounding box center [281, 47] width 86 height 11
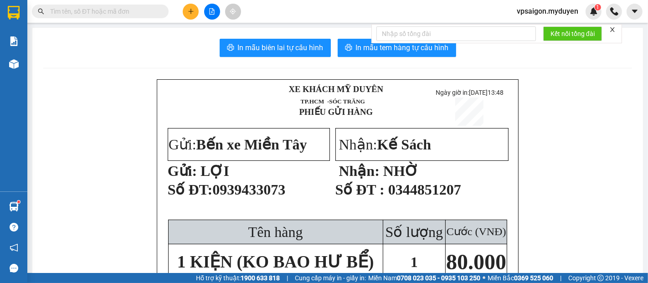
click at [398, 54] on button "In mẫu tem hàng tự cấu hình" at bounding box center [397, 48] width 119 height 18
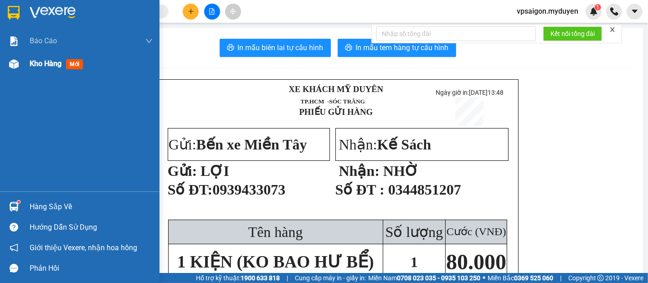
click at [54, 62] on span "Kho hàng" at bounding box center [46, 63] width 32 height 9
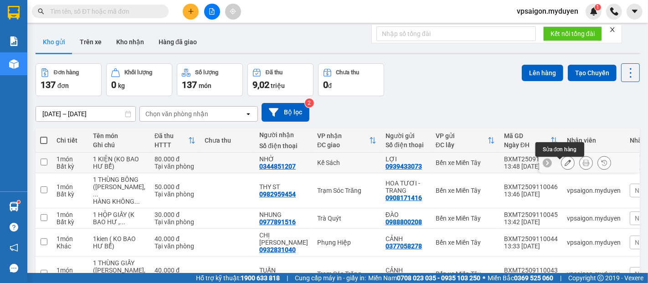
click at [565, 166] on icon at bounding box center [568, 163] width 6 height 6
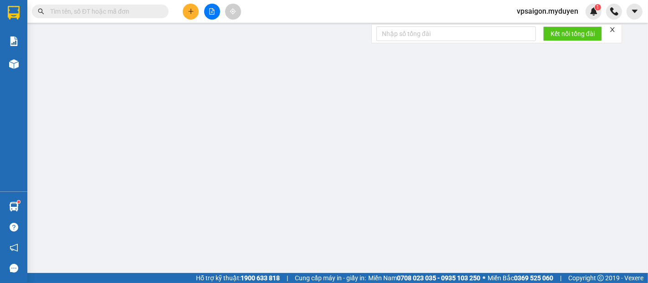
type input "0939433073"
type input "0344851207"
type input "80.000"
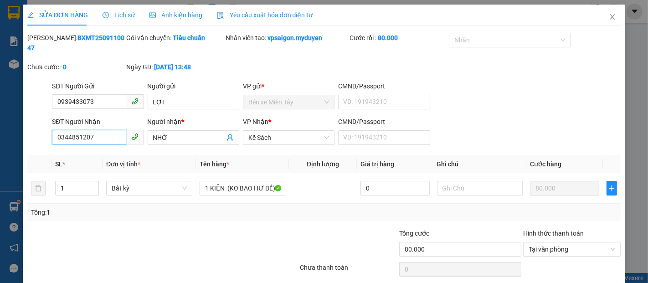
drag, startPoint x: 95, startPoint y: 128, endPoint x: 43, endPoint y: 130, distance: 51.6
click at [43, 130] on div "SĐT Người Nhận 0344851207 0344851207 Người nhận * NHỜ VP Nhận * Kế Sách CMND/Pa…" at bounding box center [323, 133] width 595 height 32
type input "0932145652"
drag, startPoint x: 170, startPoint y: 130, endPoint x: 150, endPoint y: 130, distance: 19.6
click at [150, 130] on span "NHỜ" at bounding box center [194, 137] width 92 height 15
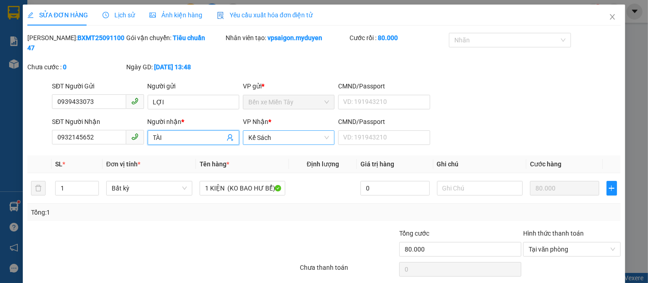
click at [292, 133] on span "Kế Sách" at bounding box center [288, 138] width 81 height 14
type input "TÀI"
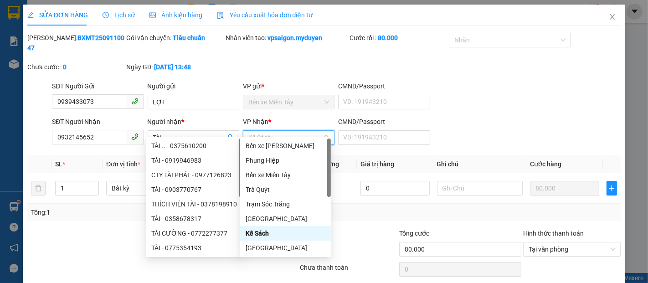
type input "S"
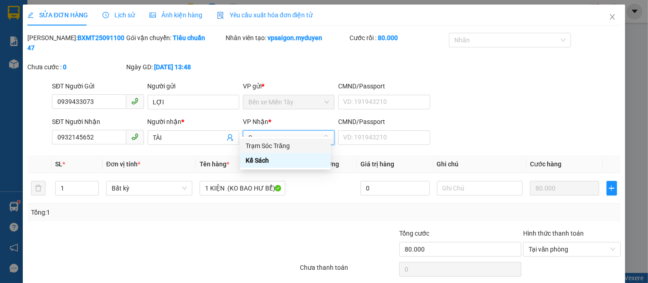
click at [275, 147] on div "Trạm Sóc Trăng" at bounding box center [286, 146] width 80 height 10
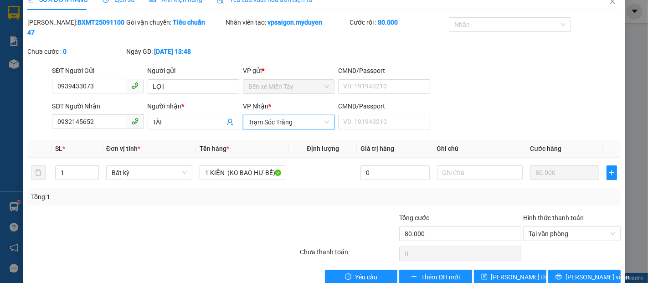
scroll to position [24, 0]
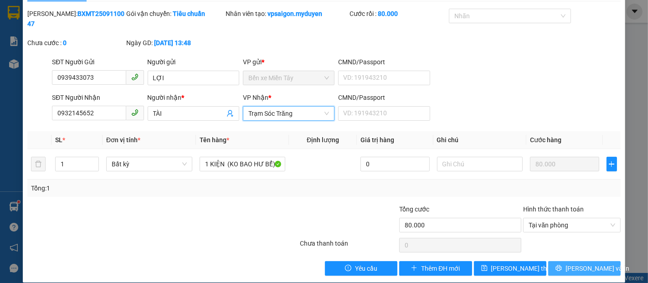
click at [580, 264] on span "[PERSON_NAME] và In" at bounding box center [598, 269] width 64 height 10
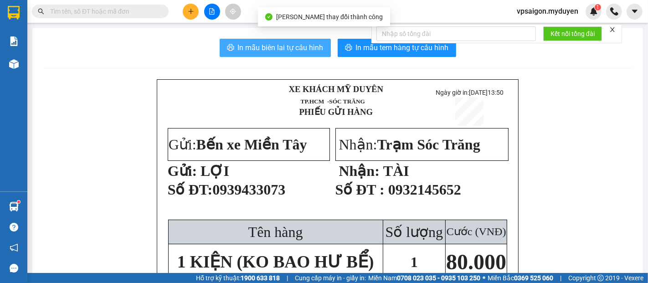
click at [296, 53] on span "In mẫu biên lai tự cấu hình" at bounding box center [281, 47] width 86 height 11
click at [382, 52] on span "In mẫu tem hàng tự cấu hình" at bounding box center [402, 47] width 93 height 11
